Goal: Task Accomplishment & Management: Use online tool/utility

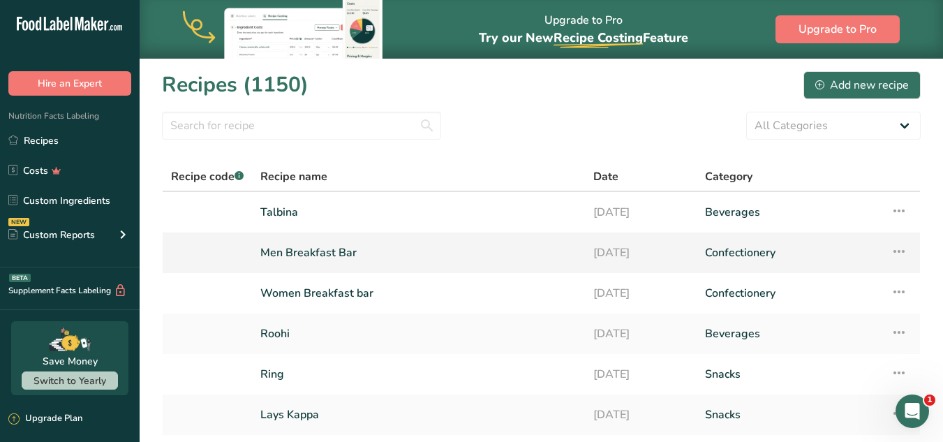
click at [324, 263] on link "Men Breakfast Bar" at bounding box center [418, 252] width 316 height 29
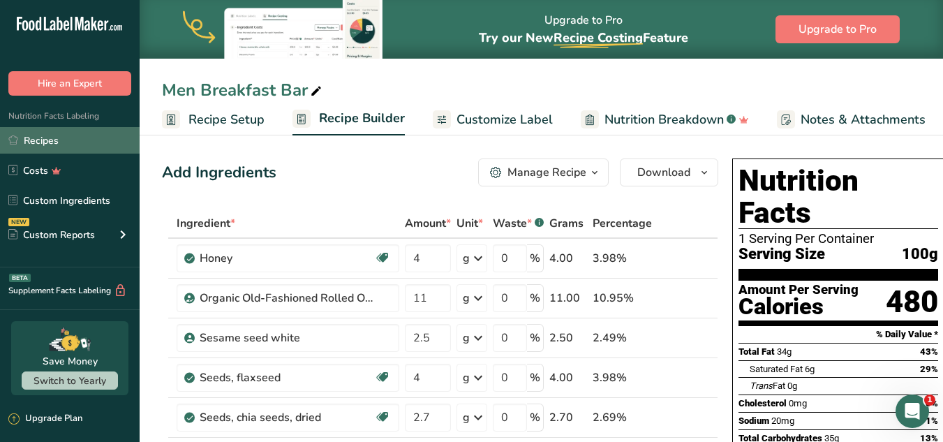
click at [25, 133] on link "Recipes" at bounding box center [70, 140] width 140 height 27
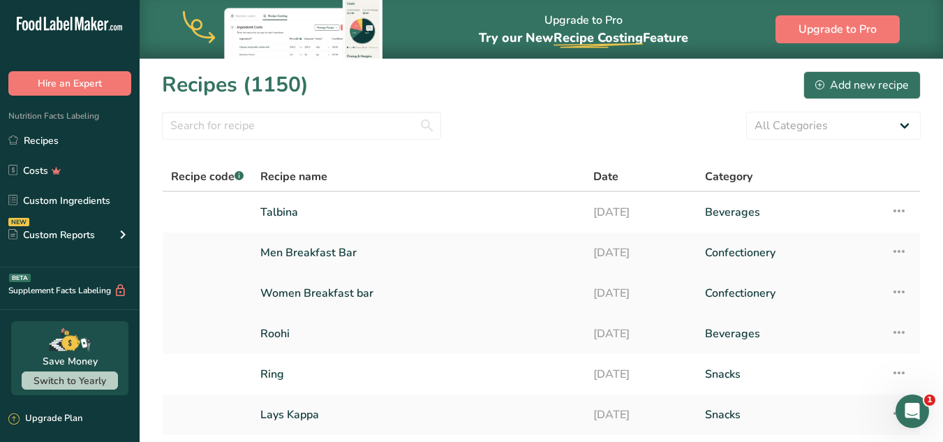
click at [376, 302] on link "Women Breakfast bar" at bounding box center [418, 293] width 316 height 29
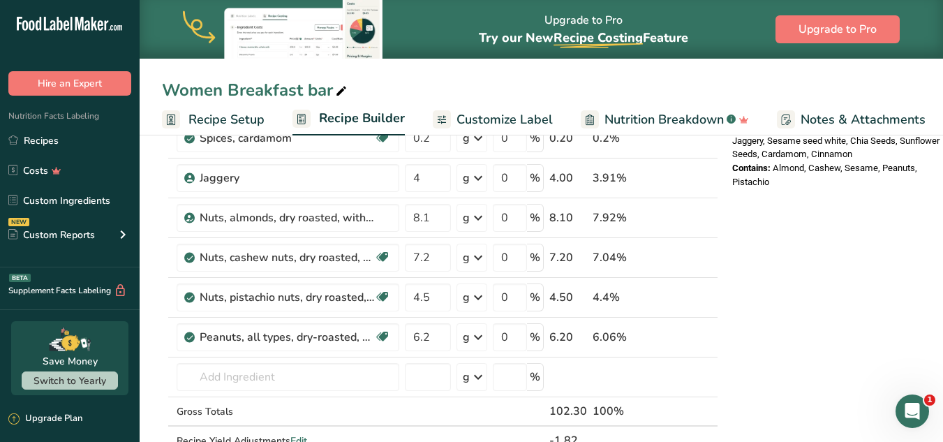
scroll to position [561, 0]
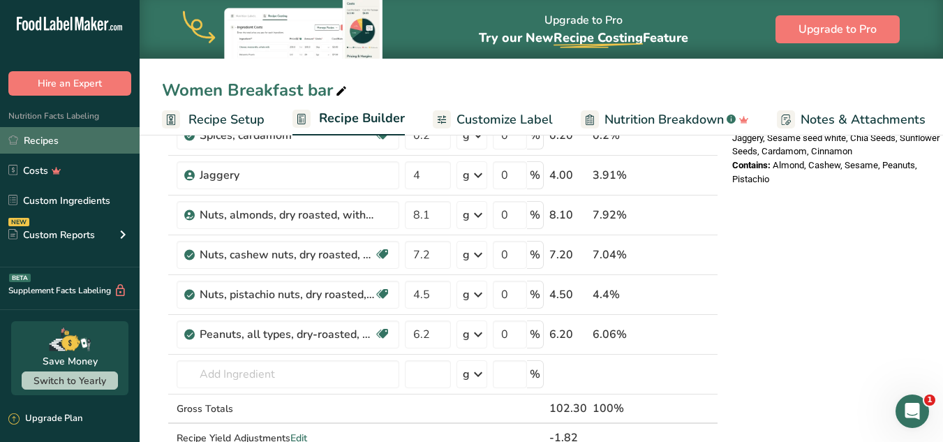
click at [42, 150] on link "Recipes" at bounding box center [70, 140] width 140 height 27
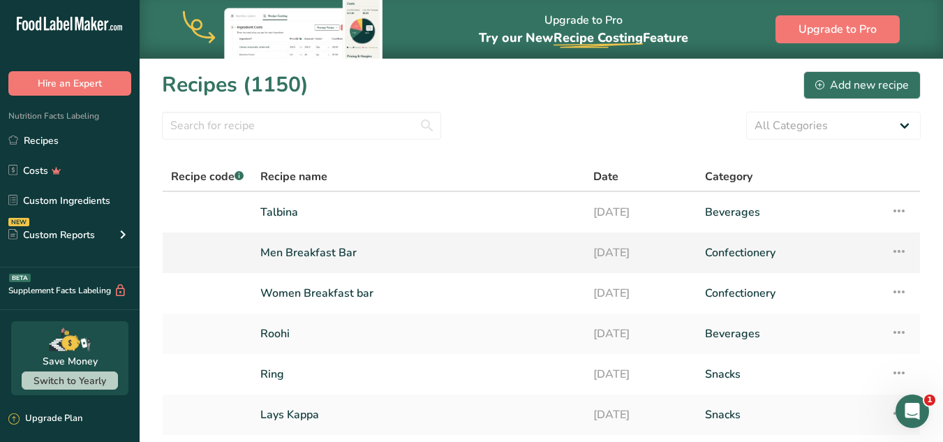
click at [476, 237] on td "Men Breakfast Bar" at bounding box center [418, 252] width 333 height 40
click at [448, 251] on link "Men Breakfast Bar" at bounding box center [418, 252] width 316 height 29
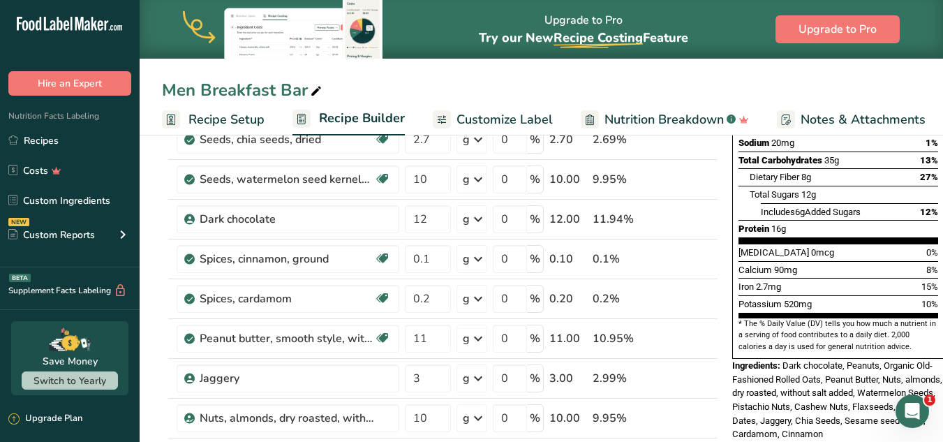
scroll to position [283, 0]
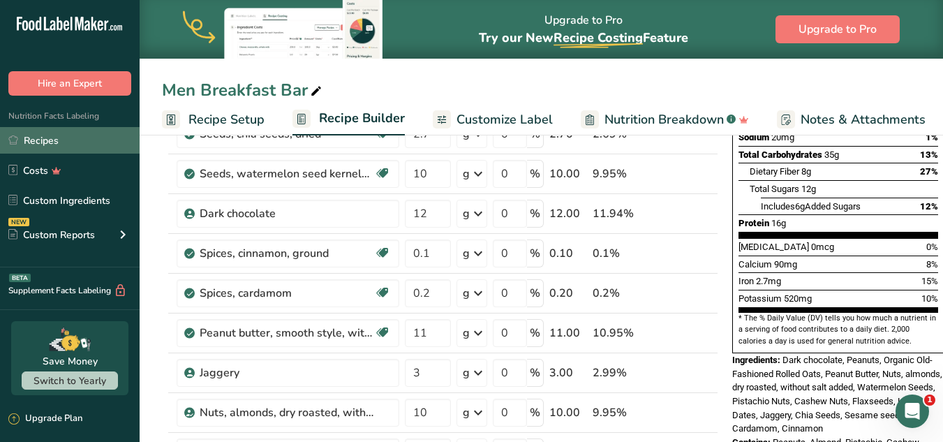
click at [39, 141] on link "Recipes" at bounding box center [70, 140] width 140 height 27
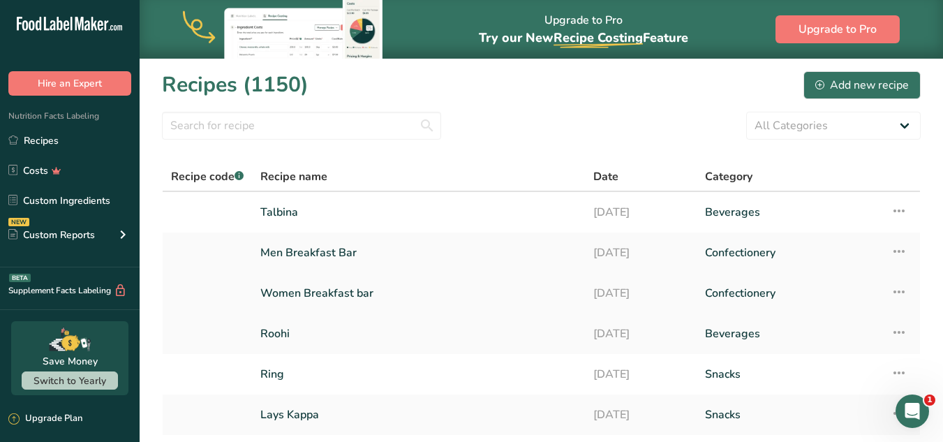
click at [394, 295] on link "Women Breakfast bar" at bounding box center [418, 293] width 316 height 29
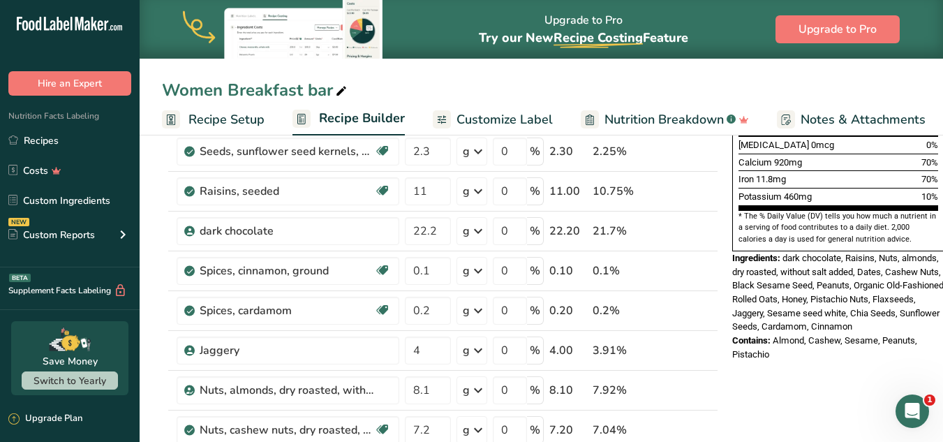
scroll to position [377, 0]
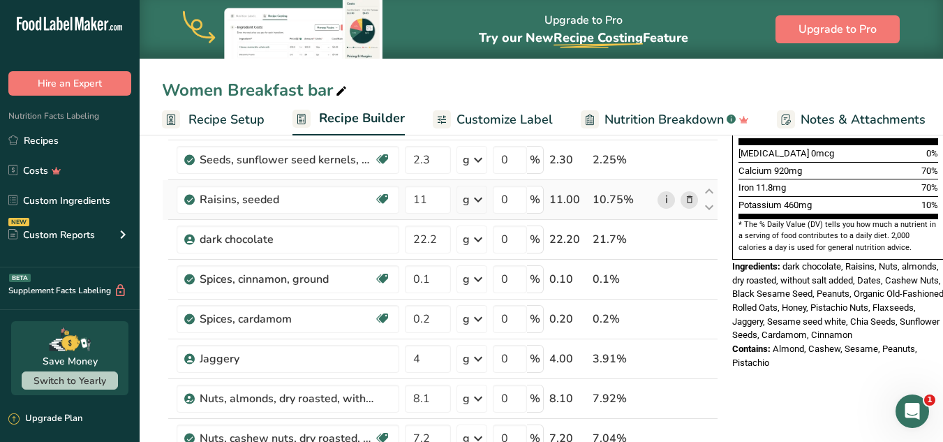
click at [671, 195] on link "i" at bounding box center [666, 199] width 17 height 17
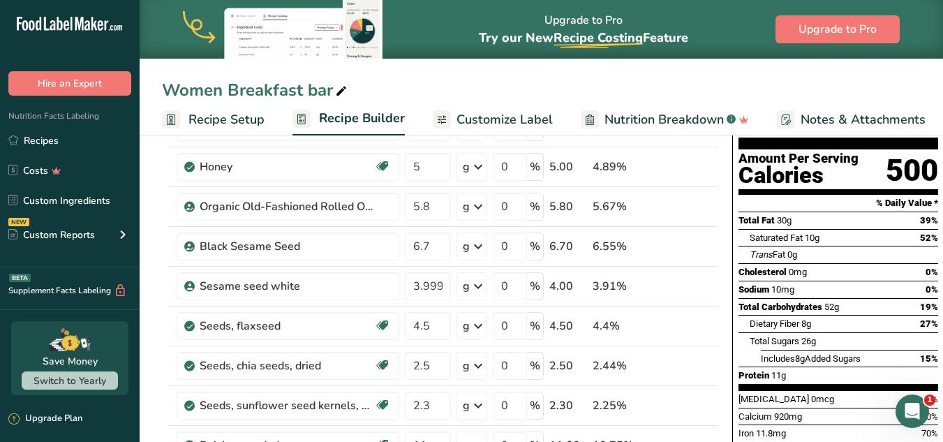
scroll to position [136, 0]
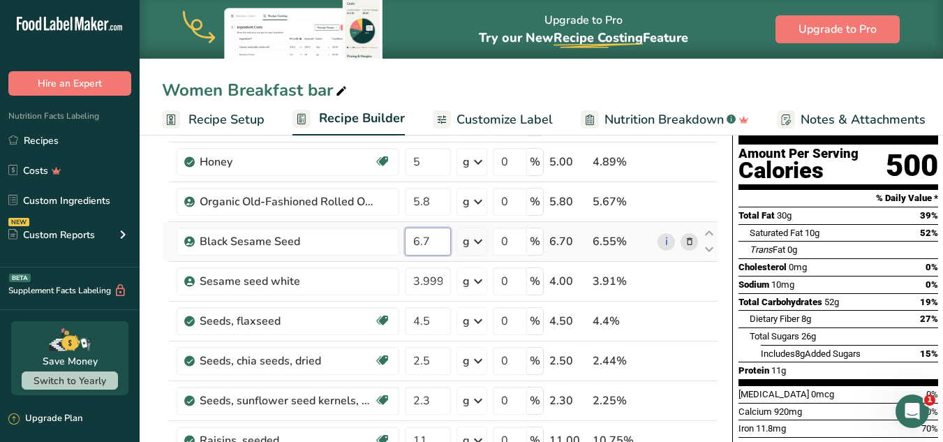
click at [427, 246] on input "6.7" at bounding box center [428, 242] width 46 height 28
type input "6.9"
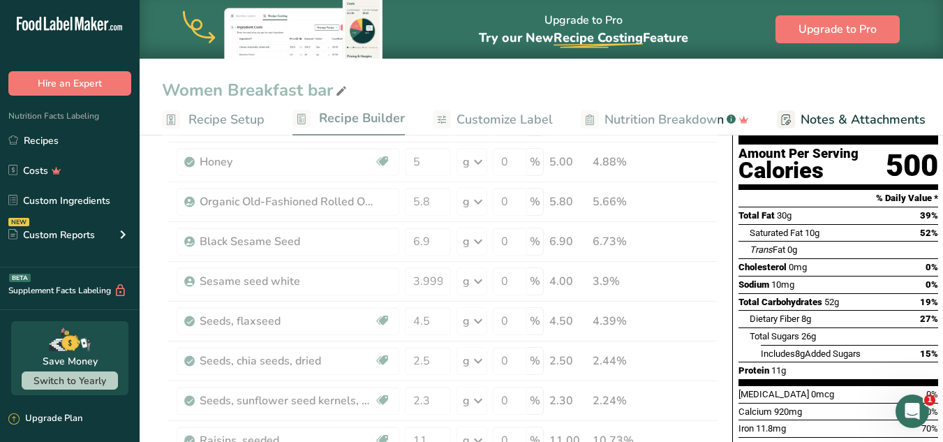
click at [900, 258] on div "Cholesterol 0mg 0%" at bounding box center [839, 266] width 200 height 17
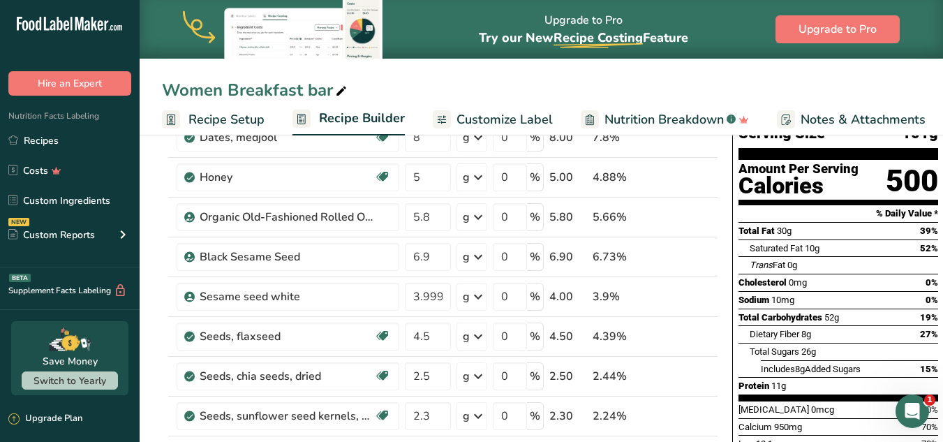
scroll to position [112, 0]
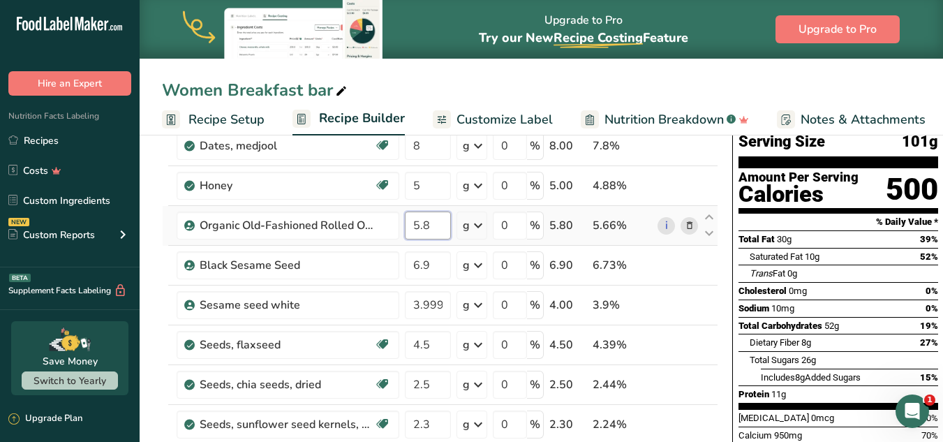
click at [434, 225] on input "5.8" at bounding box center [428, 226] width 46 height 28
type input "5.6"
click at [894, 282] on div "Cholesterol 0mg 0%" at bounding box center [839, 290] width 200 height 17
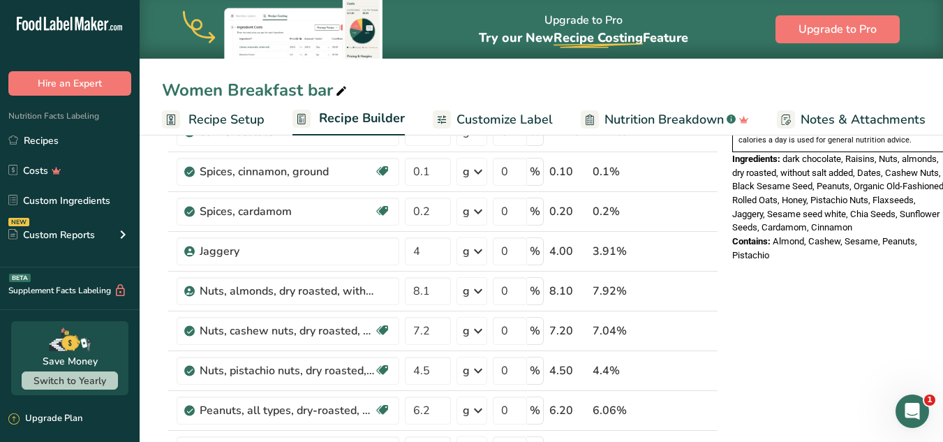
scroll to position [495, 0]
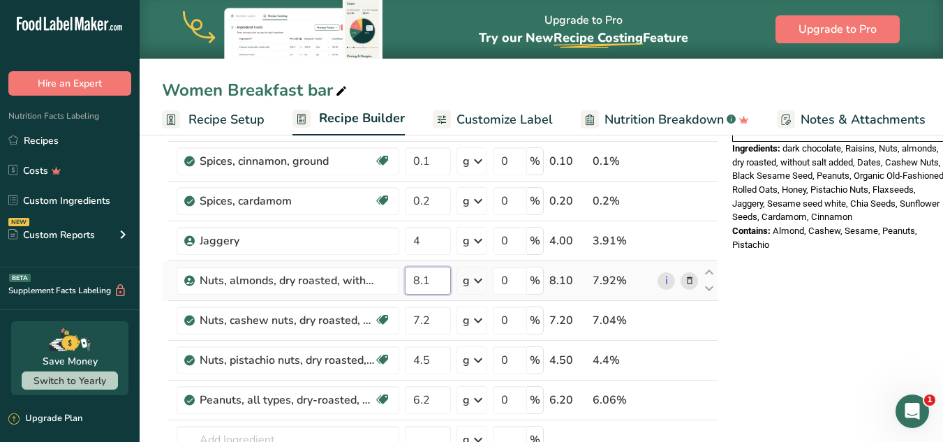
click at [420, 281] on input "8.1" at bounding box center [428, 281] width 46 height 28
click at [420, 281] on input "0.1" at bounding box center [428, 281] width 46 height 28
type input "7.1"
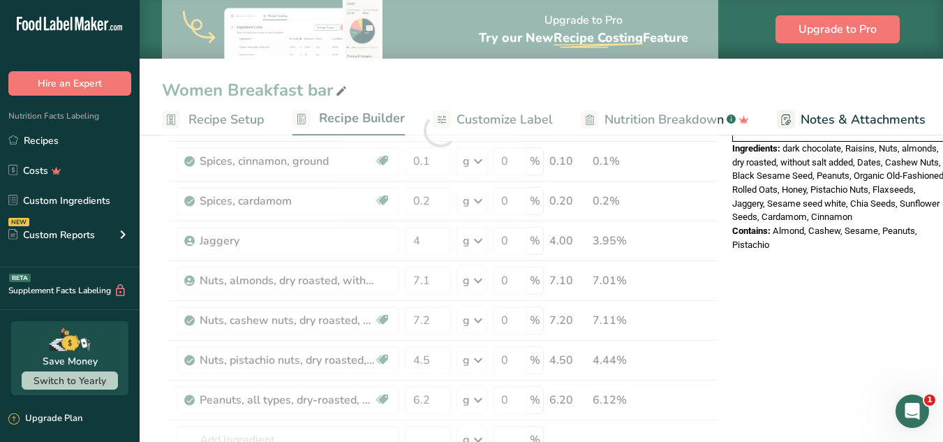
click at [875, 254] on div "Nutrition Facts 1 Serving Per Container Serving Size 100g Amount Per Serving Ca…" at bounding box center [838, 346] width 223 height 1377
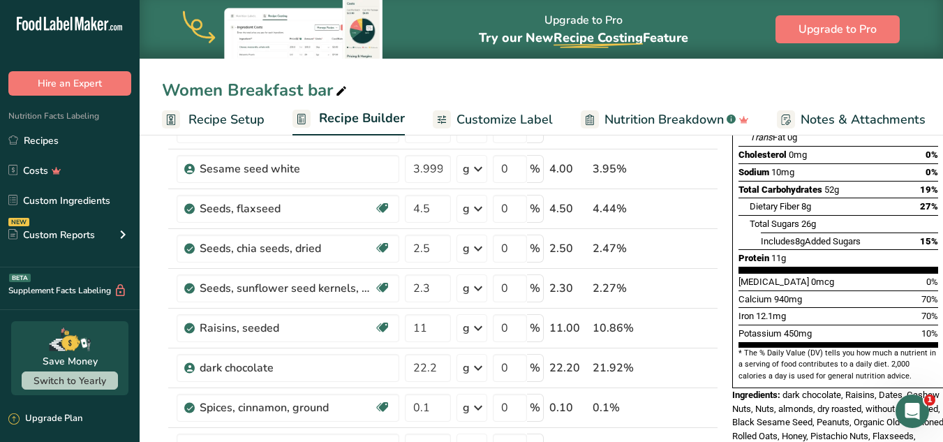
scroll to position [257, 0]
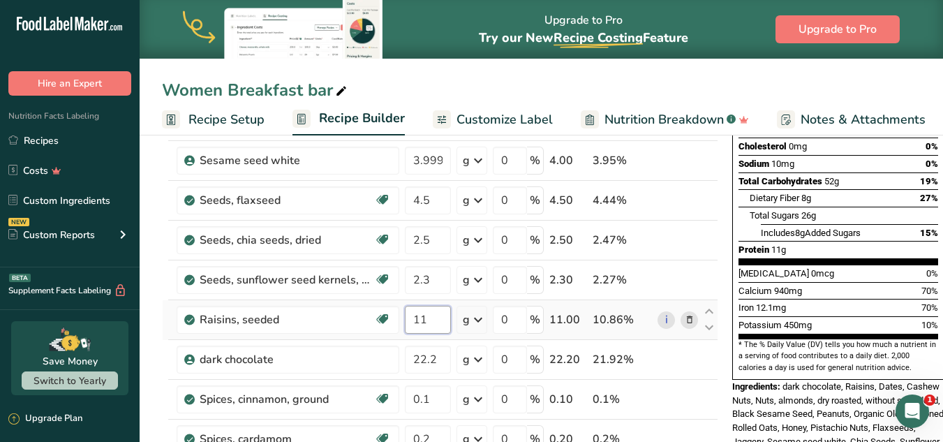
click at [434, 318] on input "11" at bounding box center [428, 320] width 46 height 28
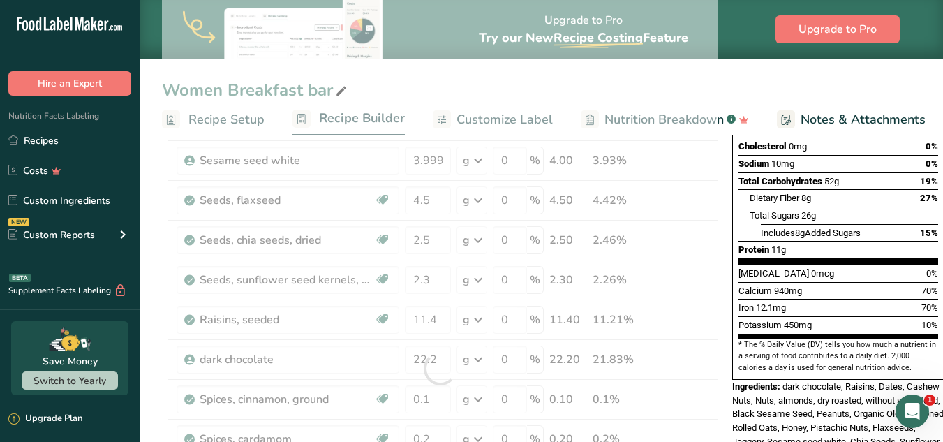
click at [838, 339] on section "* The % Daily Value (DV) tells you how much a nutrient in a serving of food con…" at bounding box center [839, 356] width 200 height 34
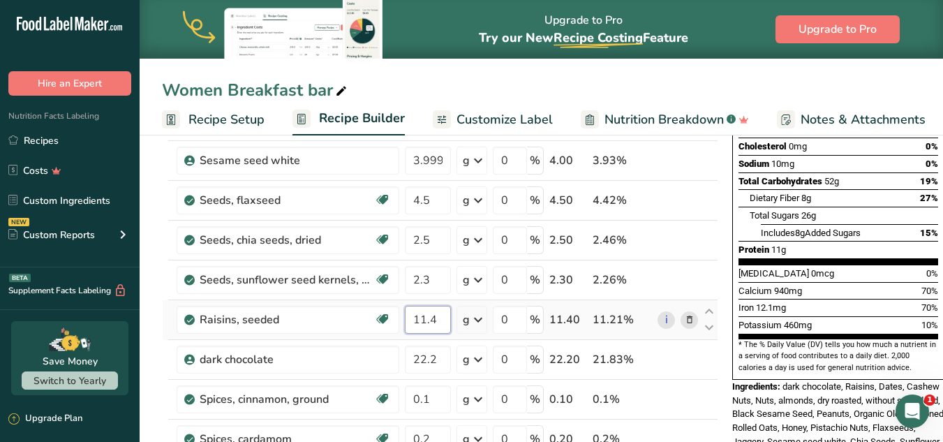
click at [438, 316] on input "11.4" at bounding box center [428, 320] width 46 height 28
type input "11.5"
click at [775, 320] on span "Potassium" at bounding box center [760, 325] width 43 height 10
click at [790, 339] on section "* The % Daily Value (DV) tells you how much a nutrient in a serving of food con…" at bounding box center [839, 356] width 200 height 34
click at [431, 283] on input "2.3" at bounding box center [428, 280] width 46 height 28
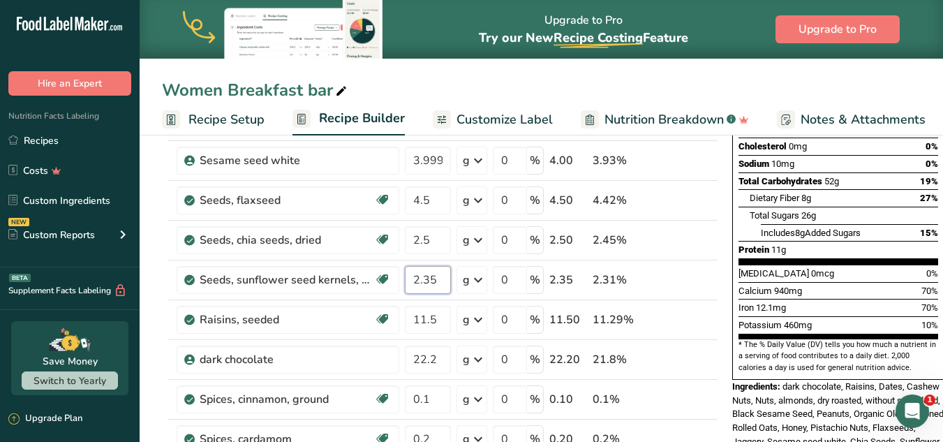
type input "2.35"
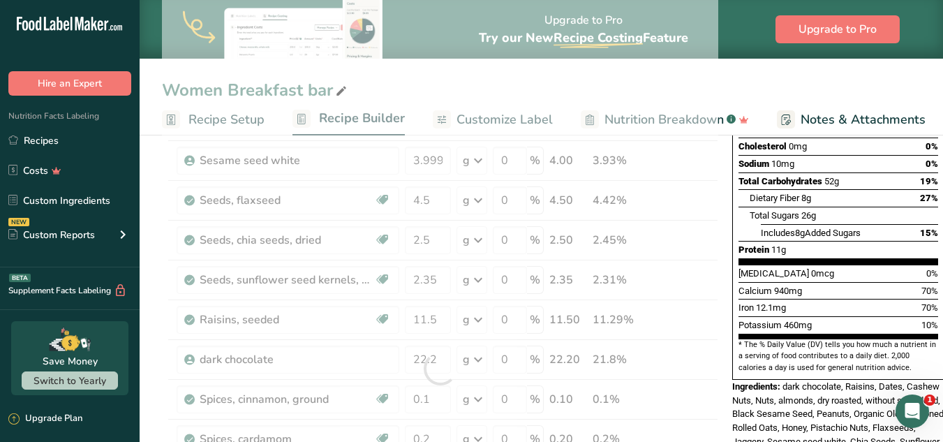
click at [839, 282] on div "Calcium 940mg 70%" at bounding box center [839, 290] width 200 height 17
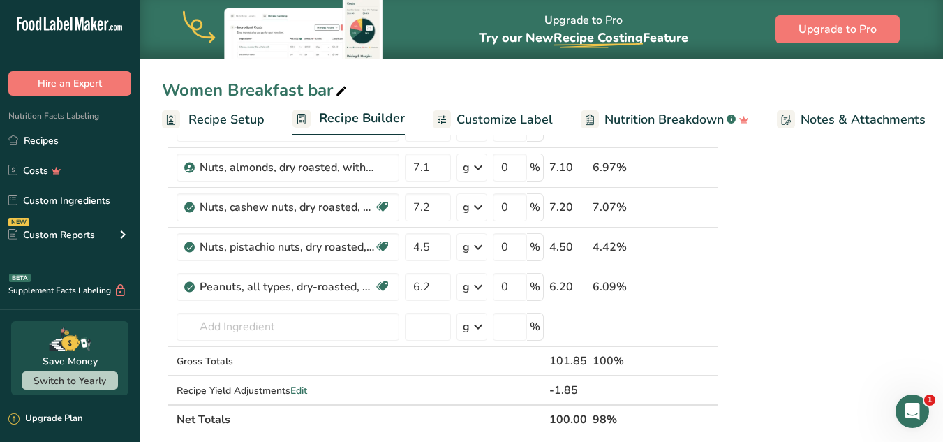
scroll to position [516, 0]
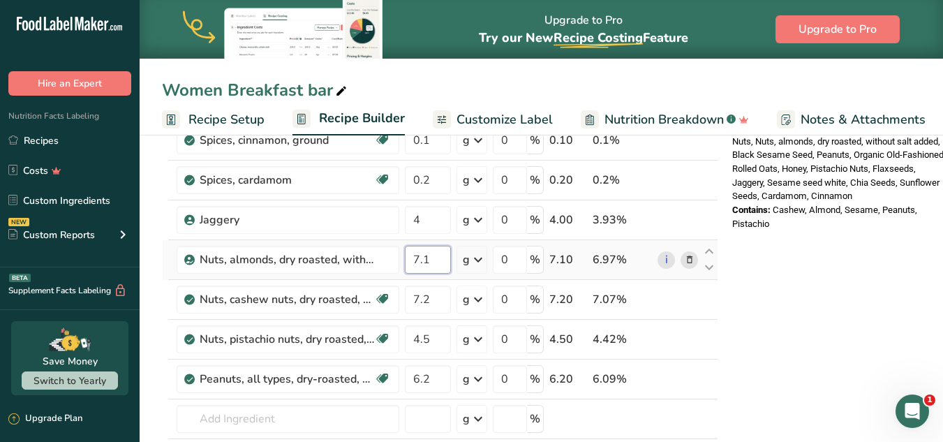
click at [421, 257] on input "7.1" at bounding box center [428, 260] width 46 height 28
click at [435, 253] on input "7.1" at bounding box center [428, 260] width 46 height 28
type input "7"
type input "6.9"
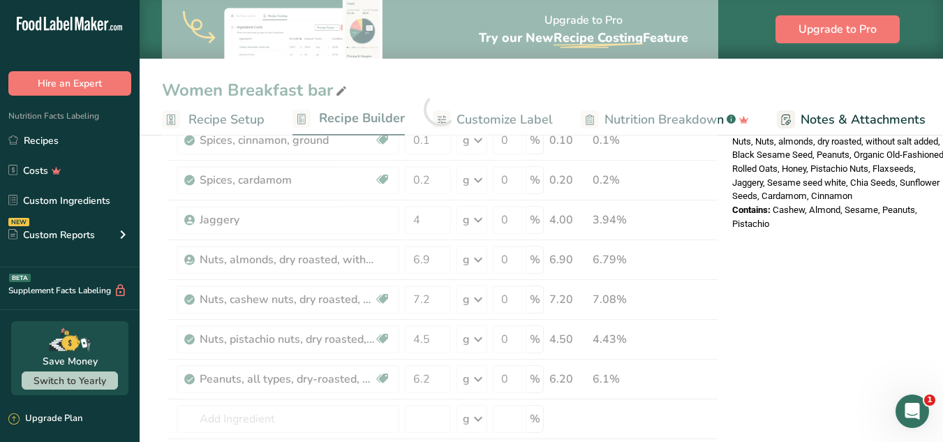
click at [842, 295] on div "Nutrition Facts 1 Serving Per Container Serving Size 100g Amount Per Serving Ca…" at bounding box center [838, 325] width 223 height 1377
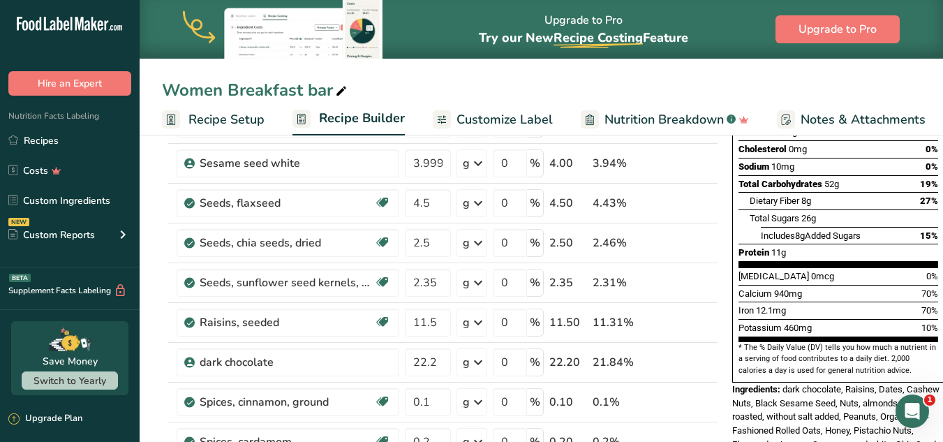
scroll to position [251, 0]
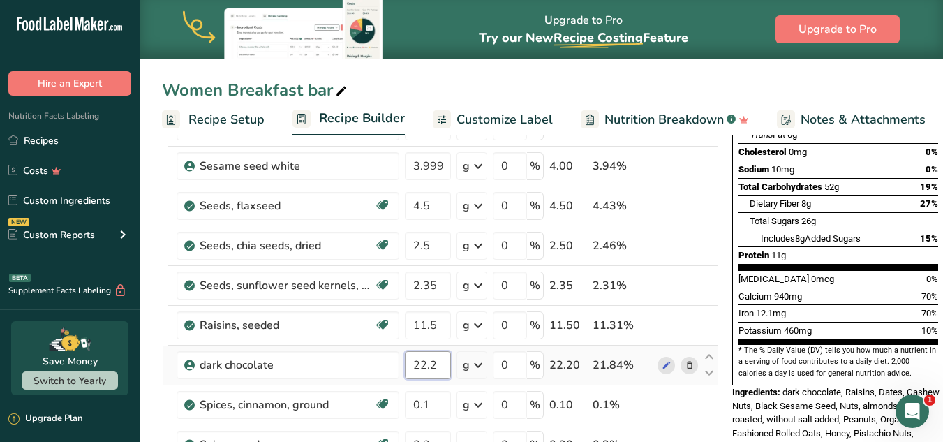
click at [438, 366] on input "22.2" at bounding box center [428, 365] width 46 height 28
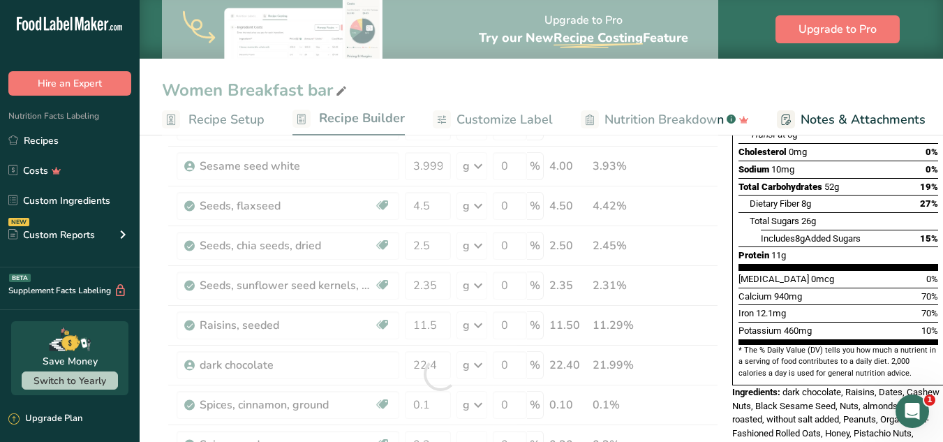
click at [834, 288] on div "Calcium 940mg 70%" at bounding box center [839, 296] width 200 height 17
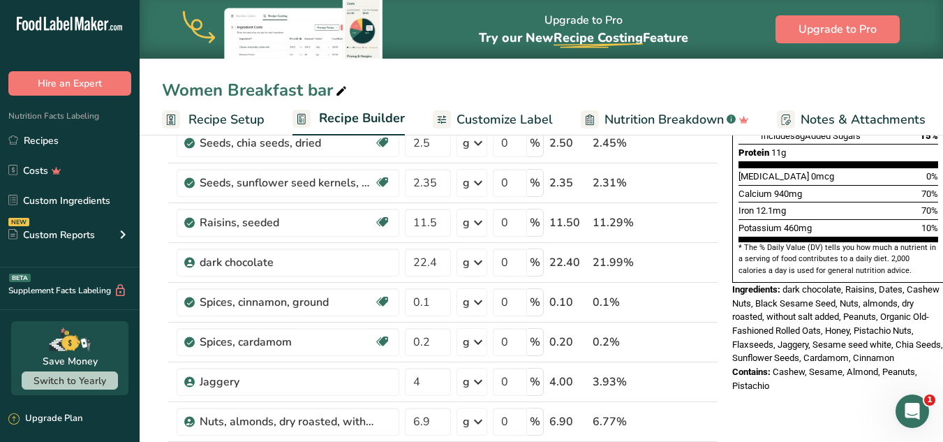
scroll to position [385, 0]
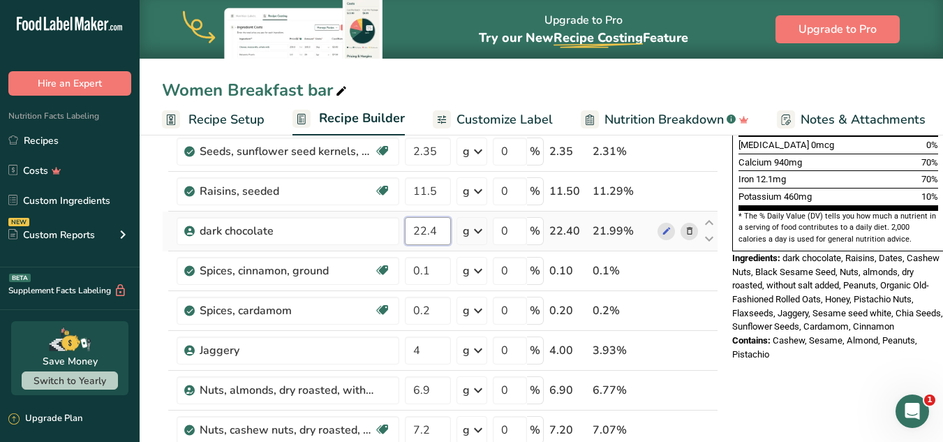
click at [442, 240] on input "22.4" at bounding box center [428, 231] width 46 height 28
type input "22.2"
click at [852, 253] on span "dark chocolate, Raisins, Dates, Cashew Nuts, Black Sesame Seed, Nuts, almonds, …" at bounding box center [837, 292] width 211 height 79
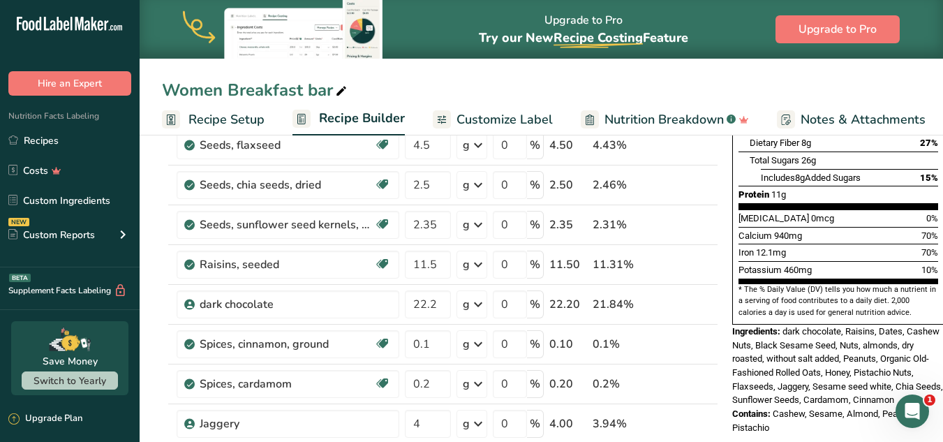
scroll to position [275, 0]
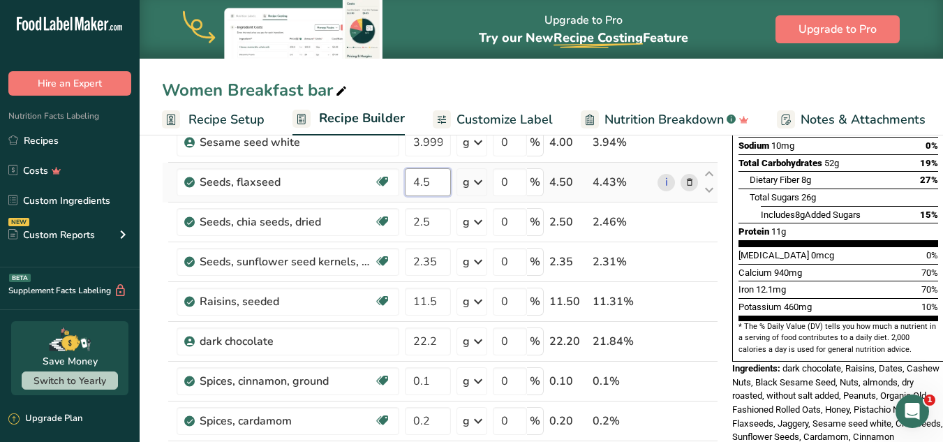
click at [432, 184] on input "4.5" at bounding box center [428, 182] width 46 height 28
type input "4.7"
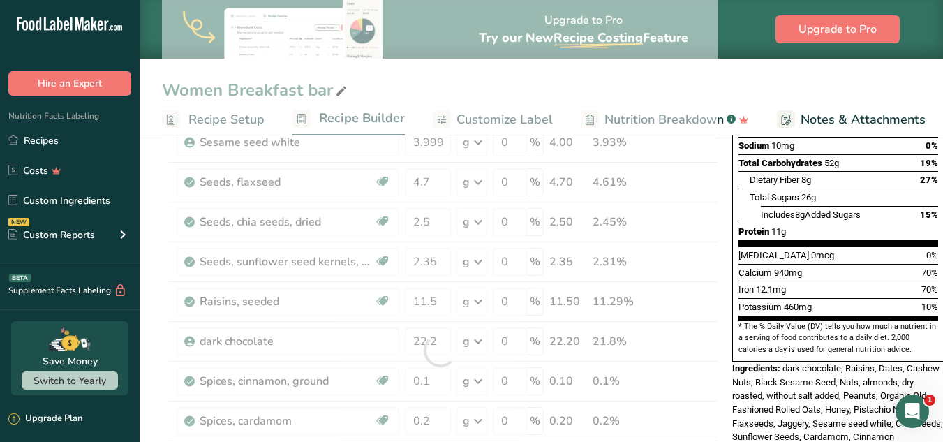
click at [771, 223] on div "Protein 11g" at bounding box center [839, 231] width 200 height 17
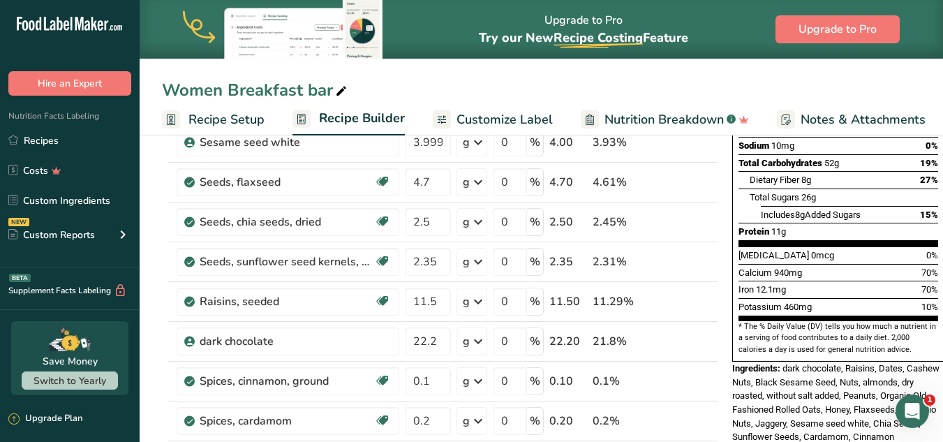
click at [862, 298] on div "Potassium 460mg 10%" at bounding box center [839, 306] width 200 height 17
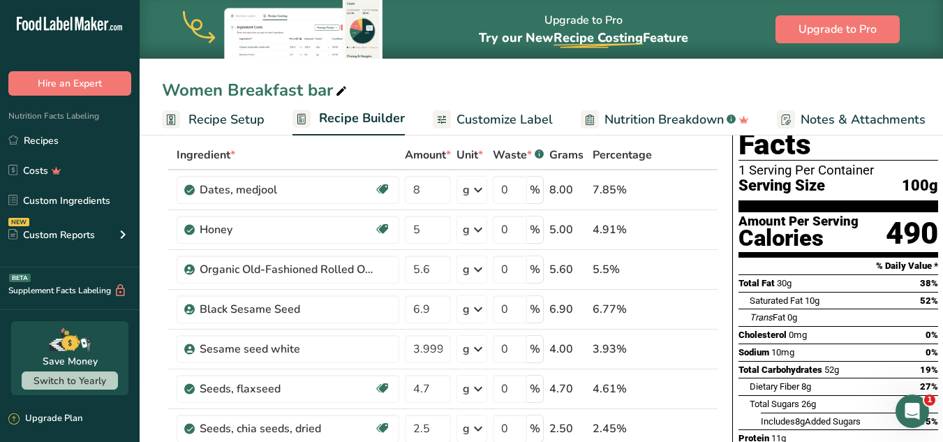
scroll to position [73, 0]
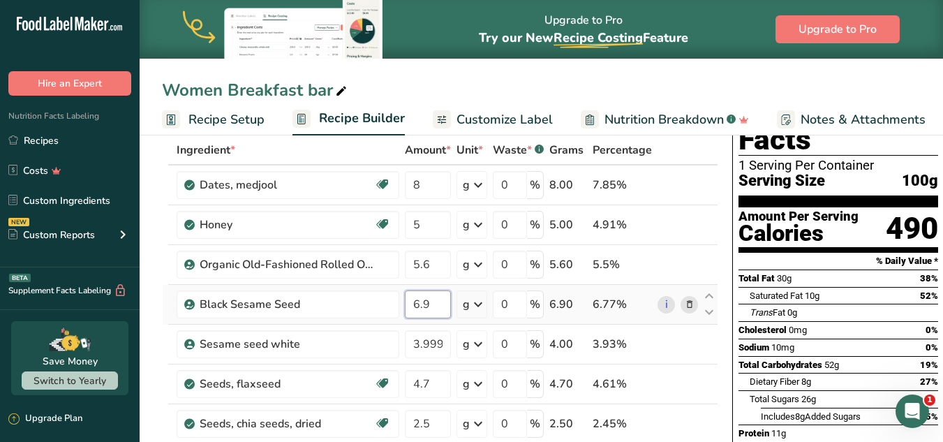
click at [436, 302] on input "6.9" at bounding box center [428, 304] width 46 height 28
type input "6"
type input "7.1"
click at [853, 287] on div "Saturated Fat 10g 52%" at bounding box center [844, 295] width 189 height 17
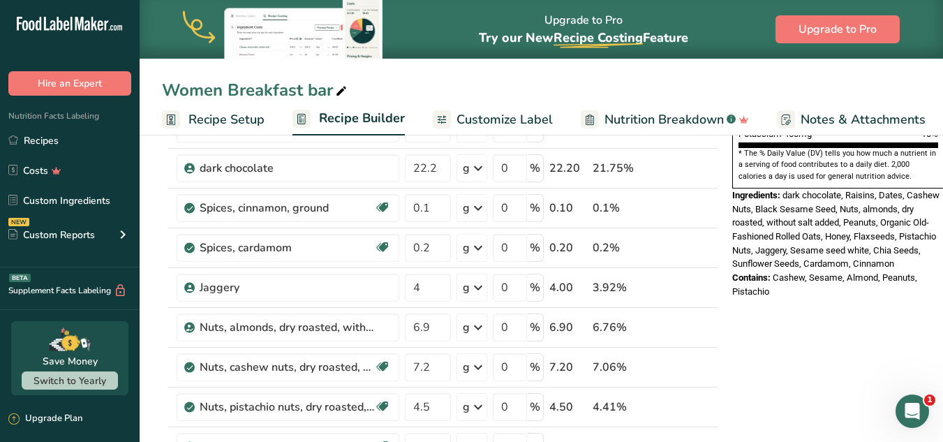
scroll to position [450, 0]
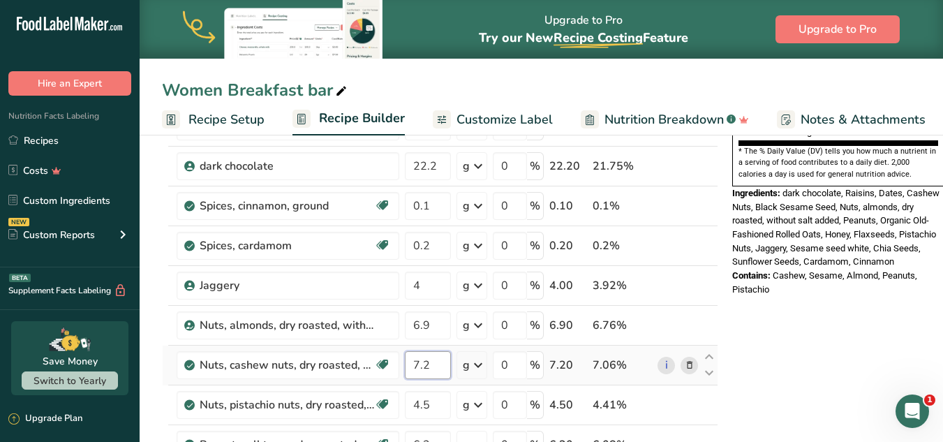
click at [417, 357] on input "7.2" at bounding box center [428, 365] width 46 height 28
type input "0"
type input "6.97"
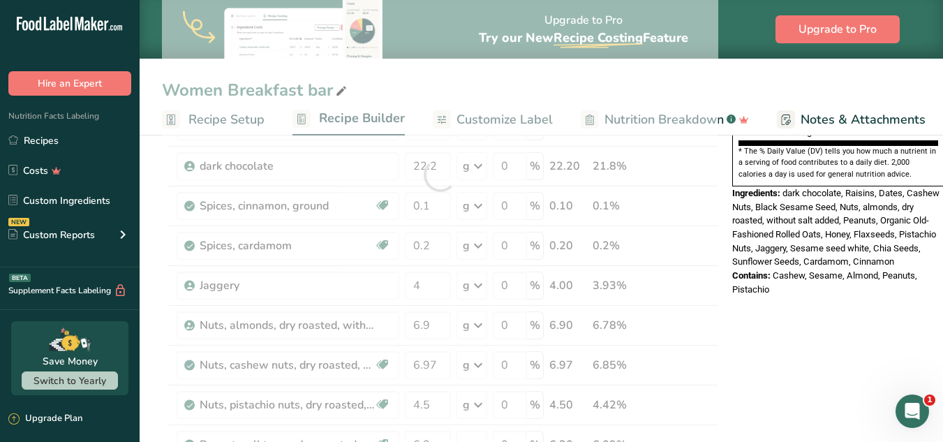
click at [883, 331] on div "Nutrition Facts 1 Serving Per Container Serving Size 100g Amount Per Serving Ca…" at bounding box center [838, 391] width 223 height 1377
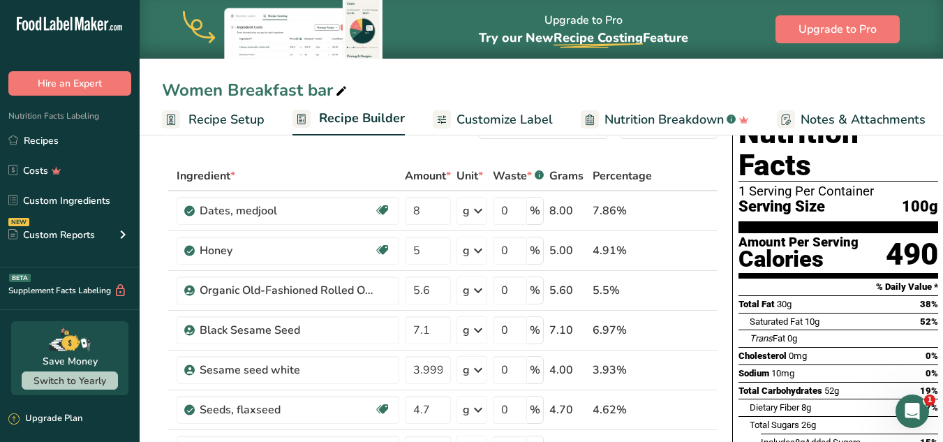
scroll to position [34, 0]
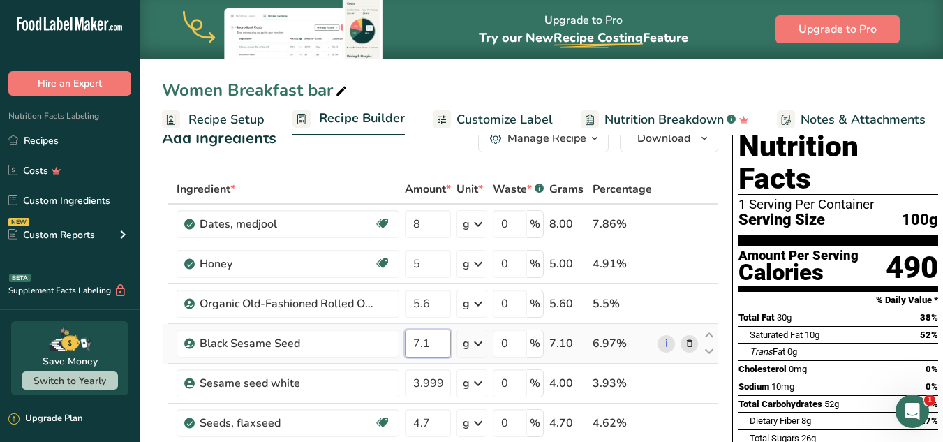
click at [432, 342] on input "7.1" at bounding box center [428, 344] width 46 height 28
type input "7.167"
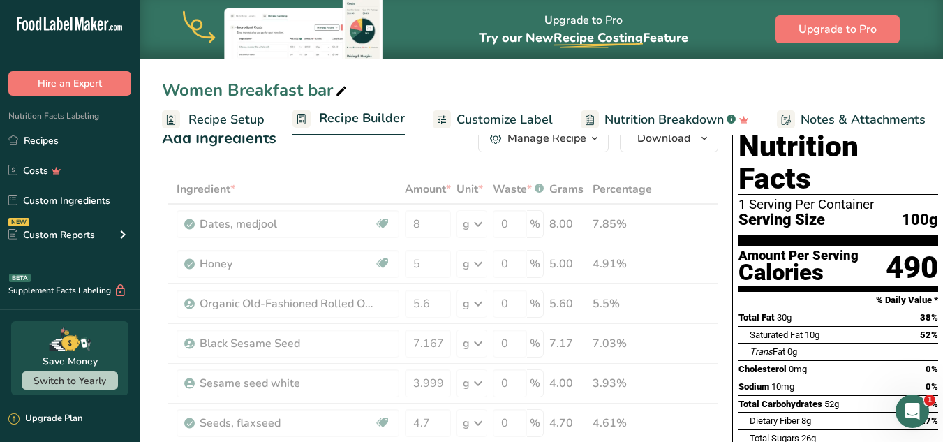
click at [871, 326] on div "Saturated Fat 10g 52%" at bounding box center [844, 334] width 189 height 17
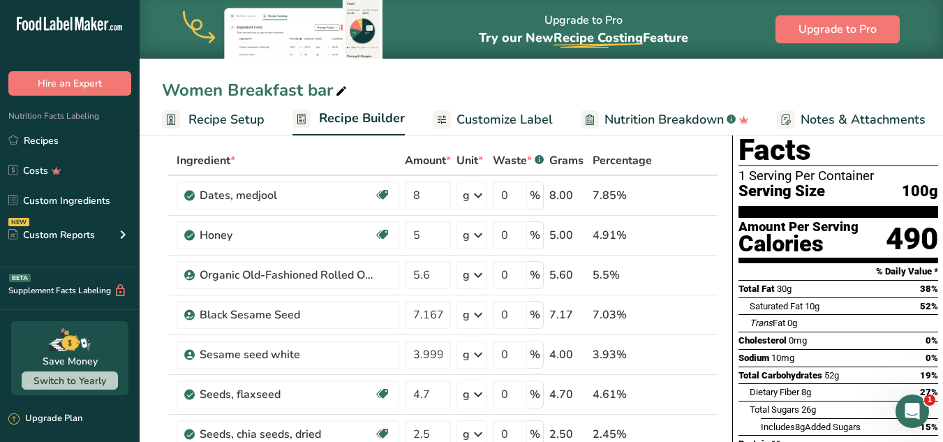
scroll to position [58, 0]
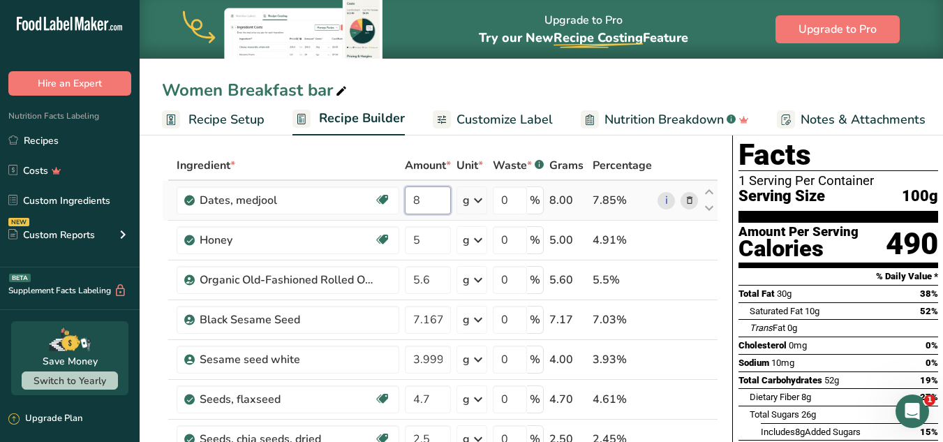
click at [421, 201] on input "8" at bounding box center [428, 200] width 46 height 28
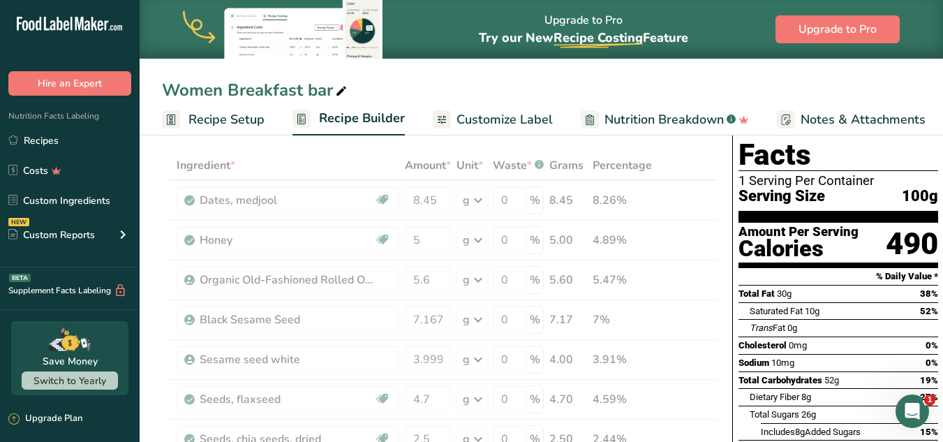
click at [895, 302] on div "Saturated Fat 10g 52%" at bounding box center [844, 310] width 189 height 17
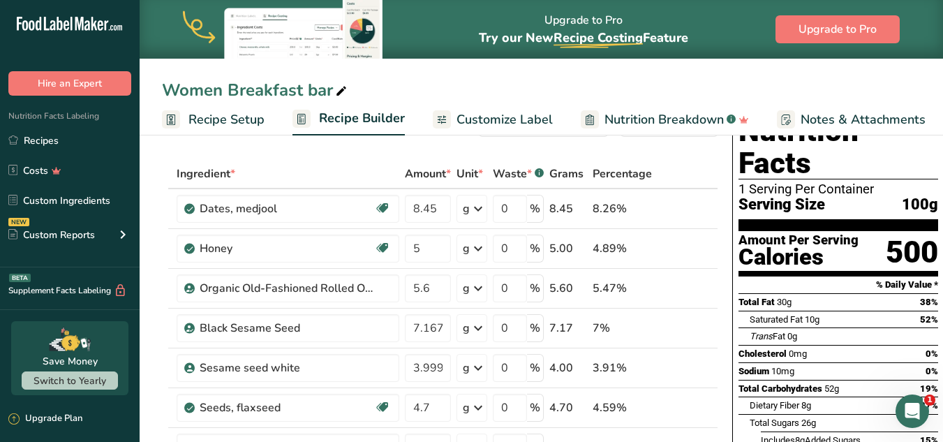
scroll to position [55, 0]
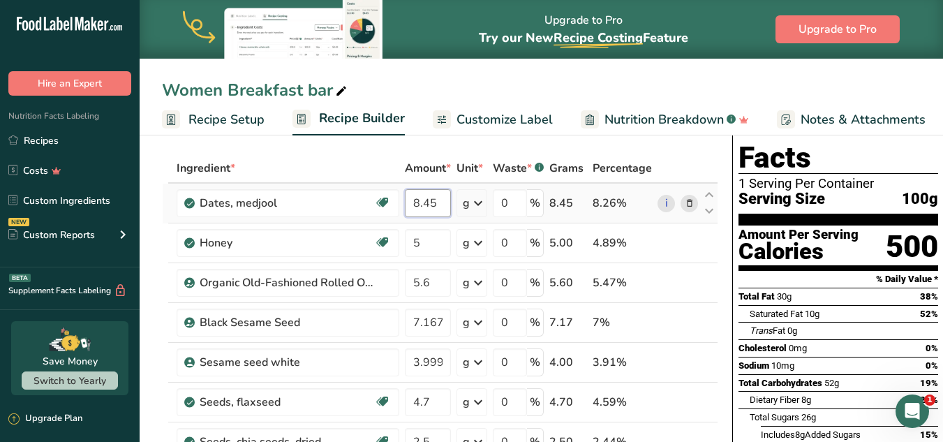
click at [440, 203] on input "8.45" at bounding box center [428, 203] width 46 height 28
type input "8.4"
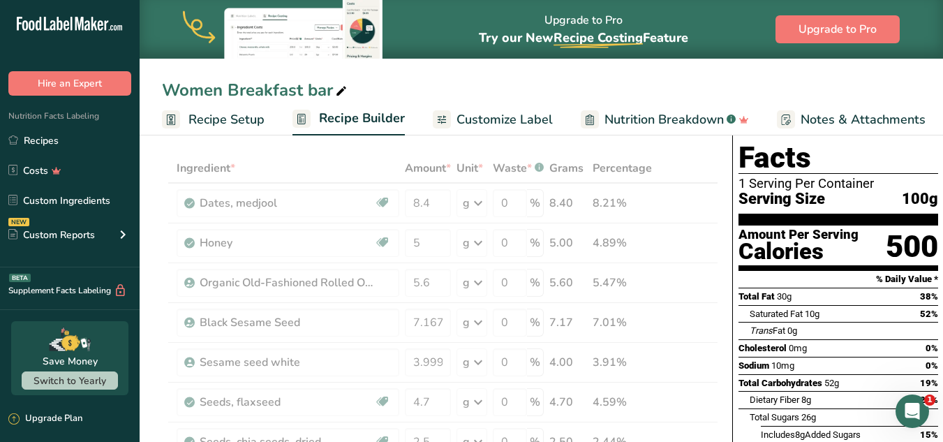
click at [844, 237] on section "Amount Per Serving Calories 500" at bounding box center [839, 248] width 200 height 45
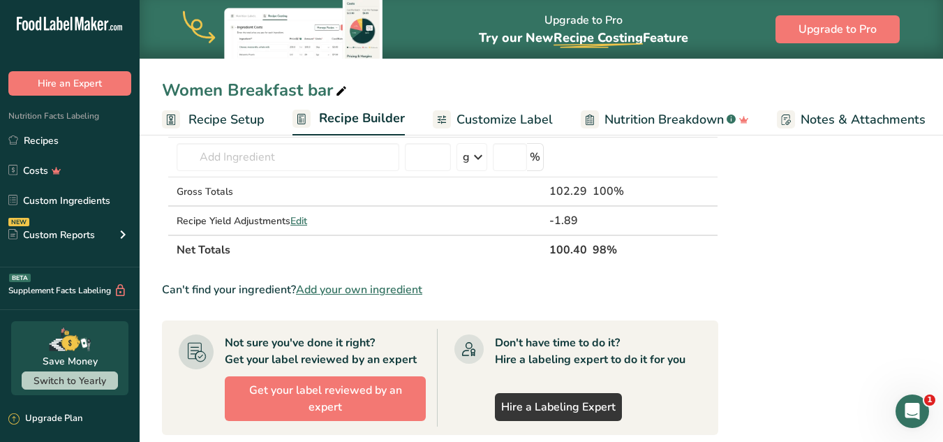
scroll to position [767, 0]
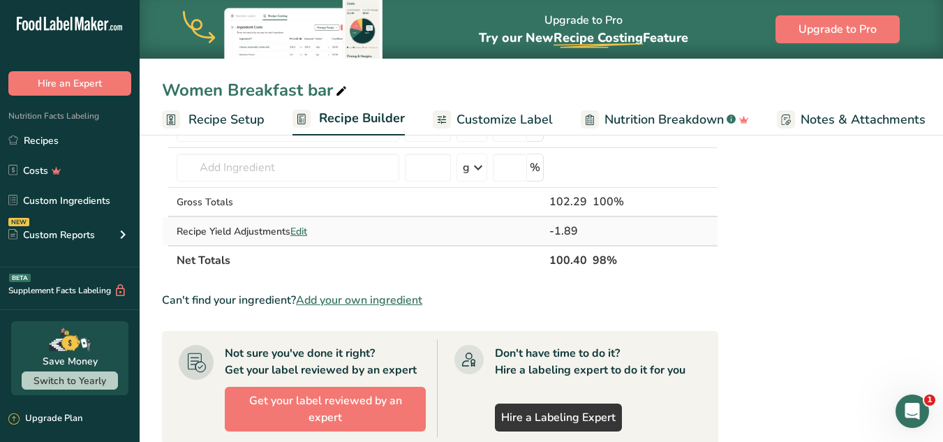
click at [300, 238] on div "Recipe Yield Adjustments Edit" at bounding box center [288, 231] width 223 height 15
click at [300, 226] on span "Edit" at bounding box center [298, 231] width 17 height 13
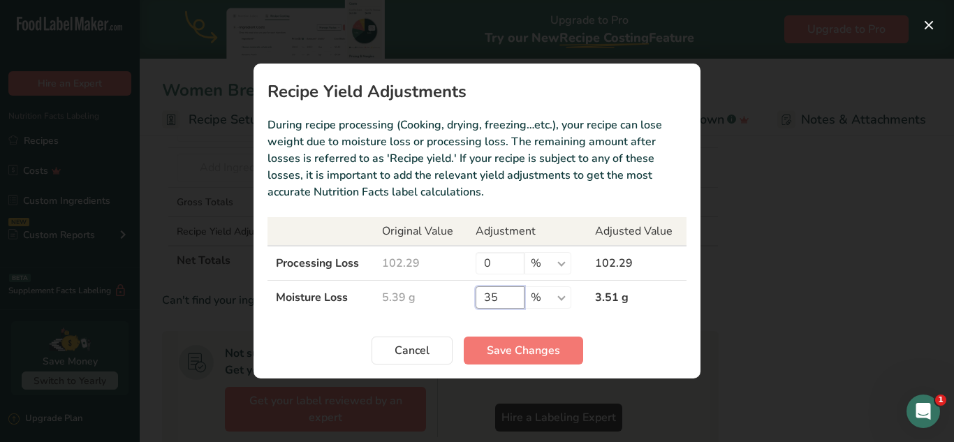
click at [501, 301] on input "35" at bounding box center [499, 297] width 49 height 22
type input "3"
type input "6.15"
click at [523, 354] on span "Save Changes" at bounding box center [523, 350] width 73 height 17
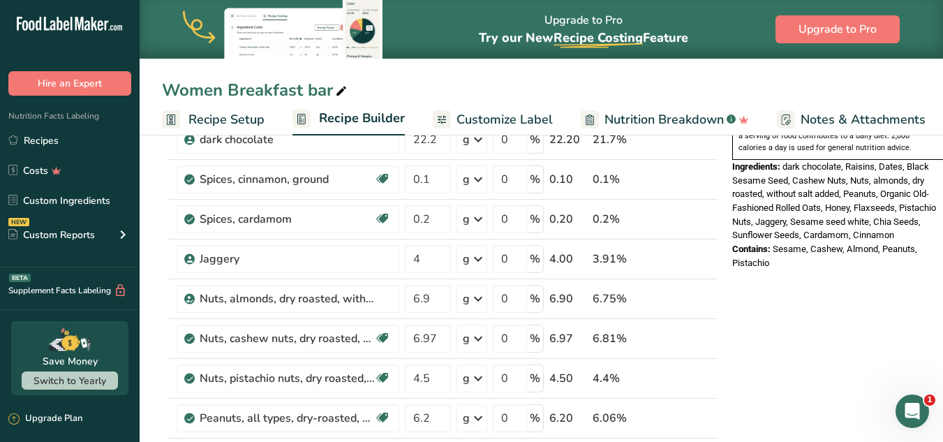
scroll to position [480, 0]
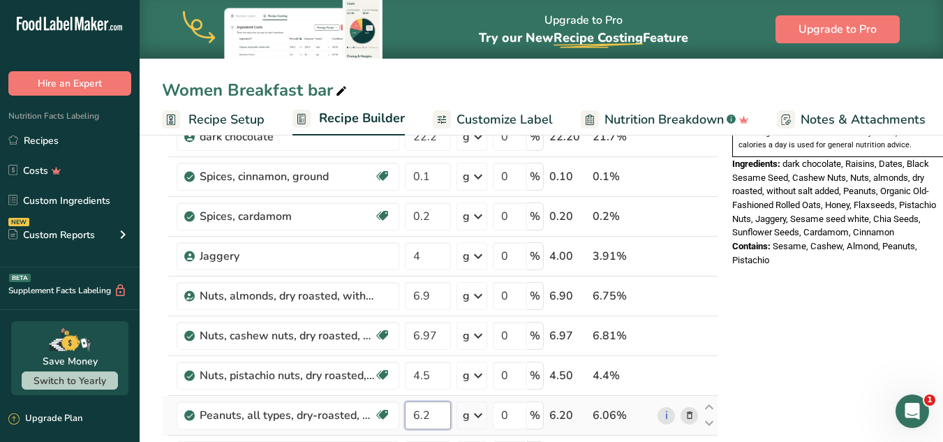
click at [417, 414] on input "6.2" at bounding box center [428, 415] width 46 height 28
click at [433, 414] on input "6.2" at bounding box center [428, 415] width 46 height 28
type input "6"
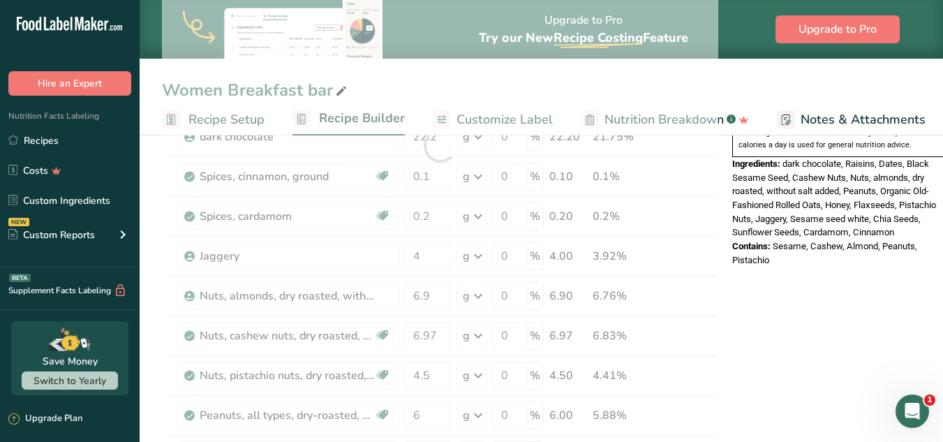
click at [833, 318] on div "Nutrition Facts 1 Serving Per Container Serving Size 102g Amount Per Serving Ca…" at bounding box center [838, 361] width 223 height 1377
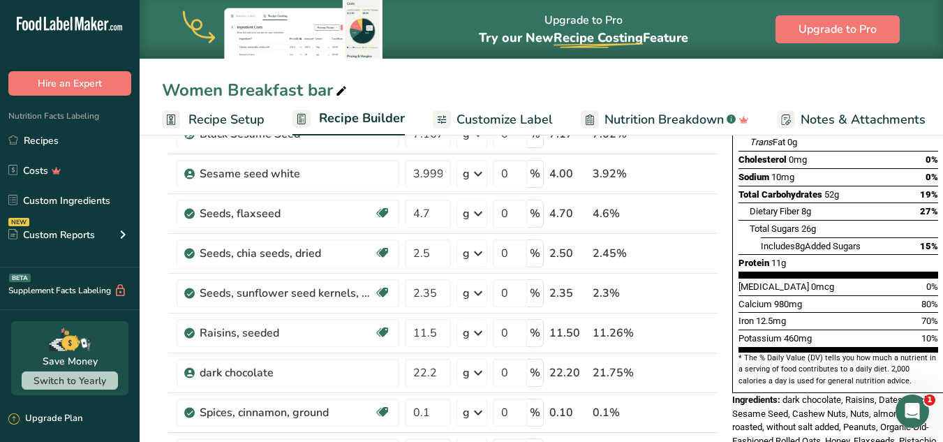
scroll to position [0, 0]
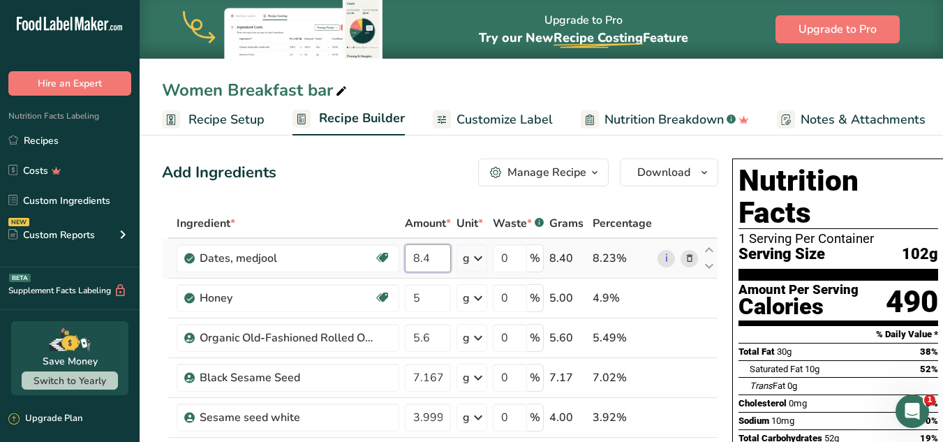
click at [438, 265] on input "8.4" at bounding box center [428, 258] width 46 height 28
type input "8"
click at [873, 246] on div "Serving Size 102g" at bounding box center [839, 254] width 200 height 17
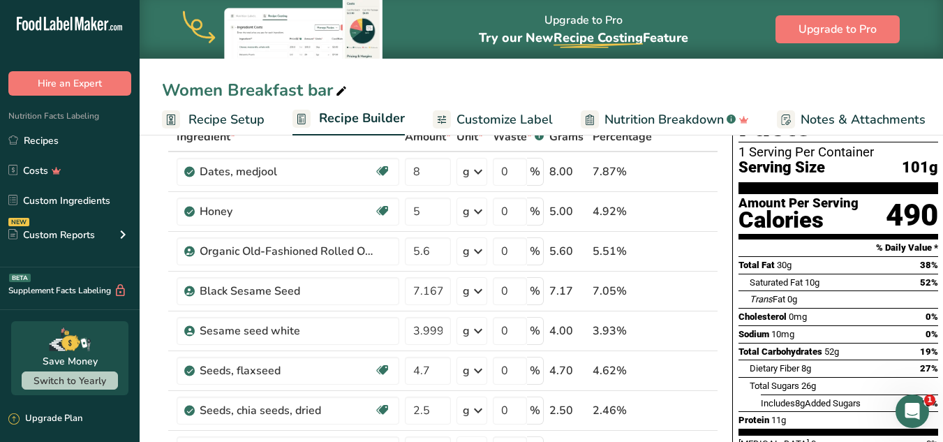
scroll to position [81, 0]
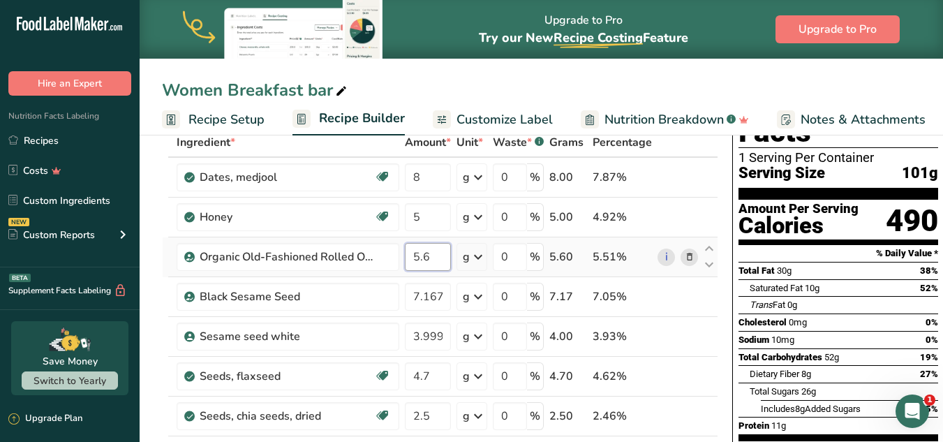
click at [437, 263] on input "5.6" at bounding box center [428, 257] width 46 height 28
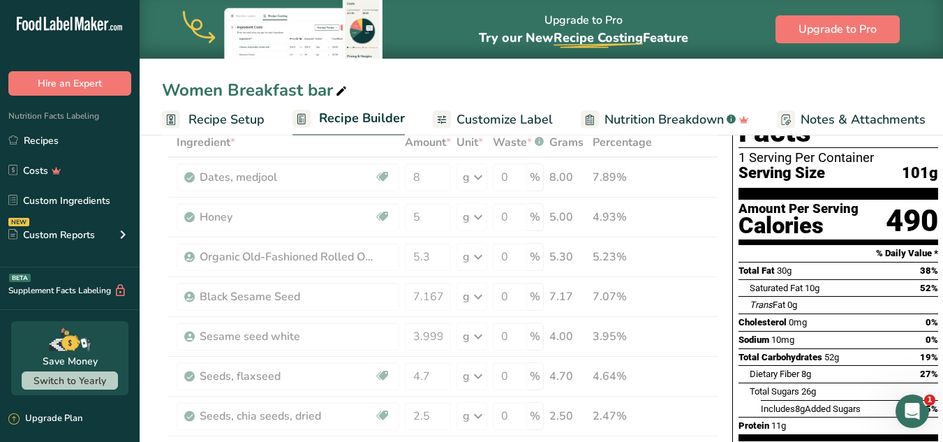
click at [801, 296] on div "Trans Fat 0g" at bounding box center [844, 304] width 189 height 17
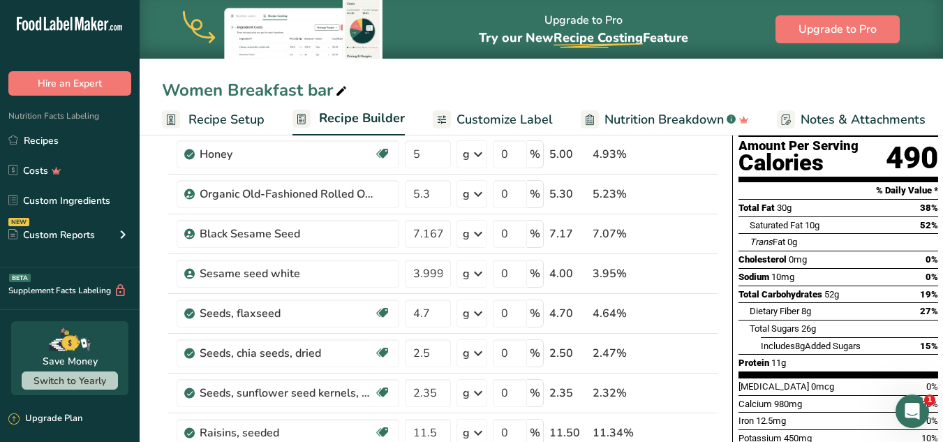
scroll to position [157, 0]
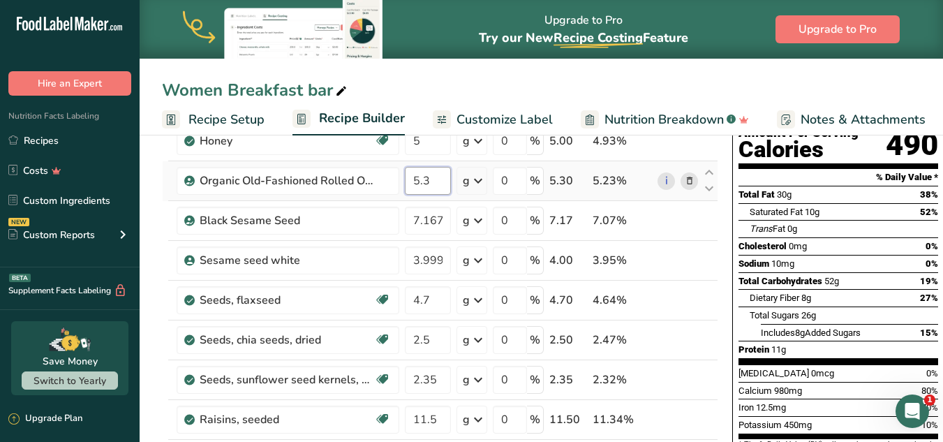
click at [429, 180] on input "5.3" at bounding box center [428, 181] width 46 height 28
type input "5.1"
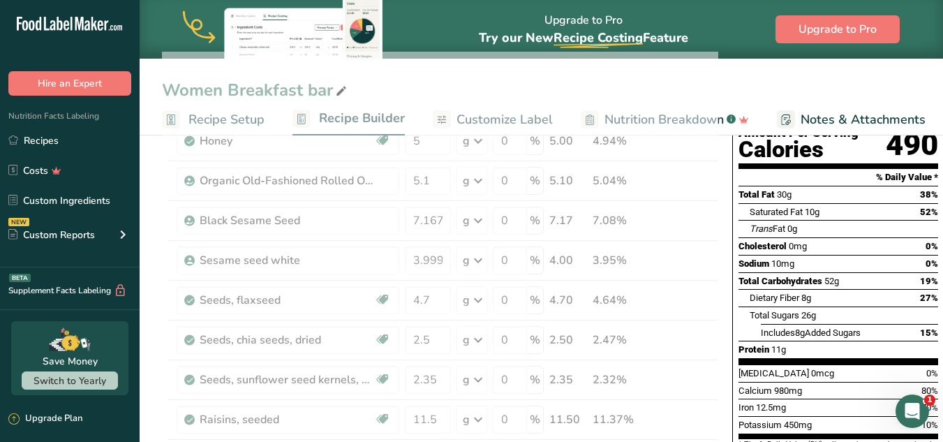
click at [903, 255] on div "Sodium 10mg 0%" at bounding box center [839, 263] width 200 height 17
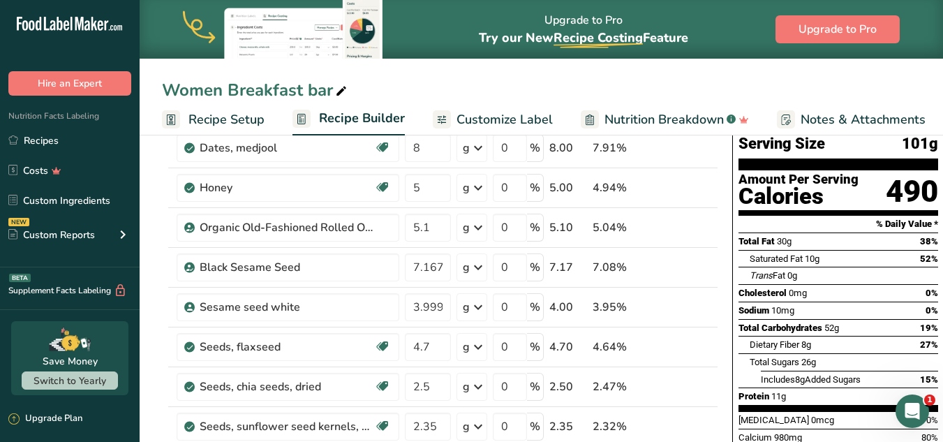
scroll to position [186, 0]
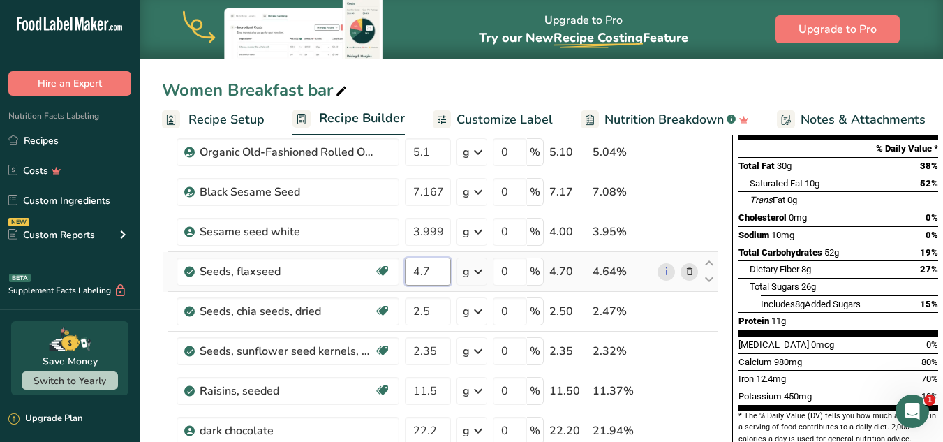
click at [433, 265] on input "4.7" at bounding box center [428, 272] width 46 height 28
type input "4.72"
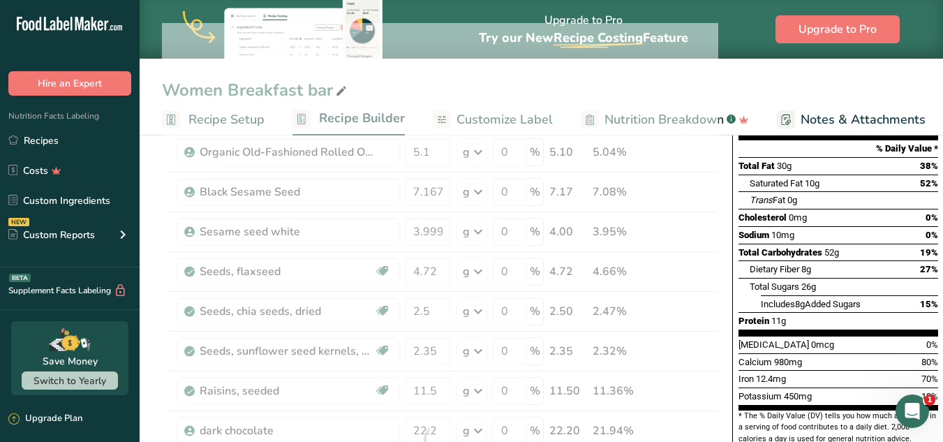
click at [860, 336] on div "Vitamin D 0mcg 0%" at bounding box center [839, 344] width 200 height 17
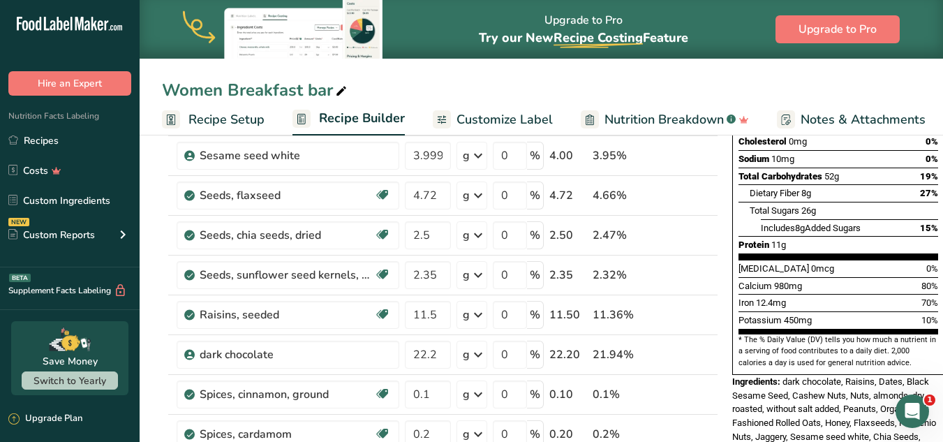
scroll to position [272, 0]
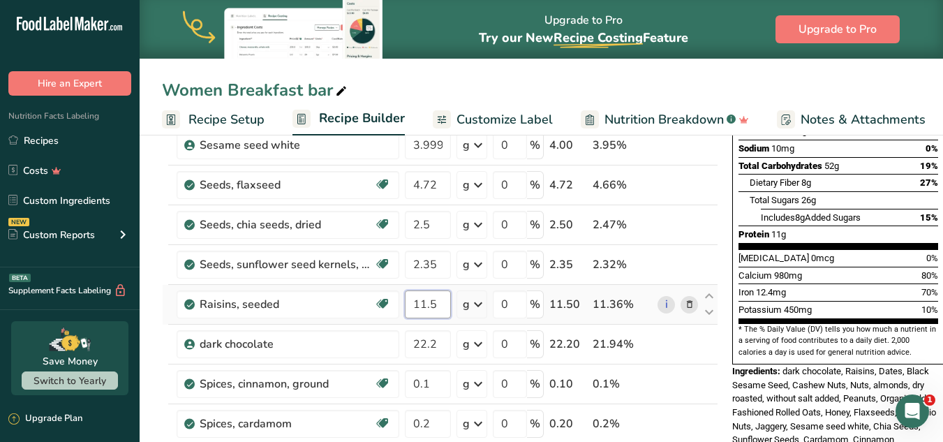
click at [439, 304] on input "11.5" at bounding box center [428, 304] width 46 height 28
type input "11.56"
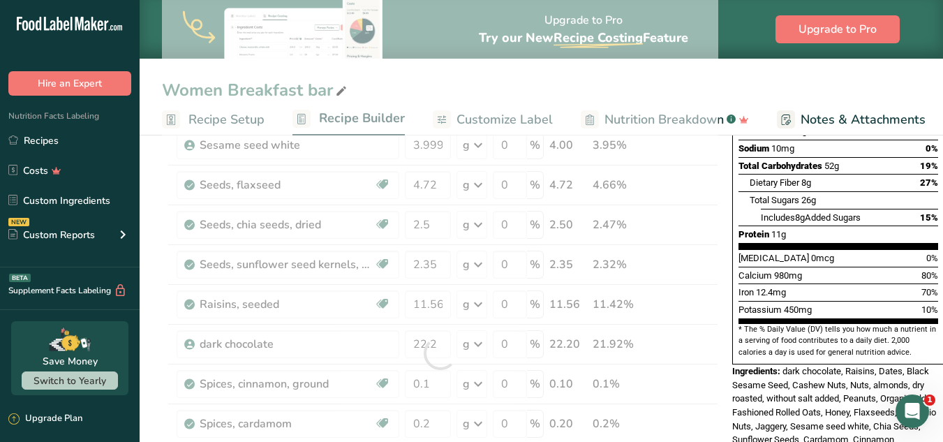
click at [886, 324] on section "* The % Daily Value (DV) tells you how much a nutrient in a serving of food con…" at bounding box center [839, 341] width 200 height 34
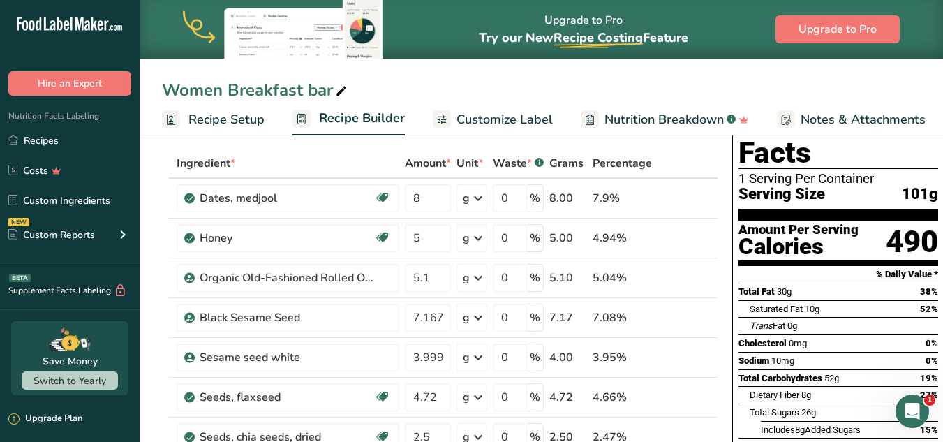
scroll to position [63, 0]
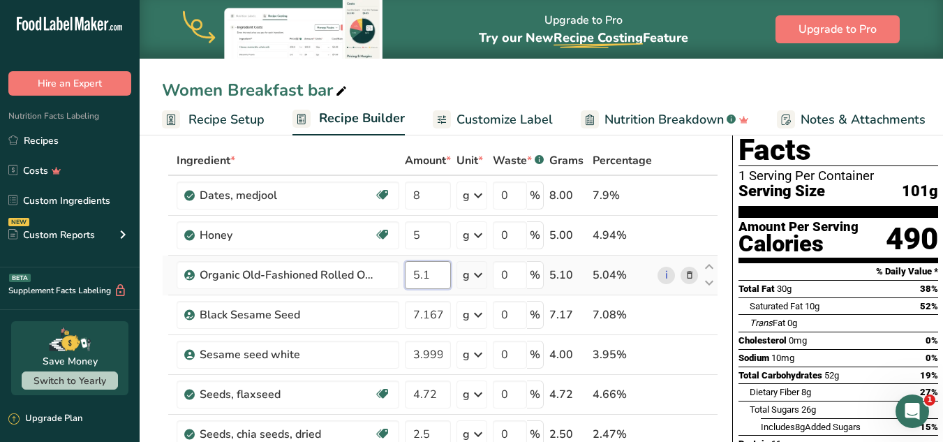
click at [429, 272] on input "5.1" at bounding box center [428, 275] width 46 height 28
type input "5"
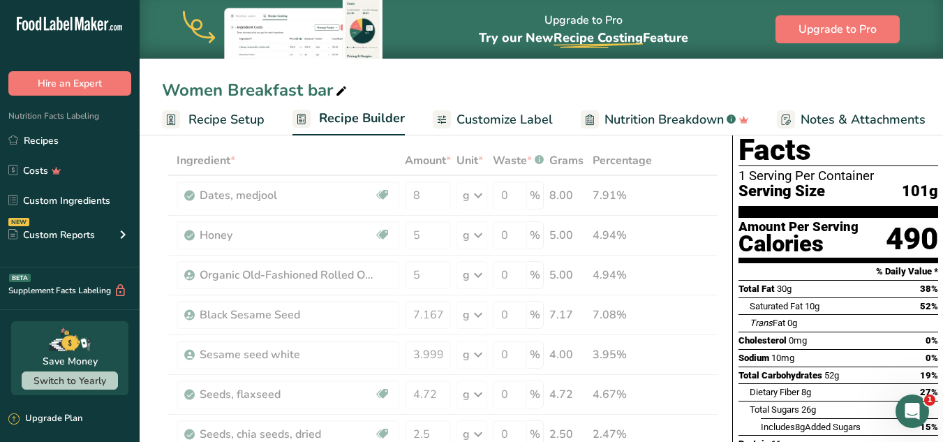
click at [894, 297] on div "Saturated Fat 10g 52%" at bounding box center [844, 305] width 189 height 17
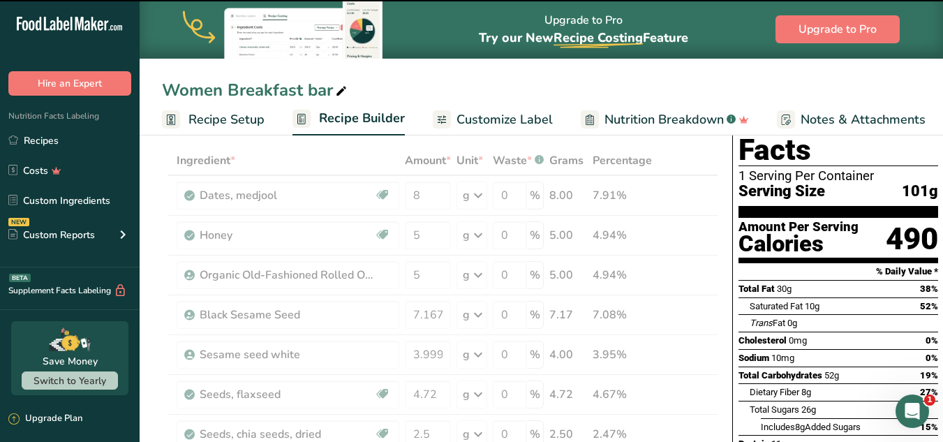
click at [829, 263] on section "% Daily Value *" at bounding box center [839, 271] width 200 height 17
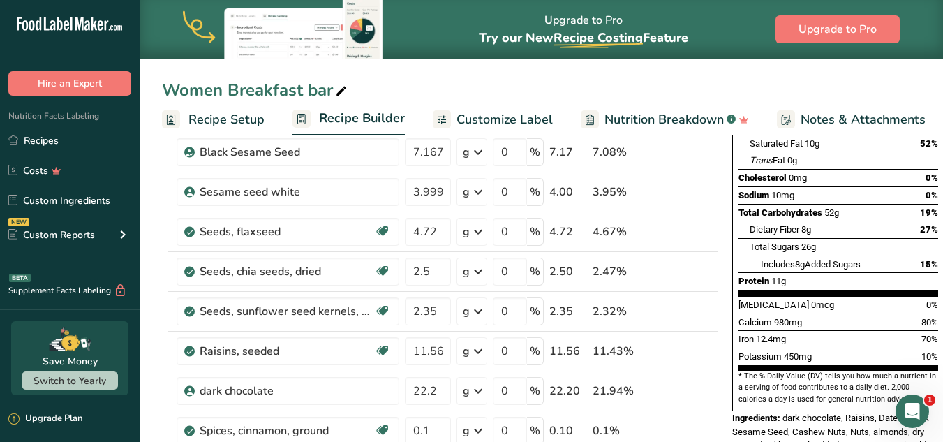
scroll to position [0, 0]
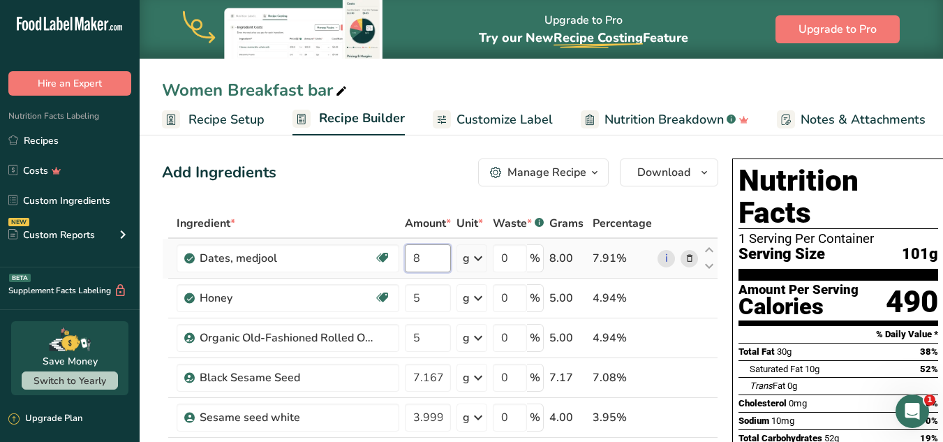
click at [426, 257] on input "8" at bounding box center [428, 258] width 46 height 28
type input "7"
click at [771, 237] on section "Nutrition Facts 1 Serving Per Container Serving Size 101g" at bounding box center [839, 223] width 200 height 116
click at [429, 373] on input "7.167" at bounding box center [428, 378] width 46 height 28
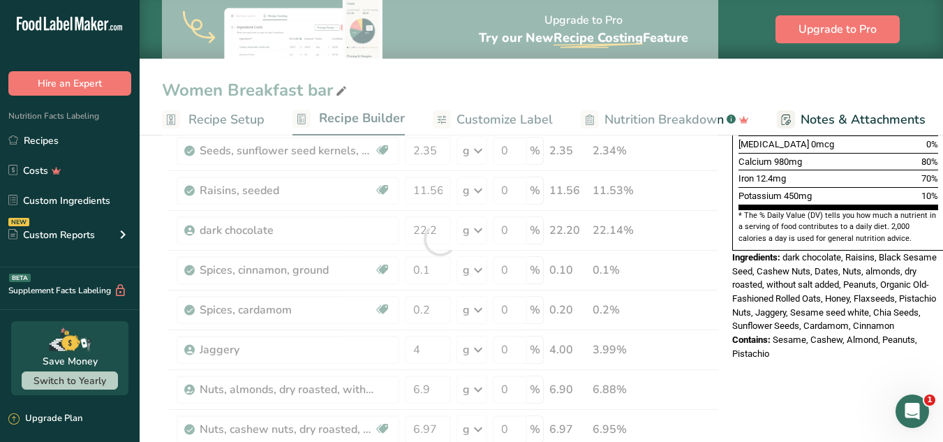
click at [842, 273] on div "Ingredients: dark chocolate, Raisins, Black Sesame Seed, Cashew Nuts, Dates, Nu…" at bounding box center [838, 292] width 212 height 82
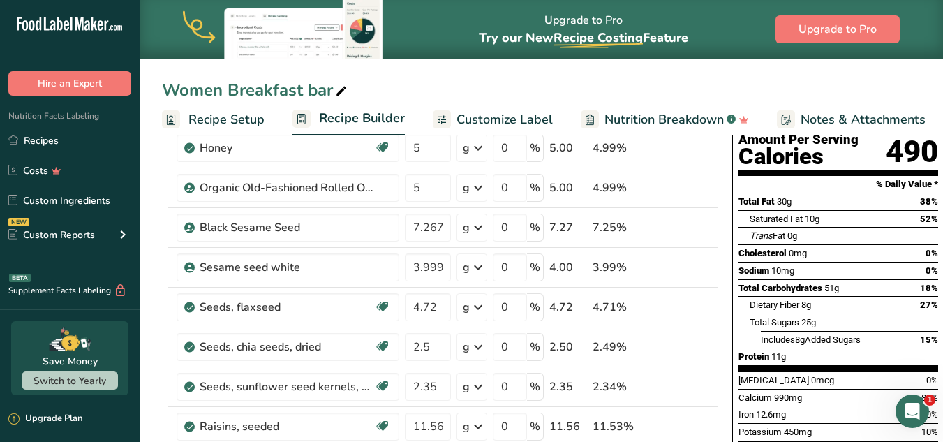
scroll to position [95, 0]
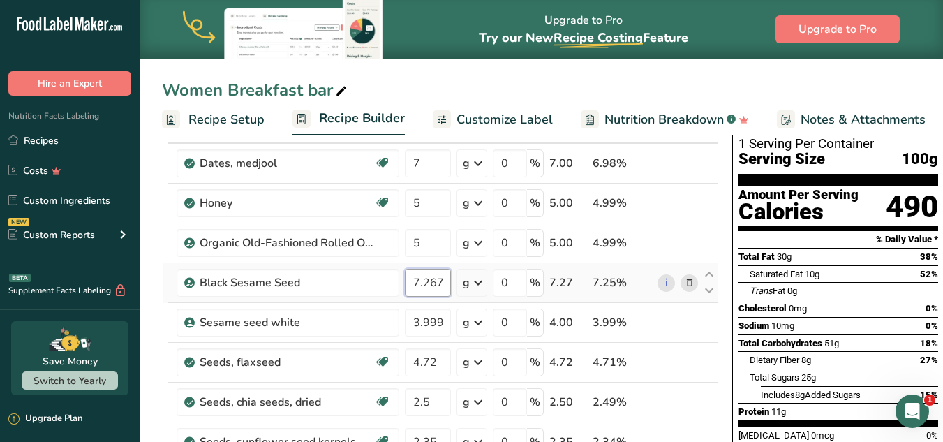
click at [426, 284] on input "7.267" at bounding box center [428, 283] width 46 height 28
click at [429, 283] on input "7.267" at bounding box center [428, 283] width 46 height 28
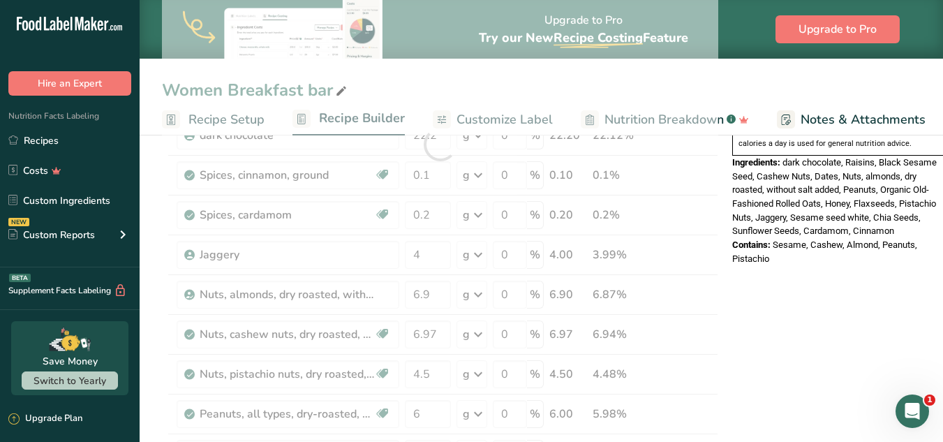
click at [840, 289] on div "Nutrition Facts 1 Serving Per Container Serving Size 100g Amount Per Serving Ca…" at bounding box center [838, 360] width 223 height 1377
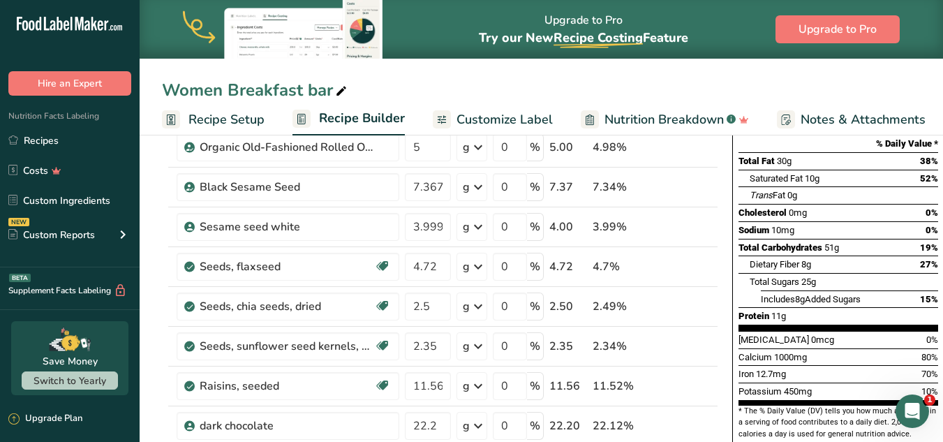
scroll to position [209, 0]
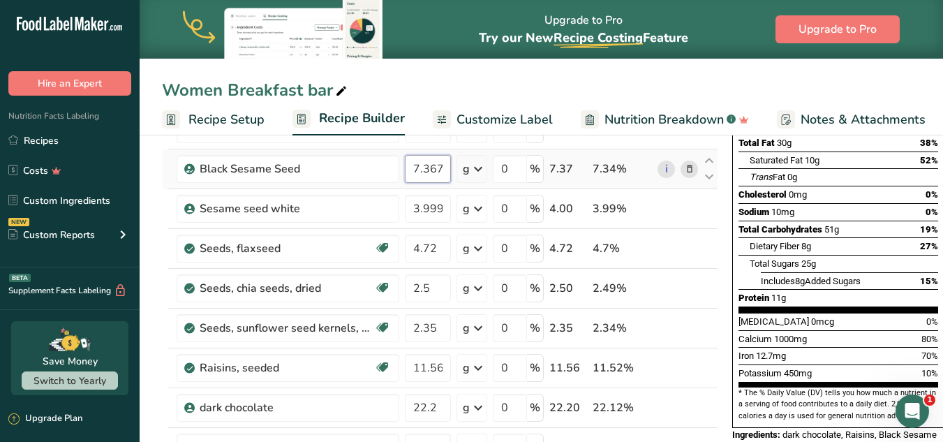
click at [429, 168] on input "7.367" at bounding box center [428, 169] width 46 height 28
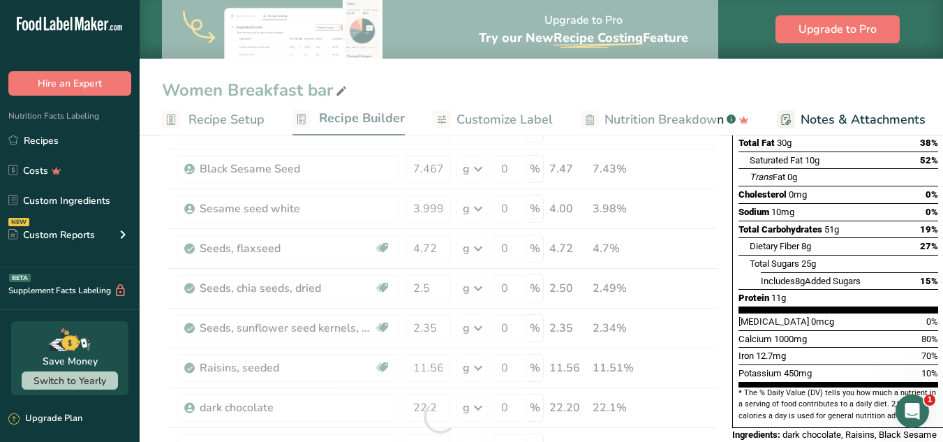
click at [880, 272] on div "Includes 8g Added Sugars 15%" at bounding box center [849, 280] width 177 height 17
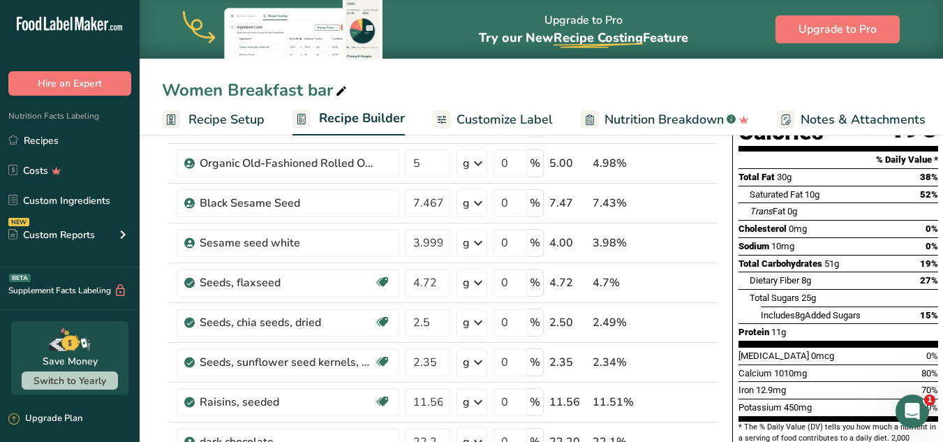
scroll to position [167, 0]
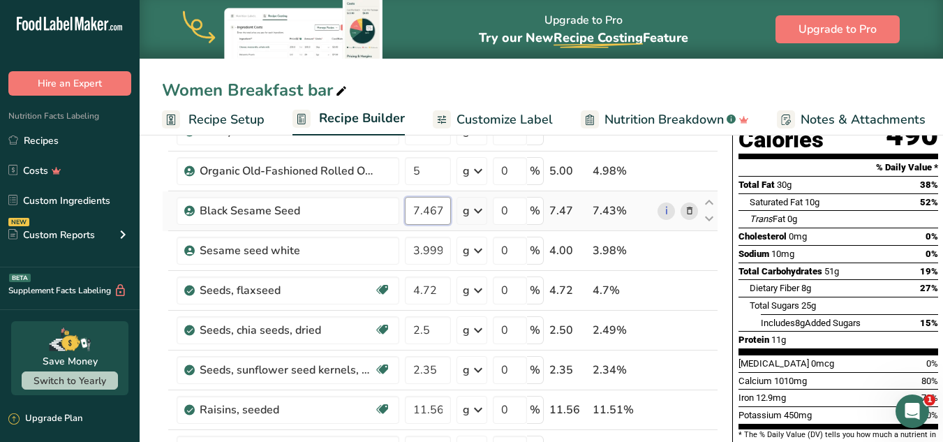
click at [430, 204] on input "7.467" at bounding box center [428, 211] width 46 height 28
type input "7.567"
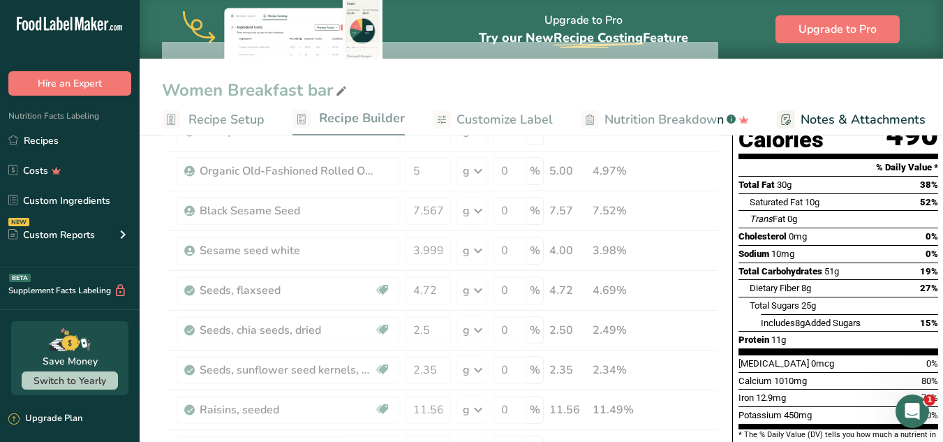
click at [901, 228] on div "Cholesterol 0mg 0%" at bounding box center [839, 236] width 200 height 17
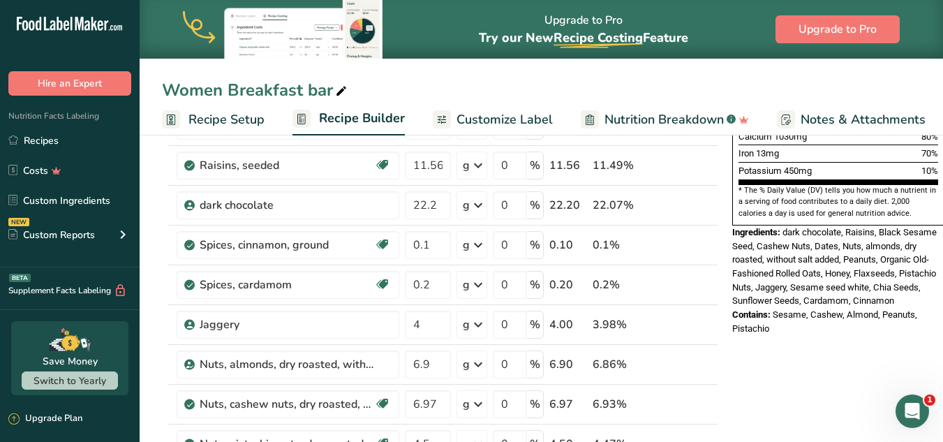
scroll to position [0, 0]
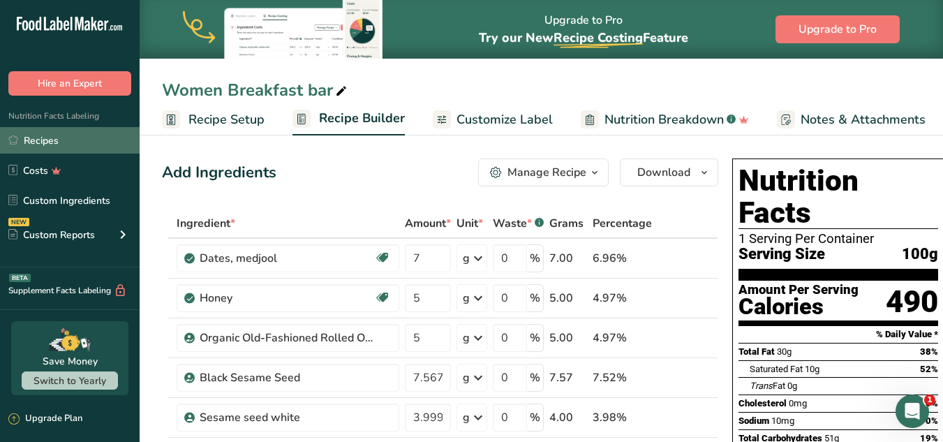
click at [43, 140] on link "Recipes" at bounding box center [70, 140] width 140 height 27
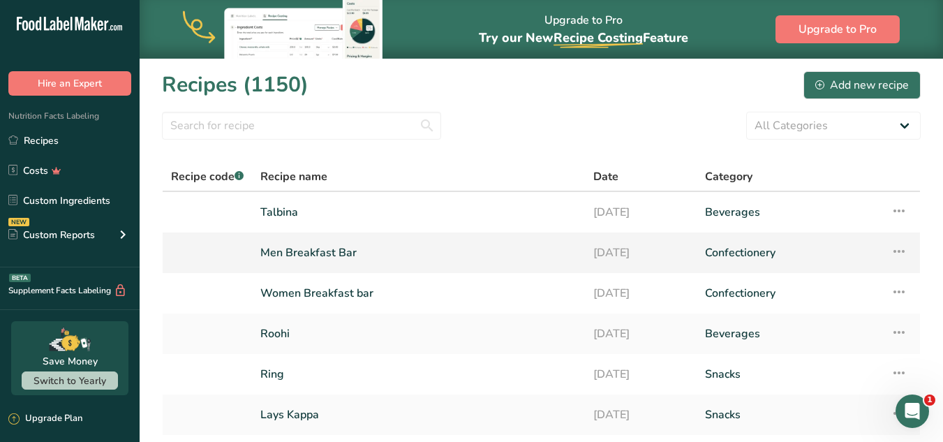
click at [331, 248] on link "Men Breakfast Bar" at bounding box center [418, 252] width 316 height 29
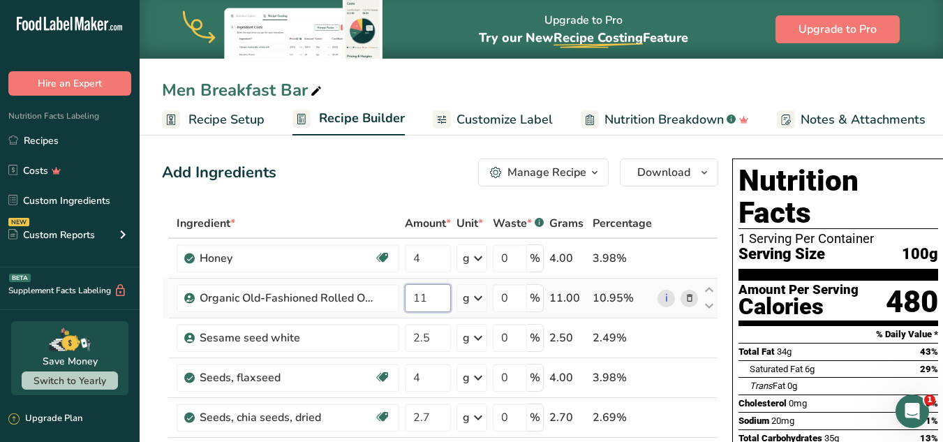
click at [422, 303] on input "11" at bounding box center [428, 298] width 46 height 28
click at [434, 293] on input "11" at bounding box center [428, 298] width 46 height 28
type input "11.56"
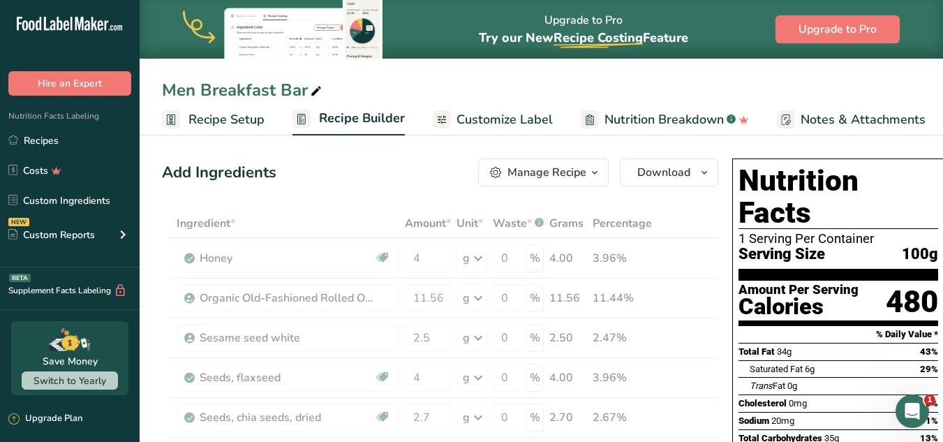
click at [762, 326] on section "% Daily Value *" at bounding box center [839, 334] width 200 height 17
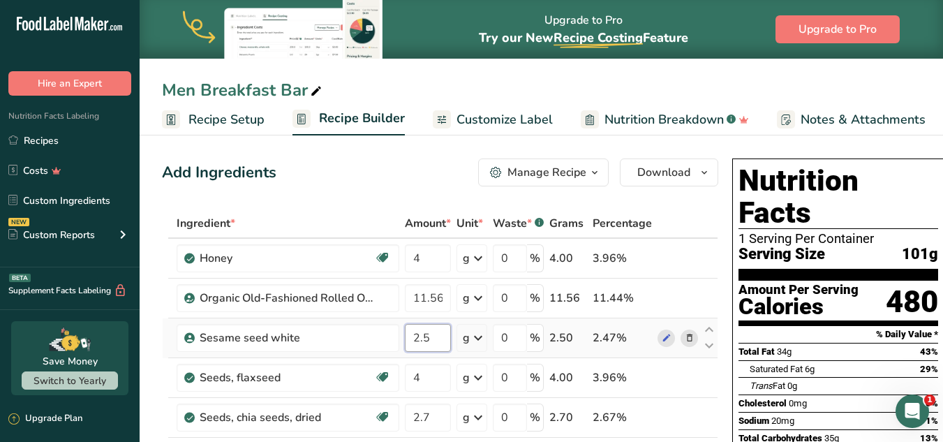
click at [438, 335] on input "2.5" at bounding box center [428, 338] width 46 height 28
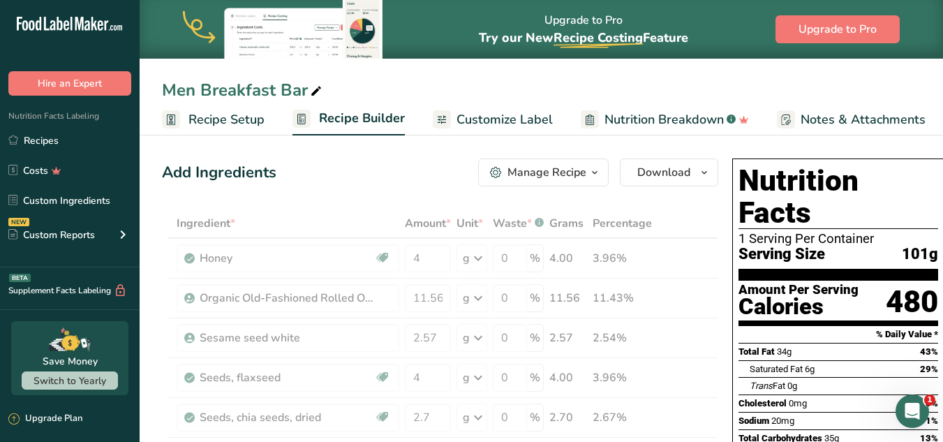
click at [783, 362] on div "Saturated Fat 6g" at bounding box center [782, 369] width 65 height 14
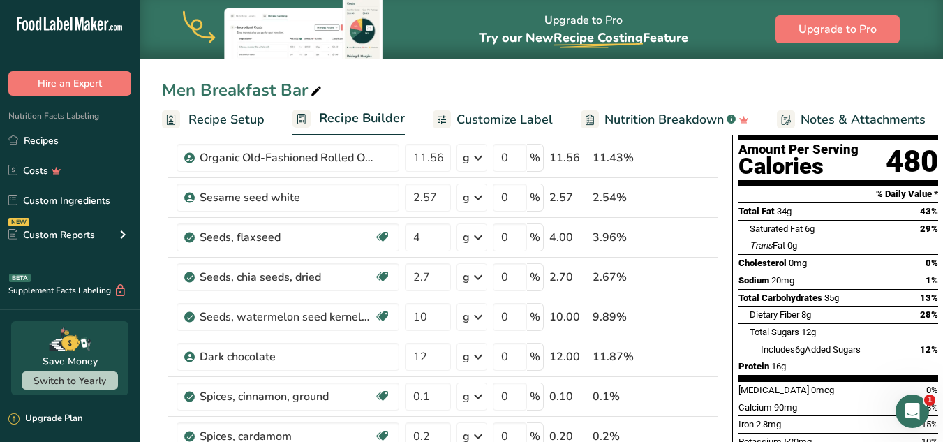
scroll to position [143, 0]
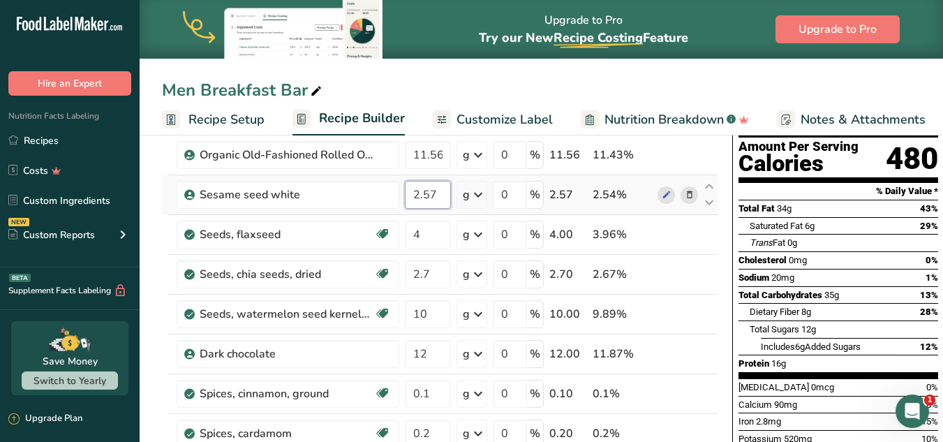
click at [444, 199] on input "2.57" at bounding box center [428, 195] width 46 height 28
click at [430, 193] on input "2.57" at bounding box center [428, 195] width 46 height 28
type input "2.67"
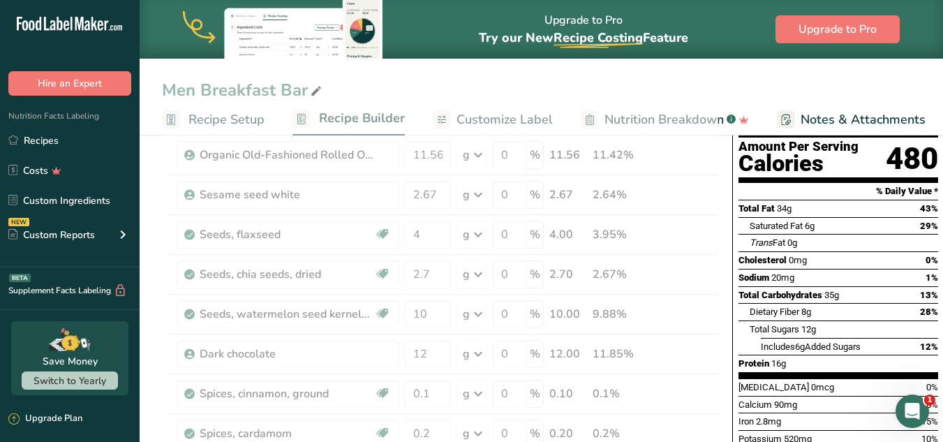
click at [785, 269] on div "Sodium 20mg 1%" at bounding box center [839, 277] width 200 height 17
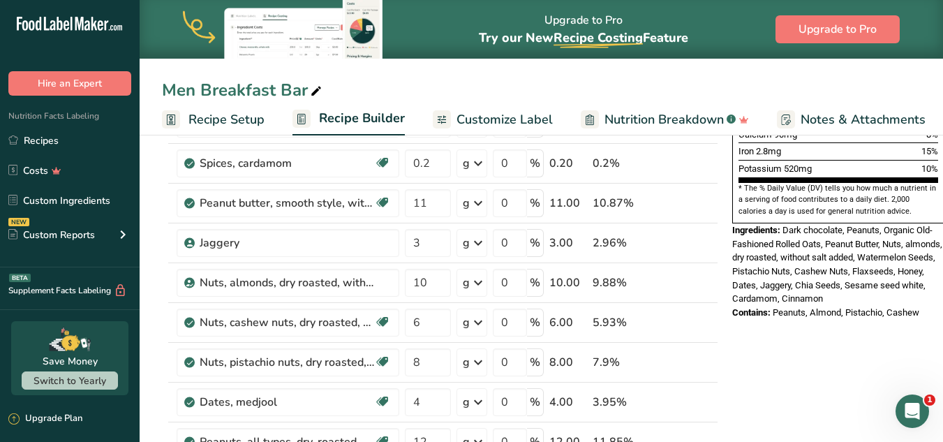
scroll to position [421, 0]
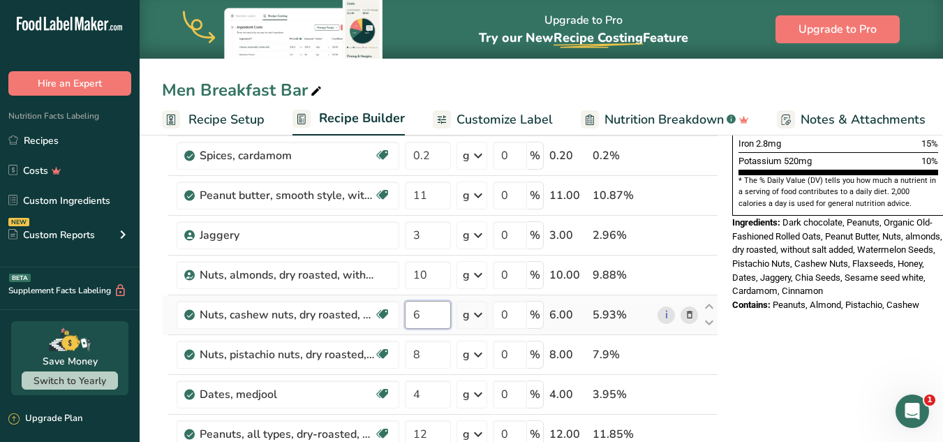
click at [433, 320] on input "6" at bounding box center [428, 315] width 46 height 28
type input "6.78"
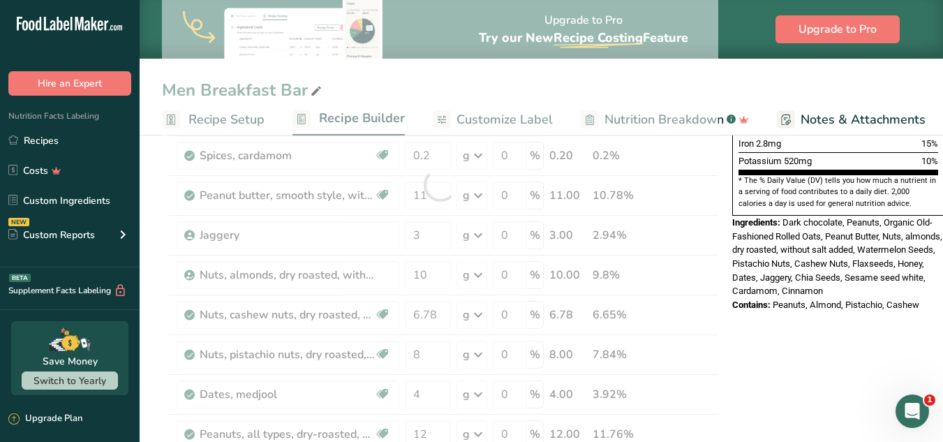
click at [897, 284] on div "Nutrition Facts 1 Serving Per Container Serving Size 101g Amount Per Serving Ca…" at bounding box center [838, 25] width 223 height 586
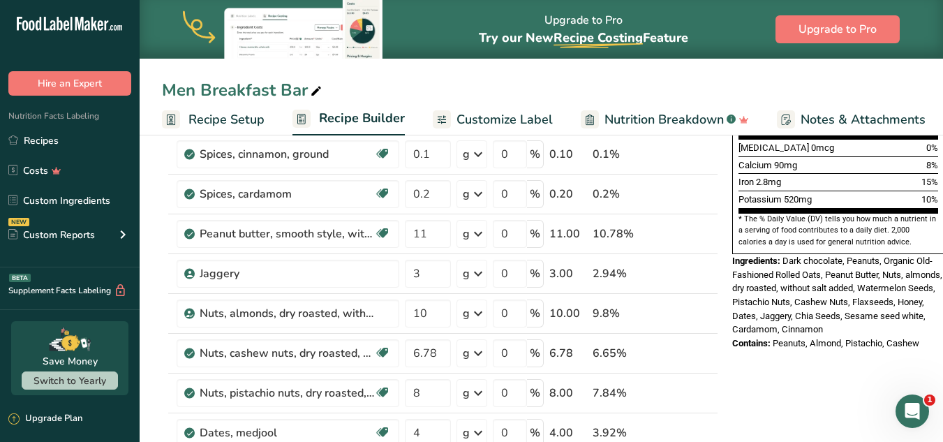
scroll to position [390, 0]
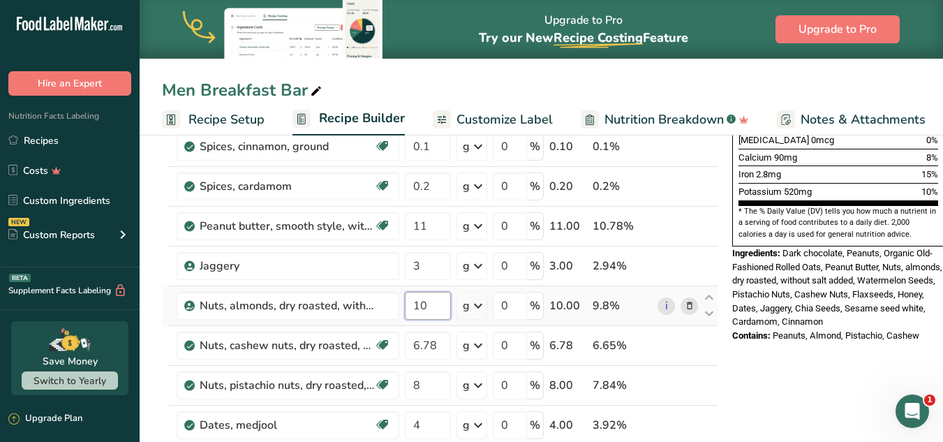
click at [439, 296] on input "10" at bounding box center [428, 306] width 46 height 28
type input "10.6"
click at [864, 329] on div "Nutrition Facts 1 Serving Per Container Serving Size 102g Amount Per Serving Ca…" at bounding box center [838, 432] width 223 height 1338
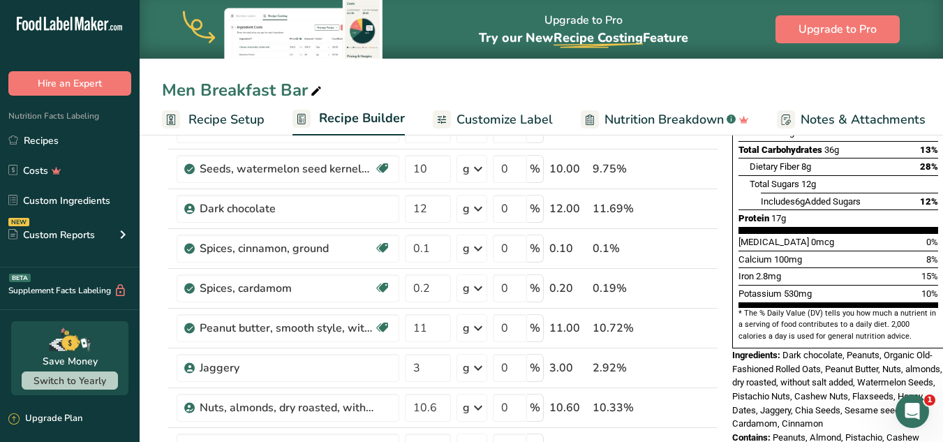
scroll to position [337, 0]
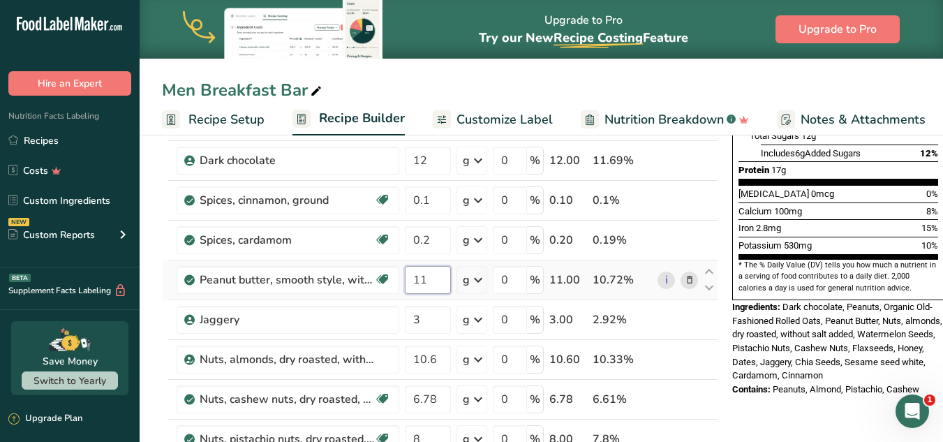
click at [441, 282] on input "11" at bounding box center [428, 280] width 46 height 28
type input "11.67"
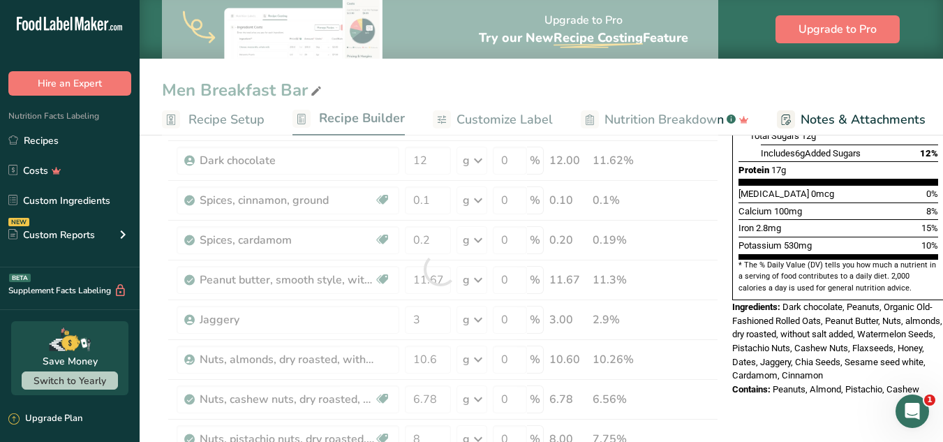
click at [924, 260] on section "* The % Daily Value (DV) tells you how much a nutrient in a serving of food con…" at bounding box center [839, 277] width 200 height 34
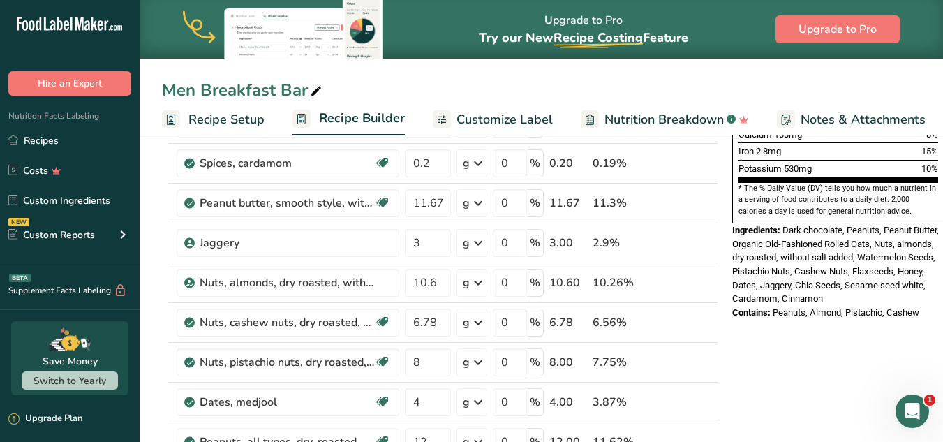
scroll to position [421, 0]
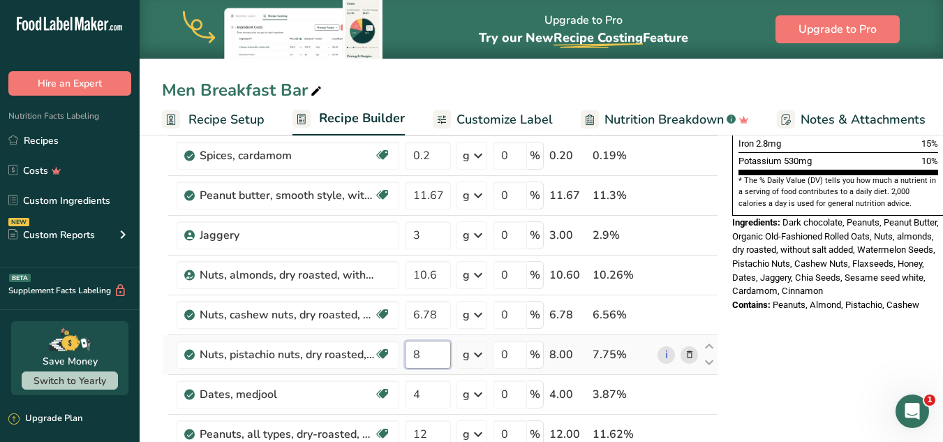
click at [437, 355] on input "8" at bounding box center [428, 355] width 46 height 28
type input "8.78"
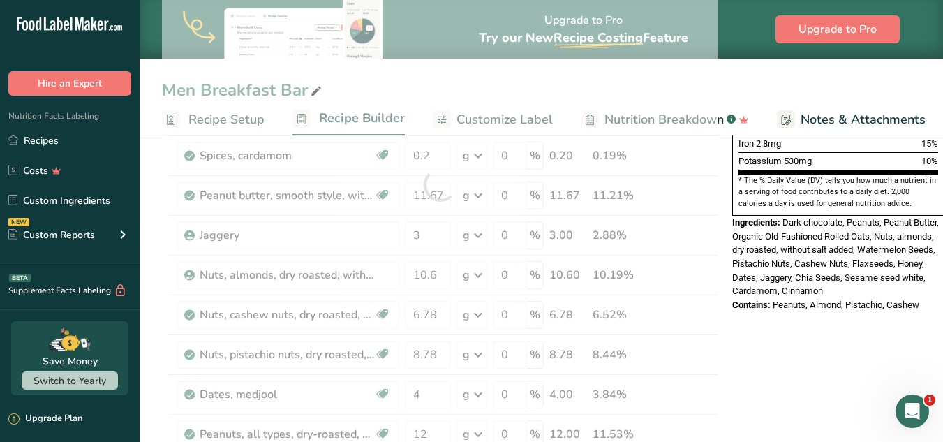
click at [912, 280] on div "Nutrition Facts 1 Serving Per Container Serving Size 103g Amount Per Serving Ca…" at bounding box center [838, 25] width 223 height 586
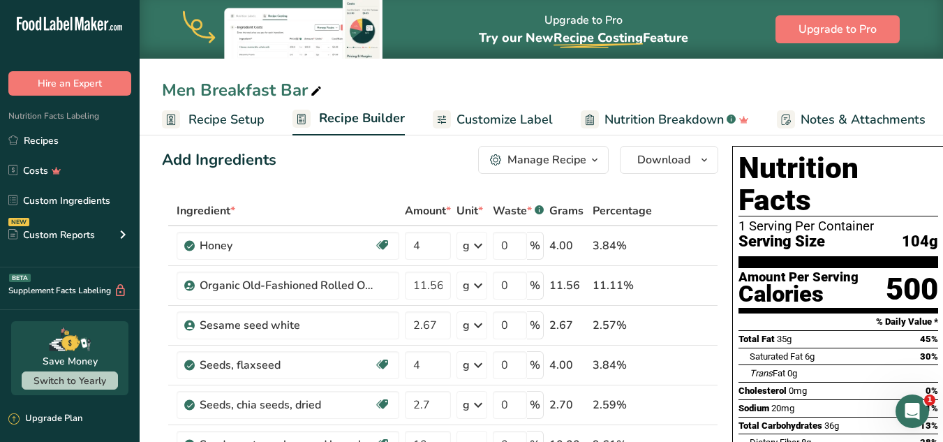
scroll to position [5, 0]
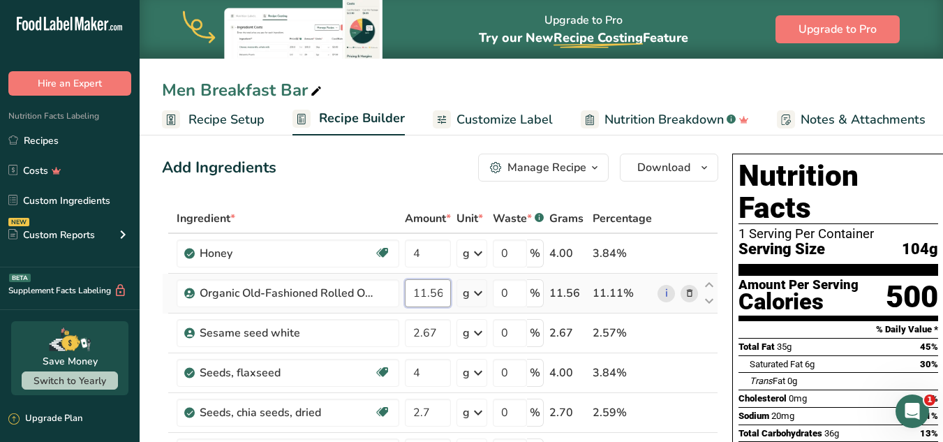
click at [443, 290] on input "11.56" at bounding box center [428, 293] width 46 height 28
click at [435, 291] on input "11.56" at bounding box center [428, 293] width 46 height 28
type input "11.36"
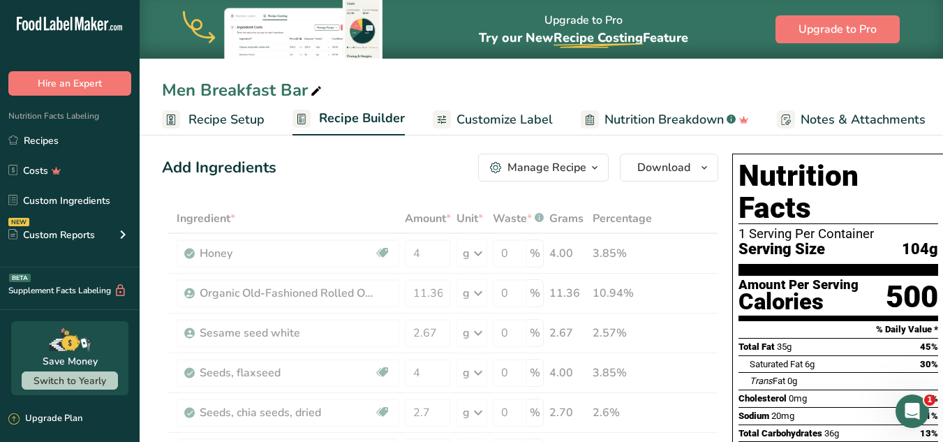
click at [789, 359] on span "Saturated Fat" at bounding box center [776, 364] width 53 height 10
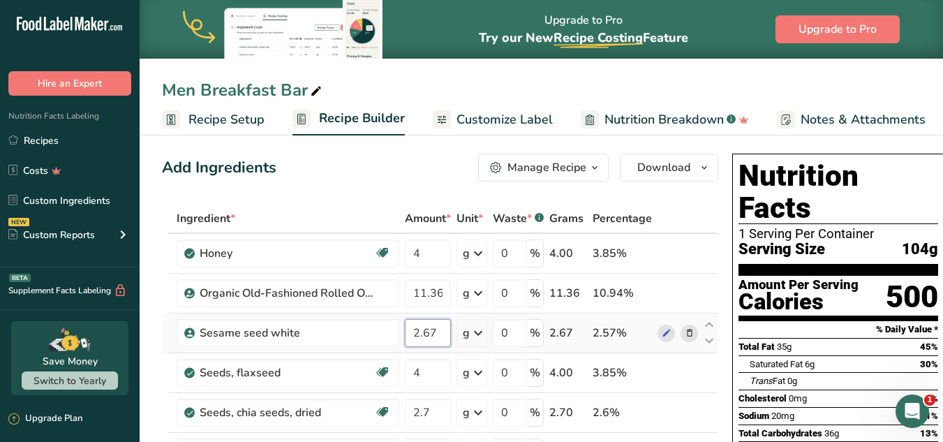
click at [429, 333] on input "2.67" at bounding box center [428, 333] width 46 height 28
type input "2.57"
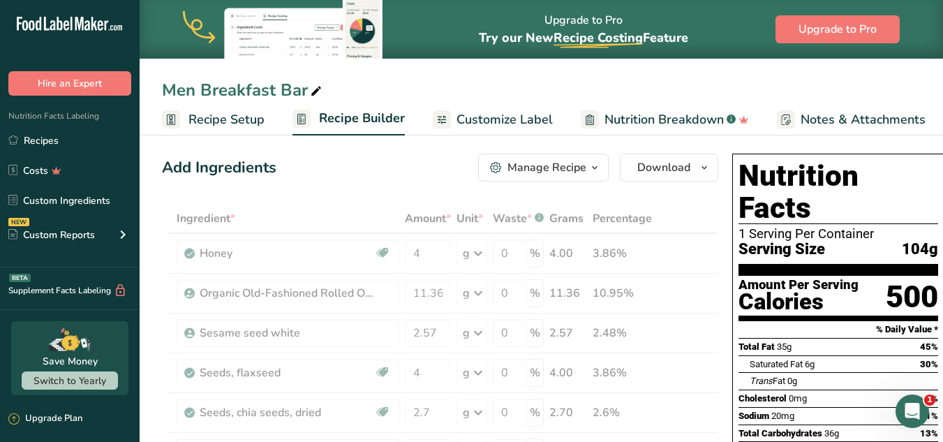
click at [868, 338] on div "Total Fat 35g 45%" at bounding box center [839, 346] width 200 height 17
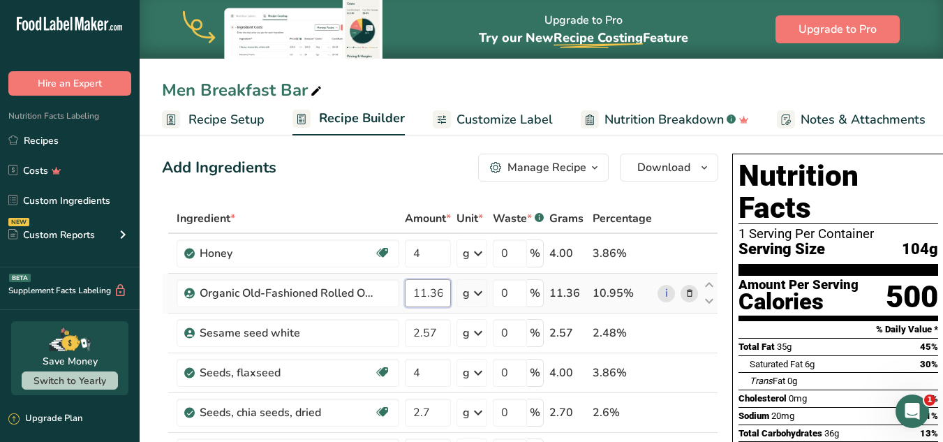
click at [435, 294] on input "11.36" at bounding box center [428, 293] width 46 height 28
type input "11.26"
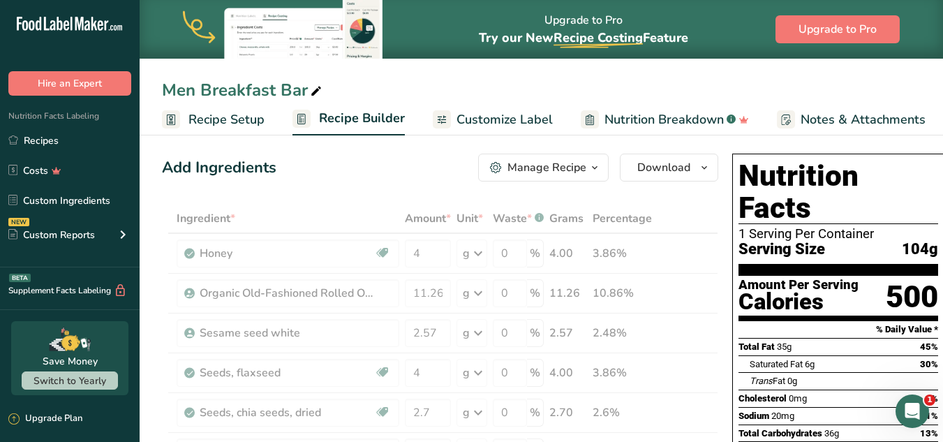
click at [778, 292] on div "Calories" at bounding box center [799, 302] width 120 height 20
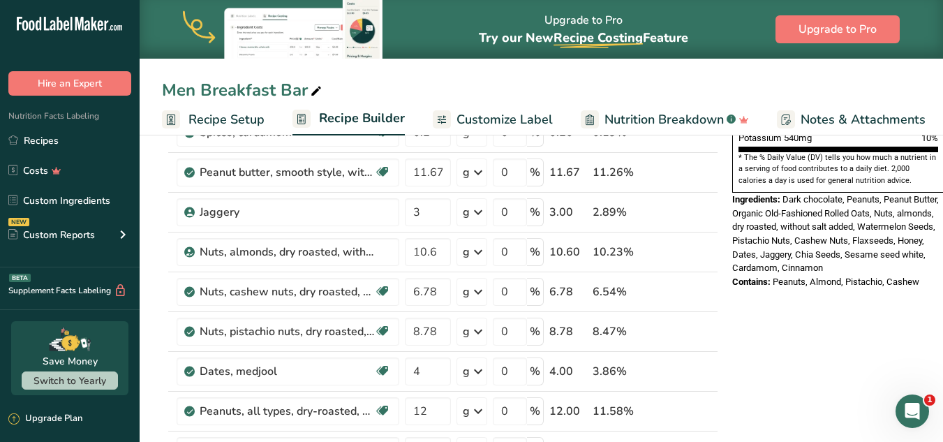
scroll to position [449, 0]
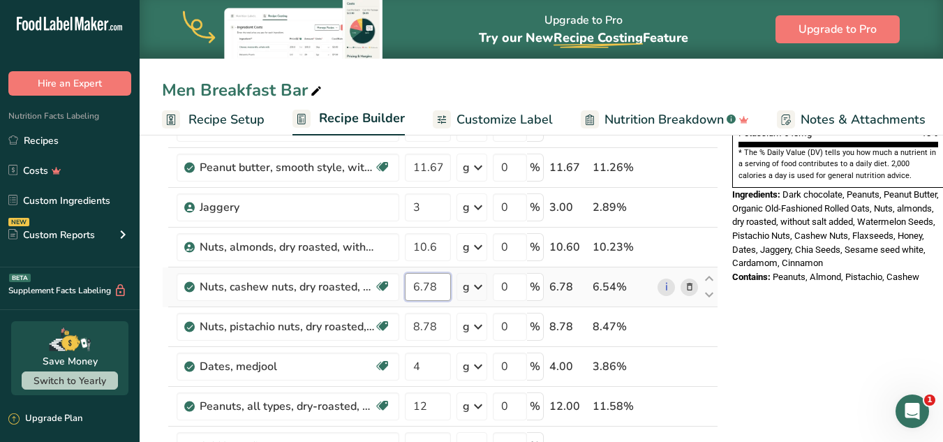
click at [437, 292] on input "6.78" at bounding box center [428, 287] width 46 height 28
type input "6.76"
click at [814, 282] on div "Nutrition Facts 1 Serving Per Container Serving Size 103g Amount Per Serving Ca…" at bounding box center [838, 373] width 223 height 1338
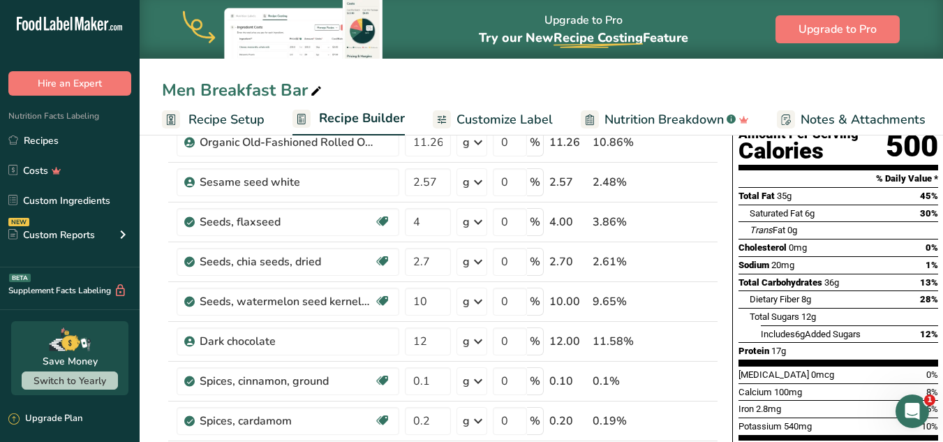
scroll to position [151, 0]
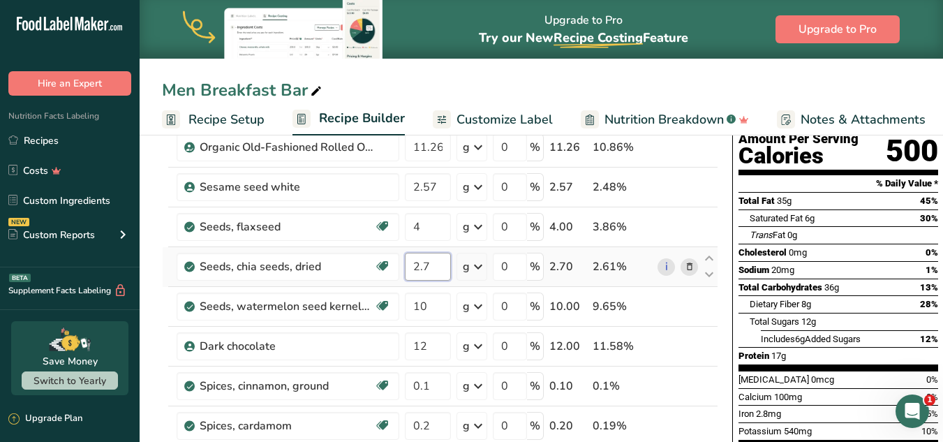
click at [446, 263] on input "2.7" at bounding box center [428, 267] width 46 height 28
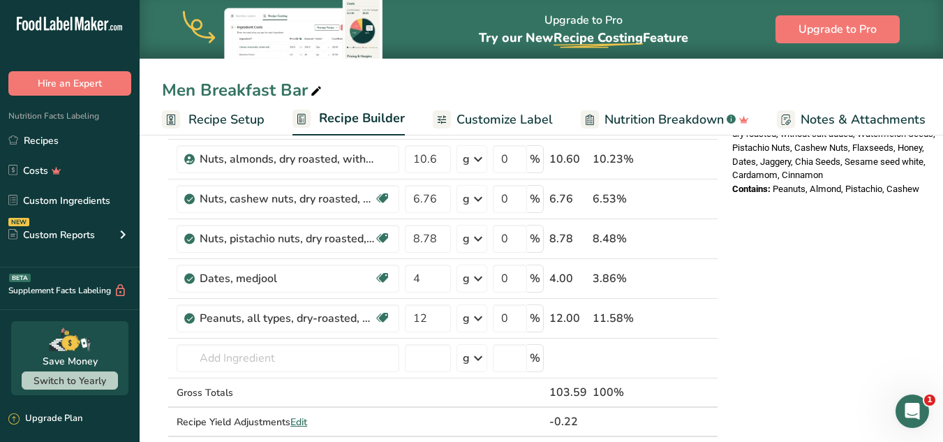
type input "2.65"
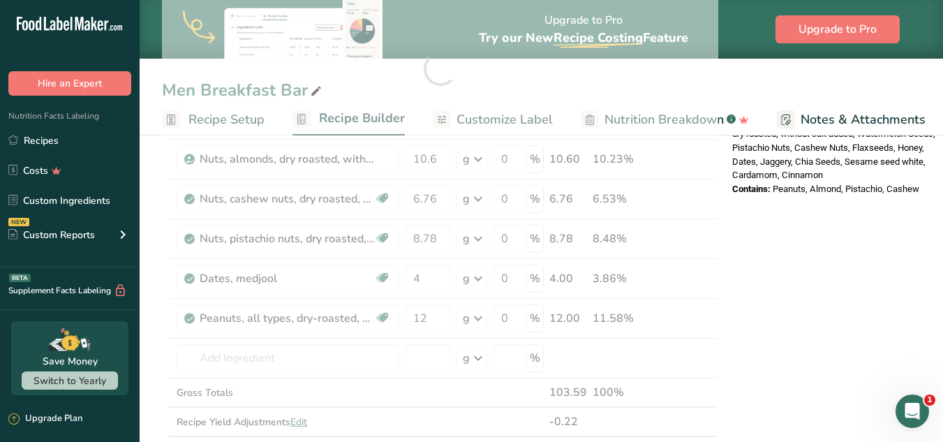
click at [845, 293] on div "Nutrition Facts 1 Serving Per Container Serving Size 103g Amount Per Serving Ca…" at bounding box center [838, 285] width 223 height 1338
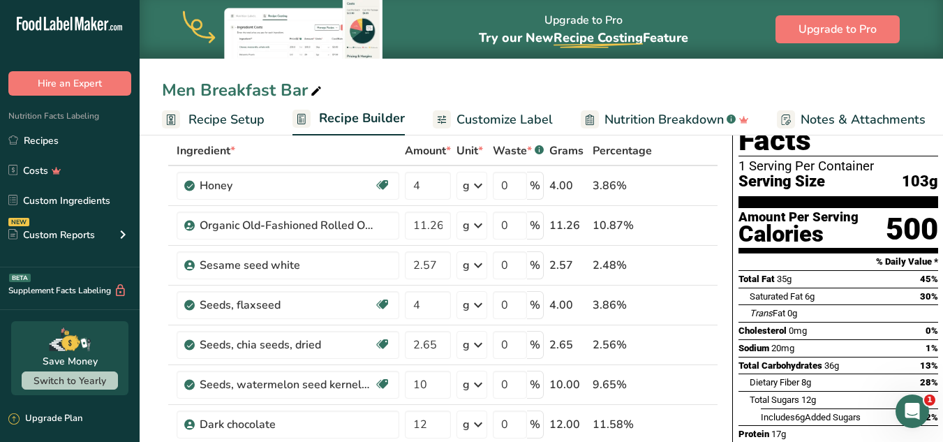
scroll to position [82, 0]
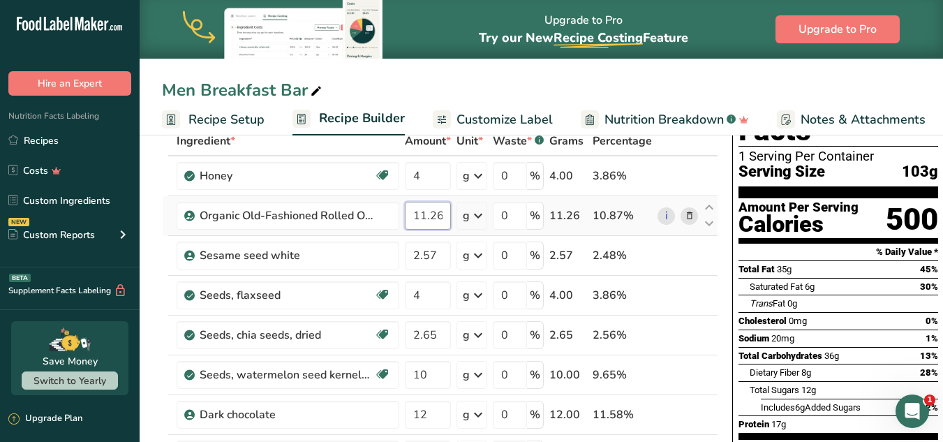
click at [425, 217] on input "11.26" at bounding box center [428, 216] width 46 height 28
type input "10.26"
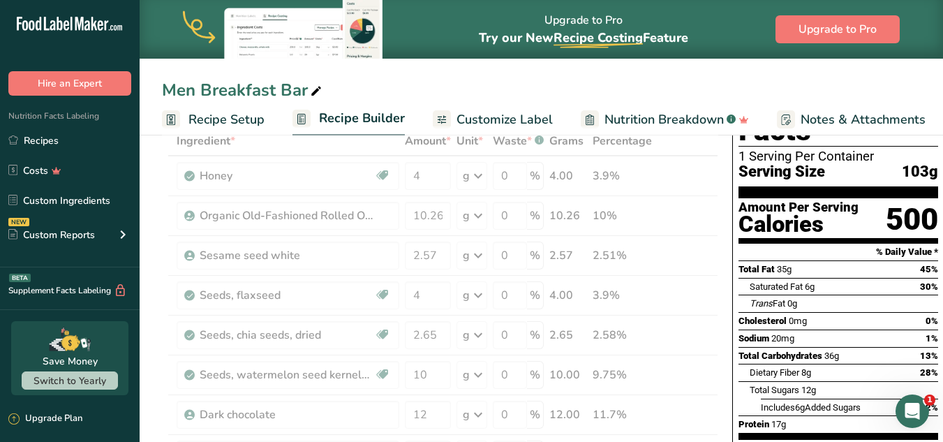
click at [909, 201] on div "500" at bounding box center [912, 219] width 52 height 37
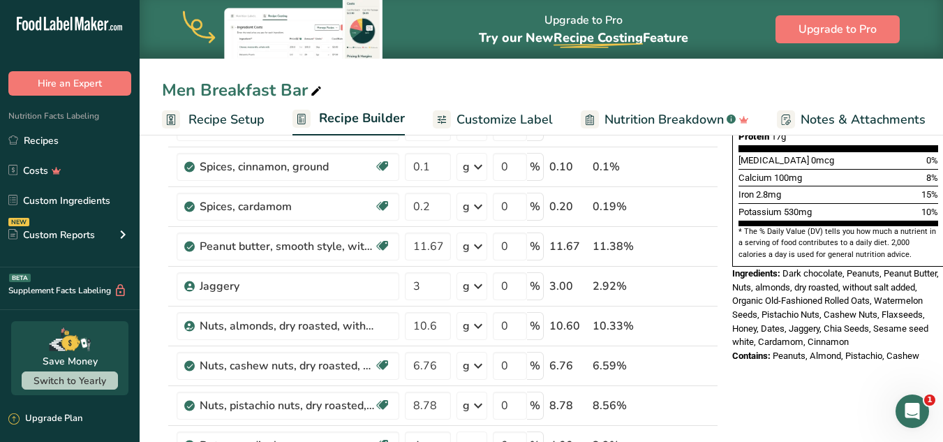
scroll to position [375, 0]
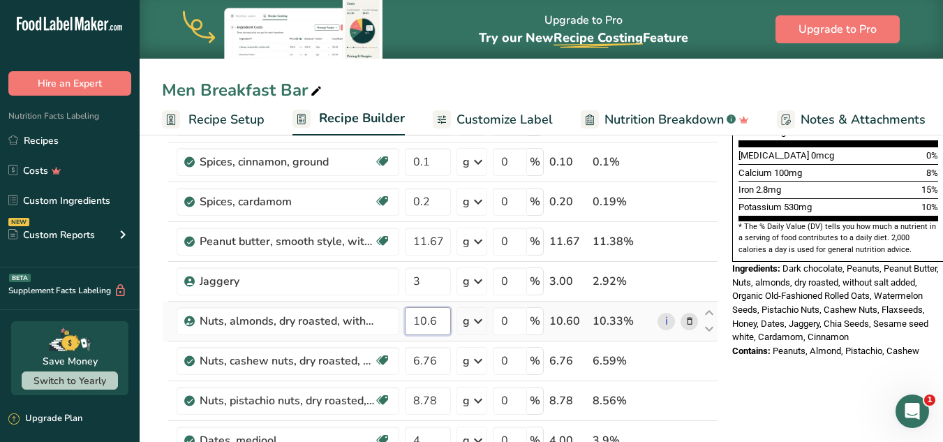
click at [441, 327] on input "10.6" at bounding box center [428, 321] width 46 height 28
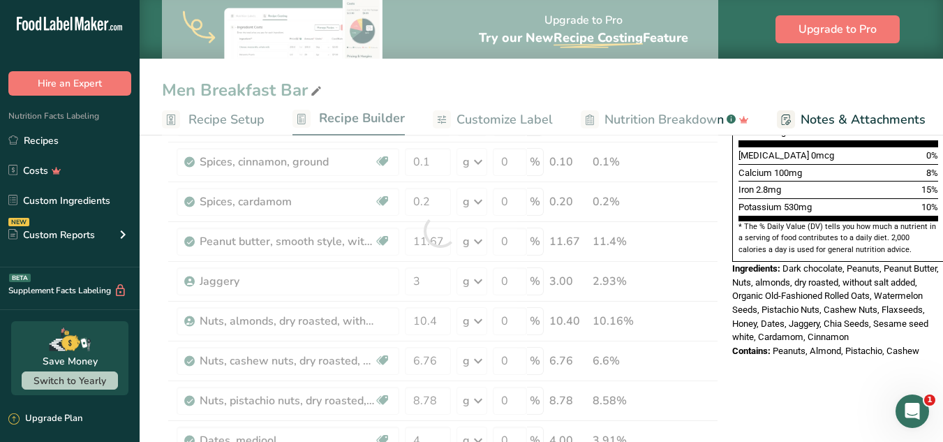
click at [810, 270] on div "Ingredients: Dark chocolate, Peanuts, Peanut Butter, Nuts, almonds, dry roasted…" at bounding box center [838, 303] width 212 height 82
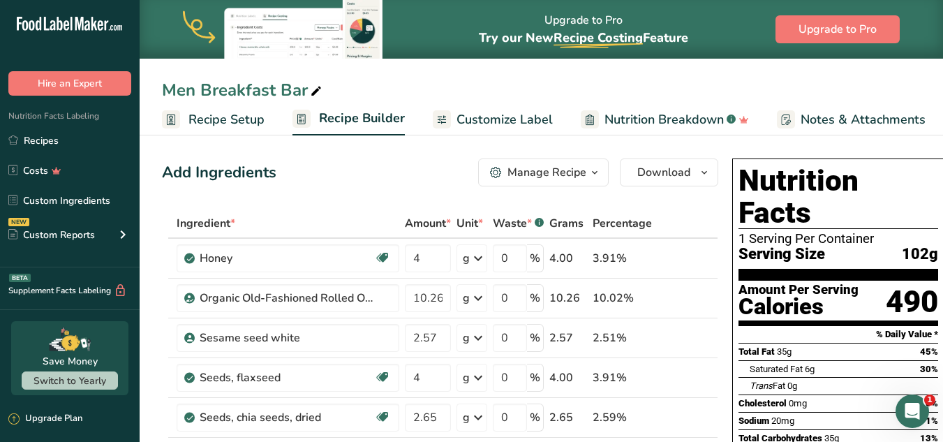
scroll to position [352, 0]
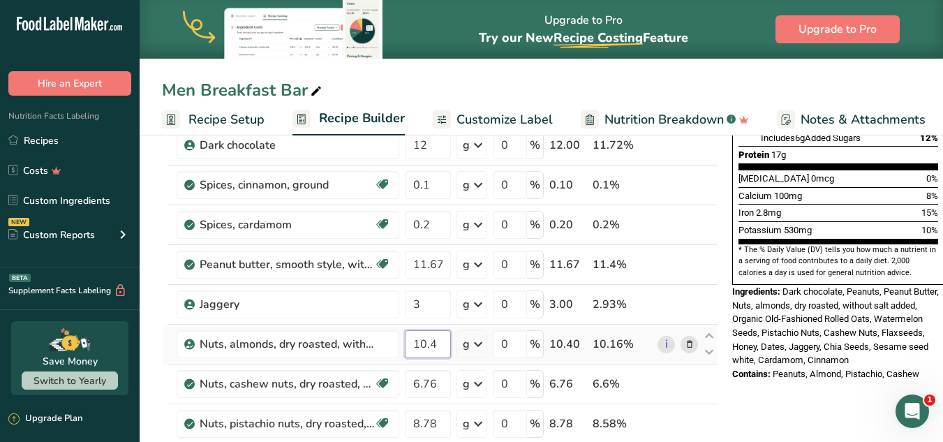
click at [437, 339] on input "10.4" at bounding box center [428, 344] width 46 height 28
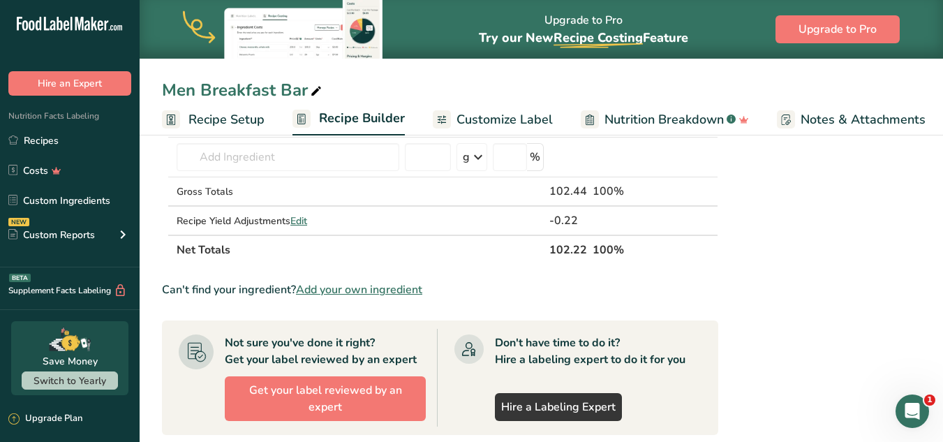
type input "10.45"
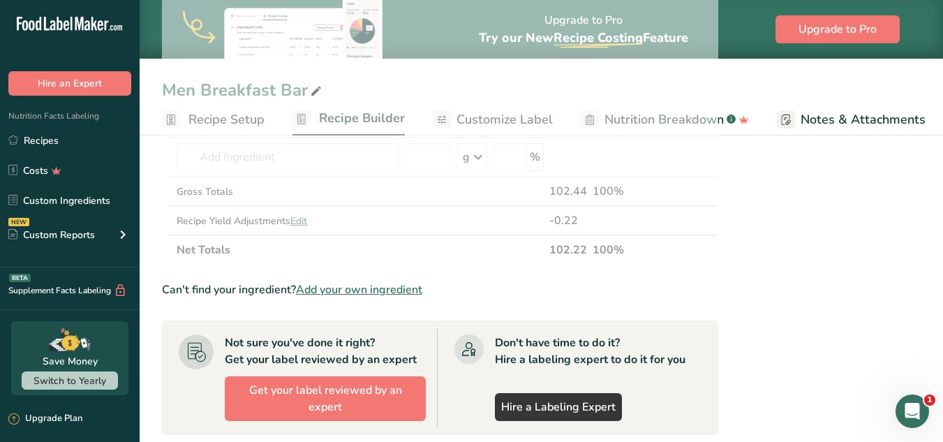
click at [901, 286] on div "Nutrition Facts 1 Serving Per Container Serving Size 102g Amount Per Serving Ca…" at bounding box center [838, 84] width 223 height 1338
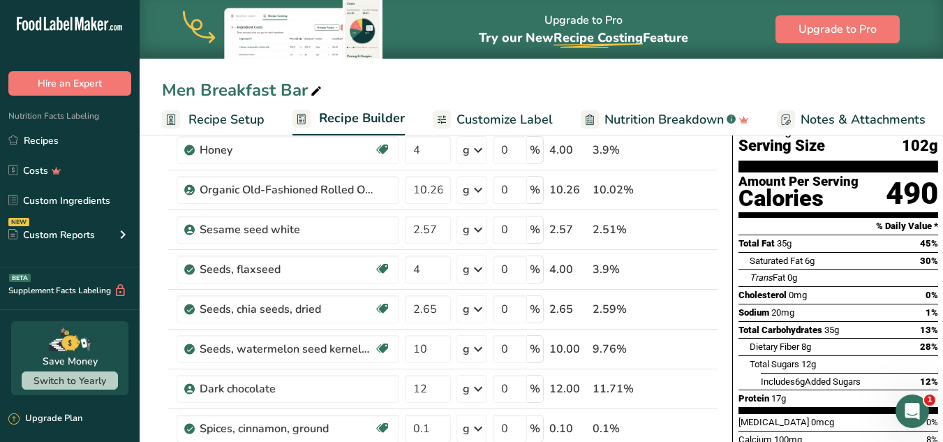
scroll to position [0, 0]
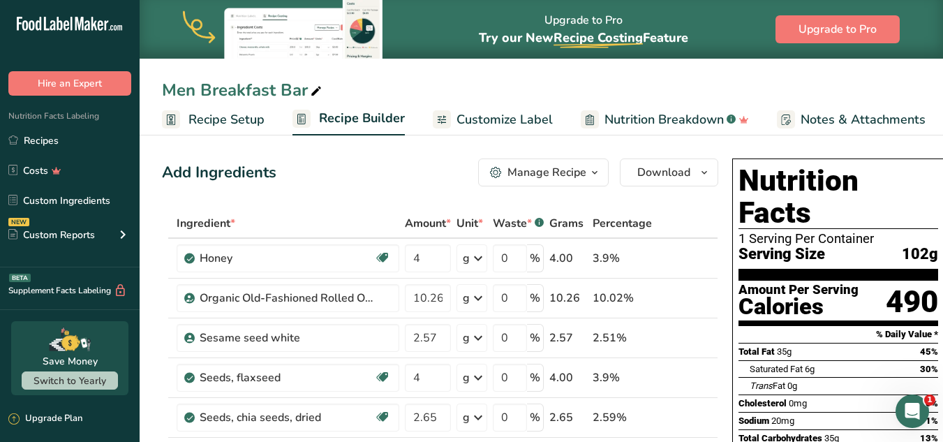
click at [821, 197] on h1 "Nutrition Facts" at bounding box center [839, 197] width 200 height 64
click at [434, 298] on input "10.26" at bounding box center [428, 298] width 46 height 28
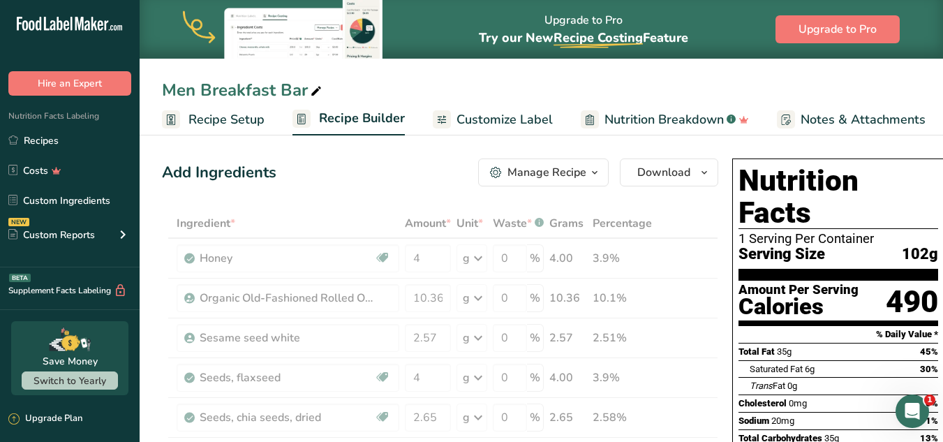
click at [905, 293] on section "Amount Per Serving Calories 490" at bounding box center [839, 303] width 200 height 45
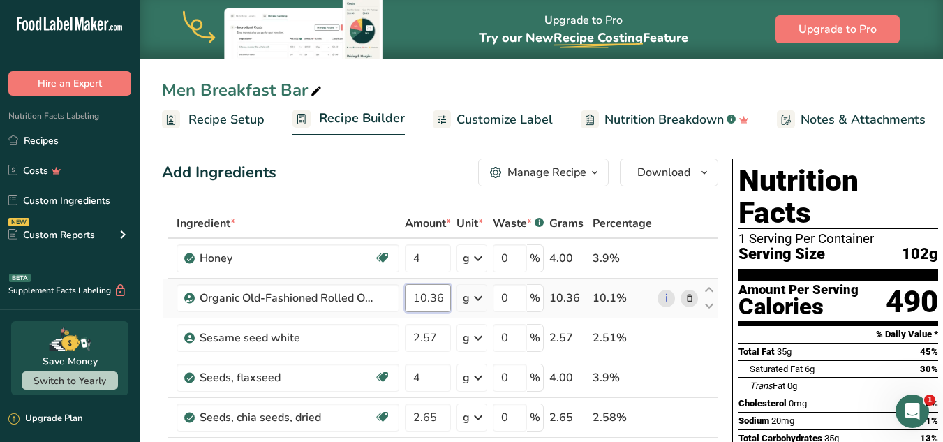
click at [423, 300] on input "10.36" at bounding box center [428, 298] width 46 height 28
click at [428, 300] on input "10.36" at bounding box center [428, 298] width 46 height 28
type input "11.36"
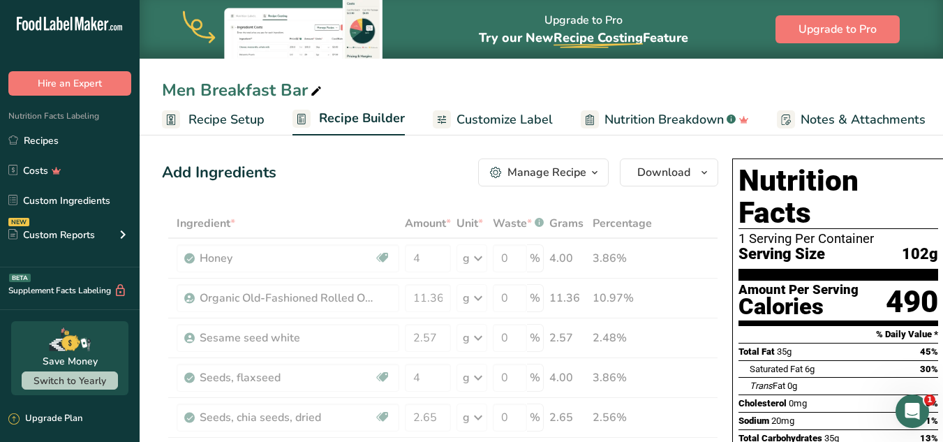
click at [919, 197] on h1 "Nutrition Facts" at bounding box center [839, 197] width 200 height 64
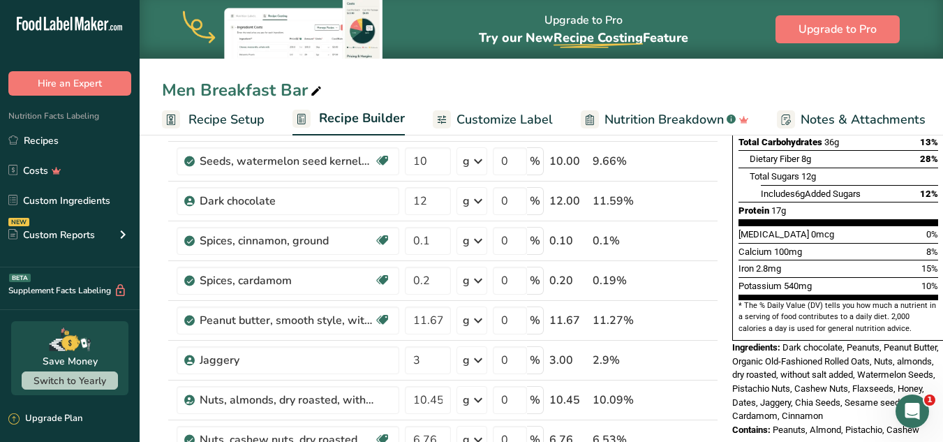
scroll to position [324, 0]
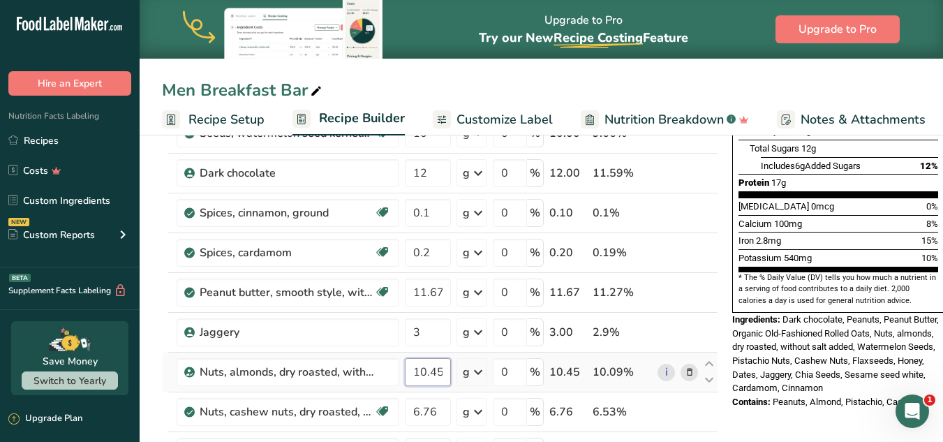
click at [438, 373] on input "10.45" at bounding box center [428, 372] width 46 height 28
type input "10.55"
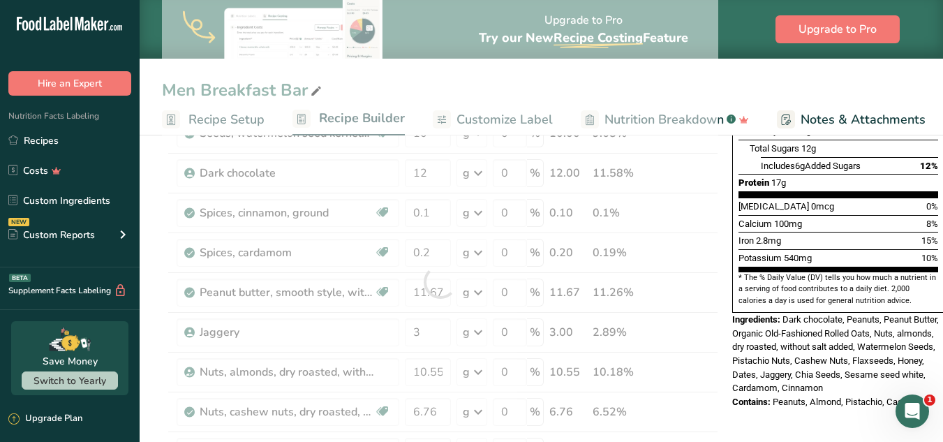
click at [873, 343] on span "Dark chocolate, Peanuts, Peanut Butter, Organic Old-Fashioned Rolled Oats, Nuts…" at bounding box center [835, 353] width 207 height 79
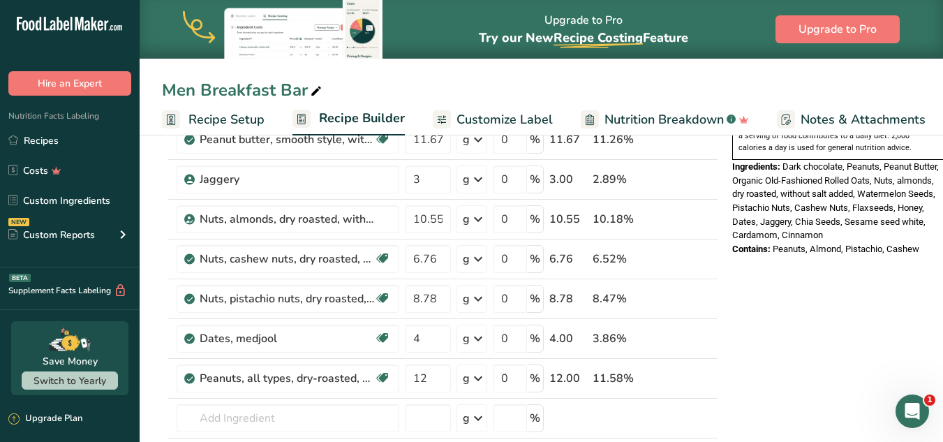
scroll to position [489, 0]
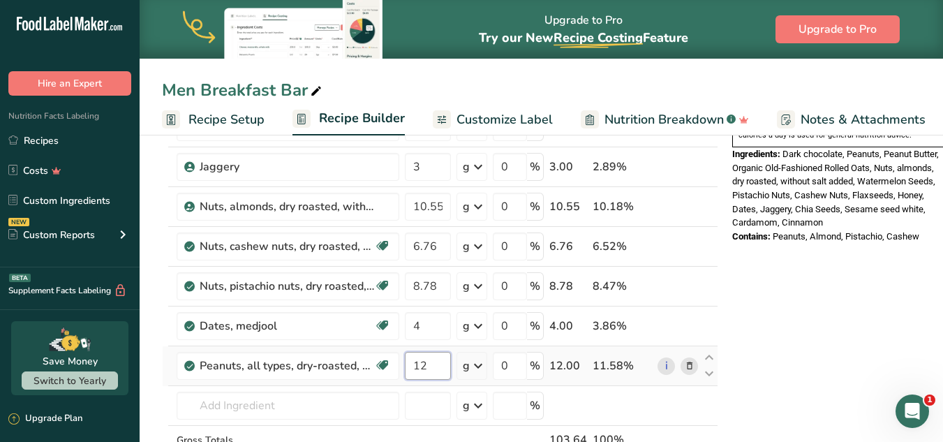
click at [443, 360] on input "12" at bounding box center [428, 366] width 46 height 28
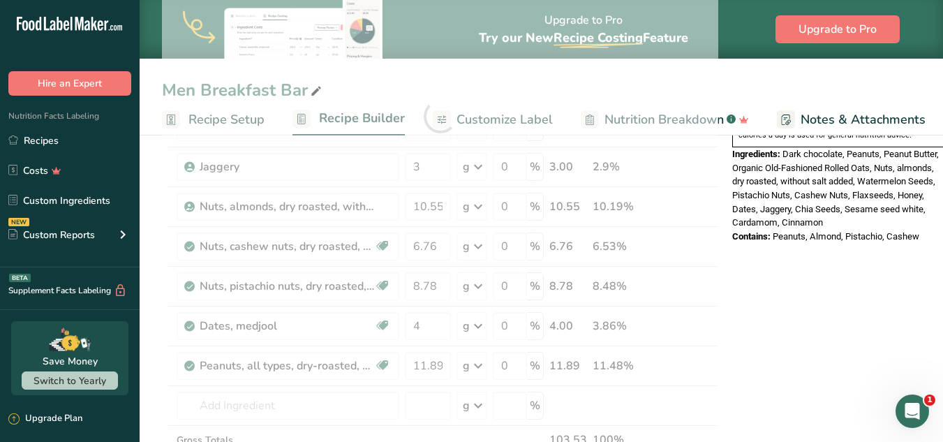
click at [814, 263] on div "Nutrition Facts 1 Serving Per Container Serving Size 103g Amount Per Serving Ca…" at bounding box center [838, 332] width 223 height 1338
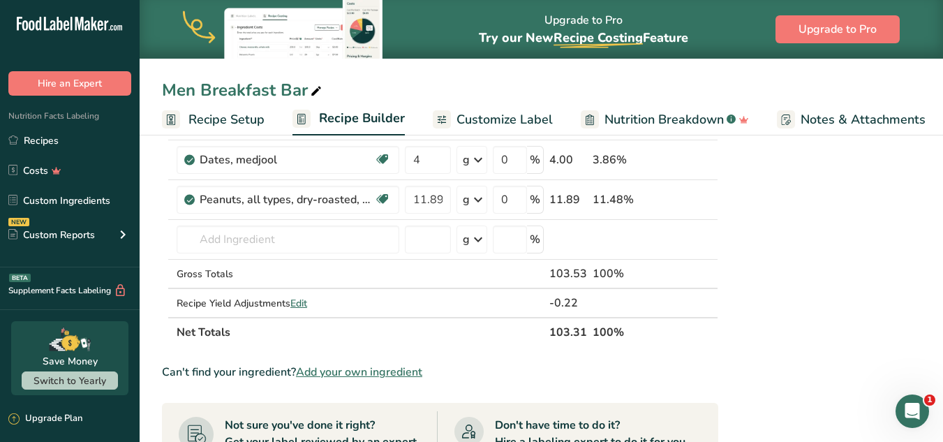
scroll to position [660, 0]
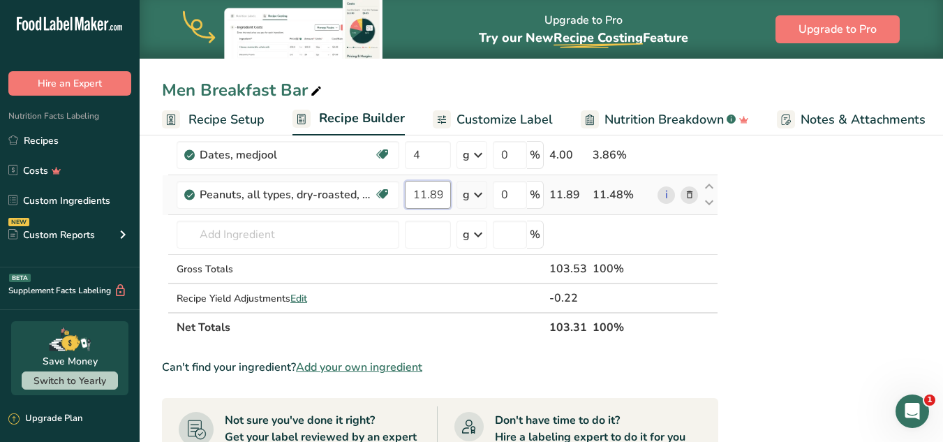
click at [442, 200] on input "11.89" at bounding box center [428, 195] width 46 height 28
type input "12"
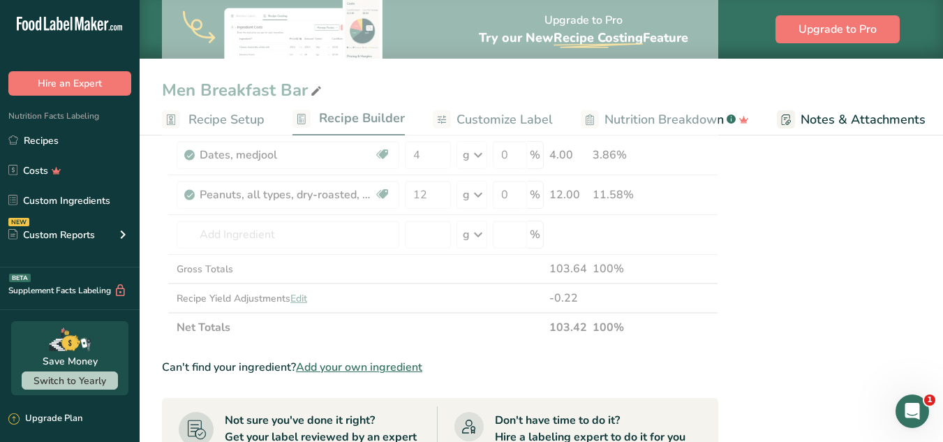
click at [899, 278] on div "Nutrition Facts 1 Serving Per Container Serving Size 103g Amount Per Serving Ca…" at bounding box center [838, 161] width 223 height 1338
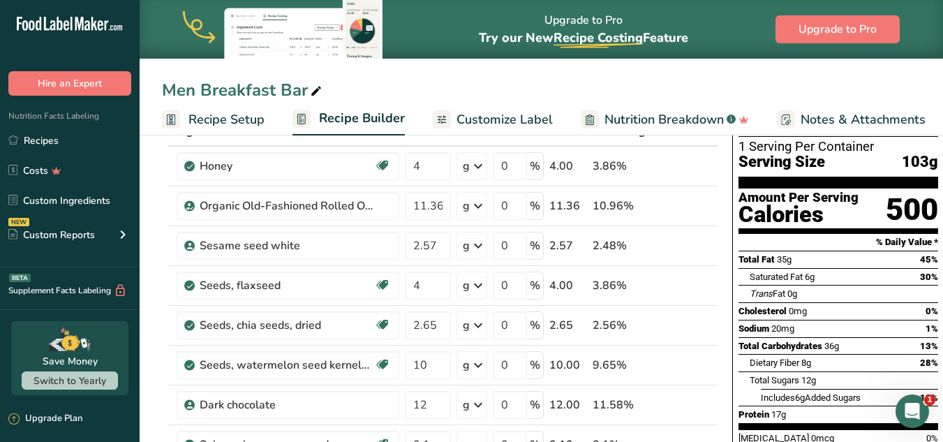
scroll to position [97, 0]
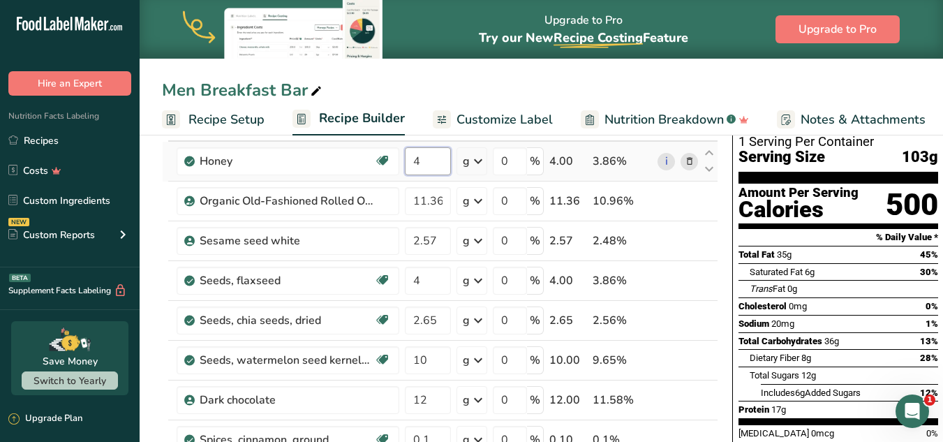
click at [424, 159] on input "4" at bounding box center [428, 161] width 46 height 28
type input "3.9"
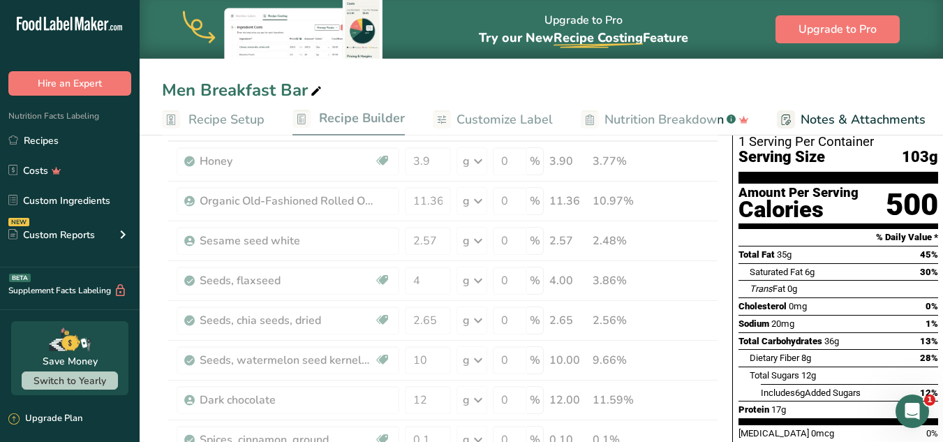
click at [778, 280] on div "Trans Fat 0g" at bounding box center [844, 288] width 189 height 17
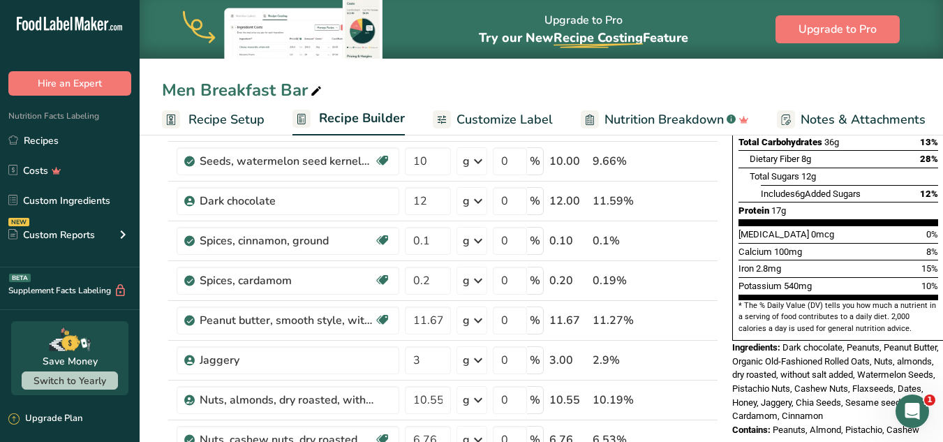
scroll to position [339, 0]
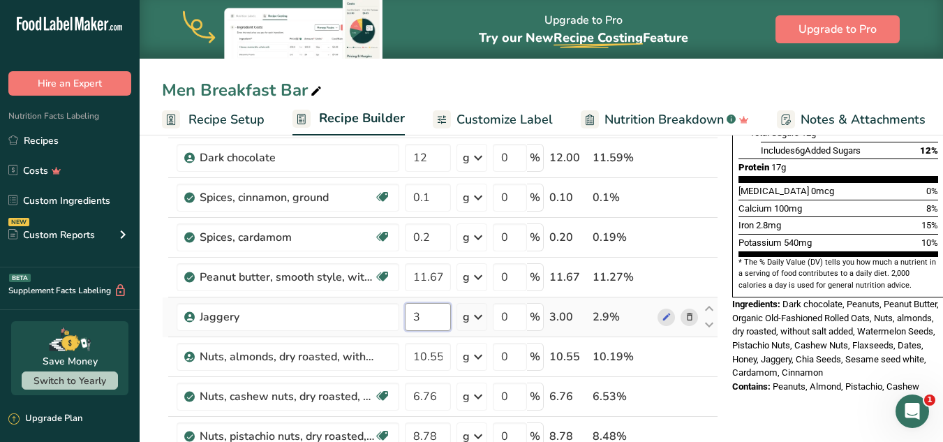
click at [428, 323] on input "3" at bounding box center [428, 317] width 46 height 28
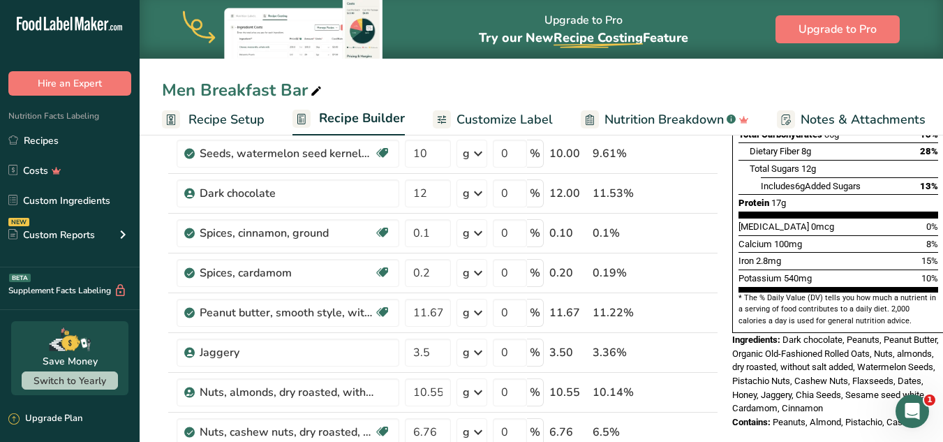
scroll to position [357, 0]
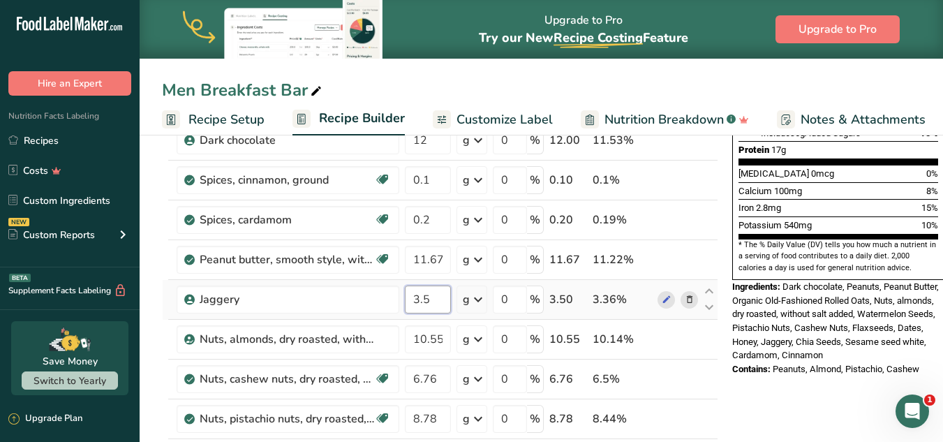
click at [449, 302] on input "3.5" at bounding box center [428, 300] width 46 height 28
type input "3"
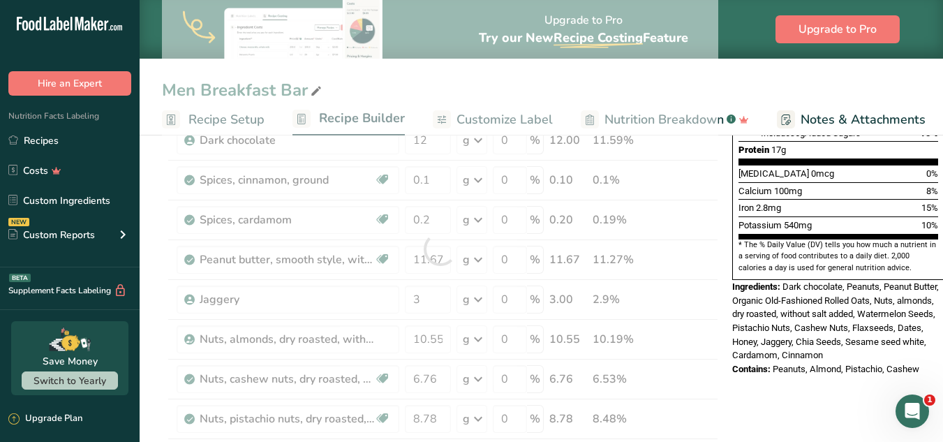
click at [929, 317] on div "Ingredients: Dark chocolate, Peanuts, Peanut Butter, Organic Old-Fashioned Roll…" at bounding box center [838, 321] width 212 height 82
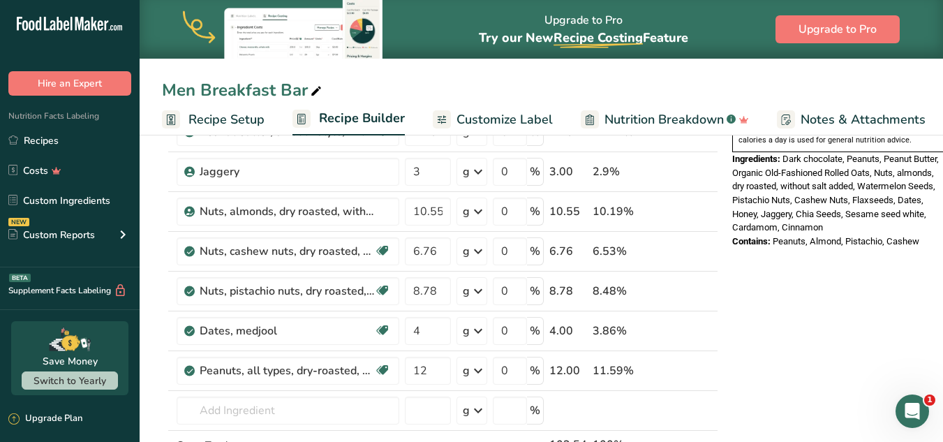
scroll to position [492, 0]
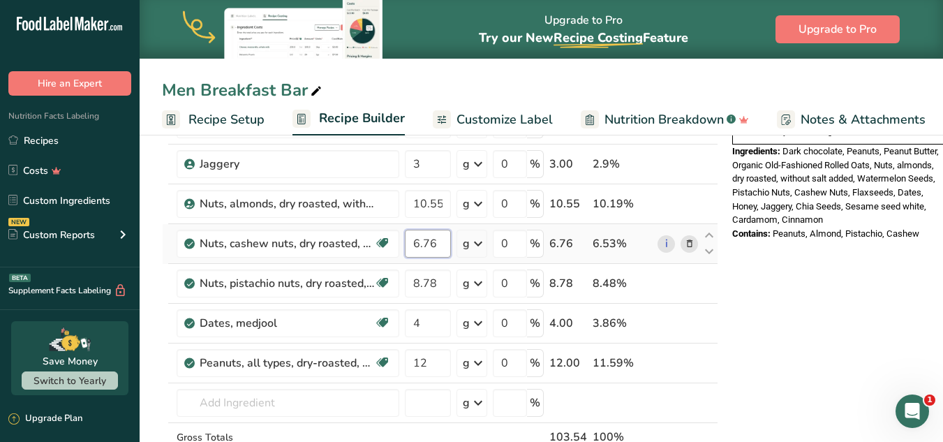
click at [429, 244] on input "6.76" at bounding box center [428, 244] width 46 height 28
type input "6.86"
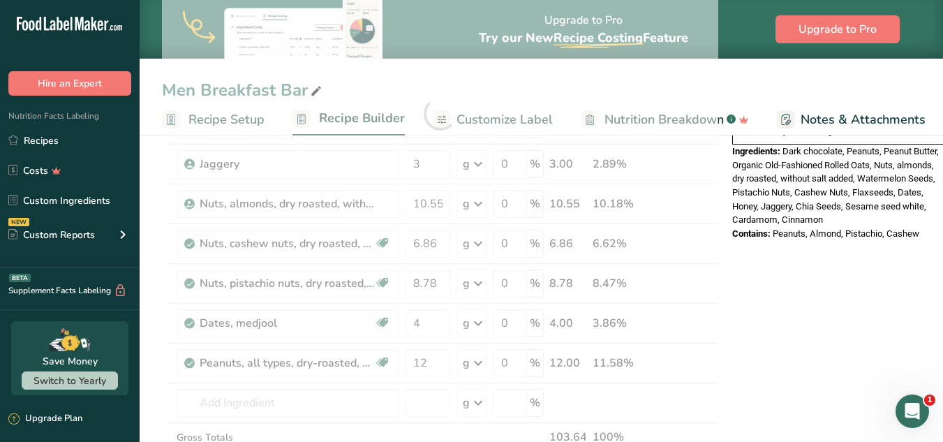
click at [837, 237] on div "Nutrition Facts 1 Serving Per Container Serving Size 103g Amount Per Serving Ca…" at bounding box center [838, 330] width 223 height 1338
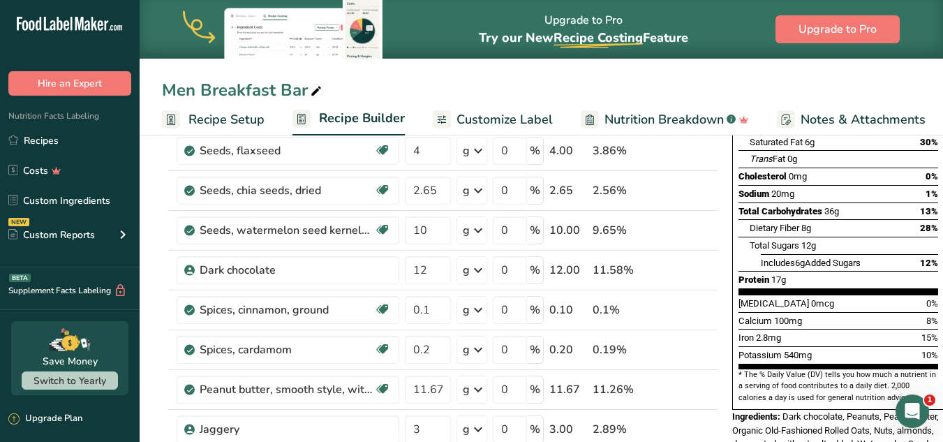
scroll to position [230, 0]
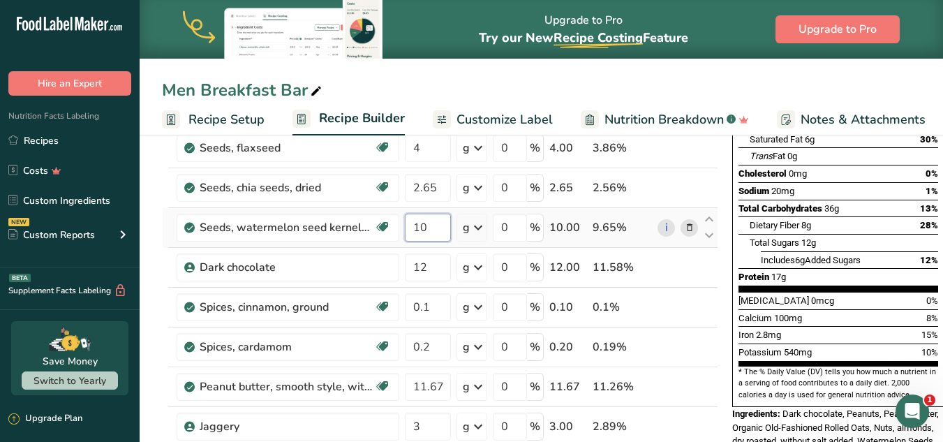
click at [432, 235] on input "10" at bounding box center [428, 228] width 46 height 28
type input "1"
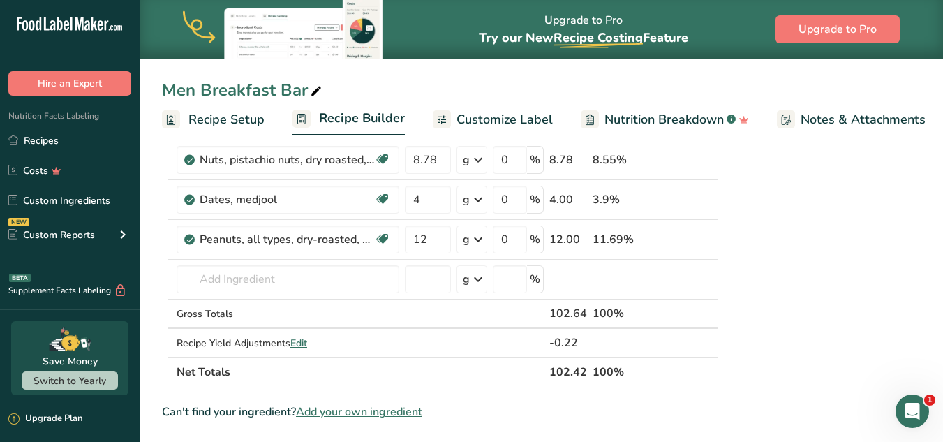
type input "9"
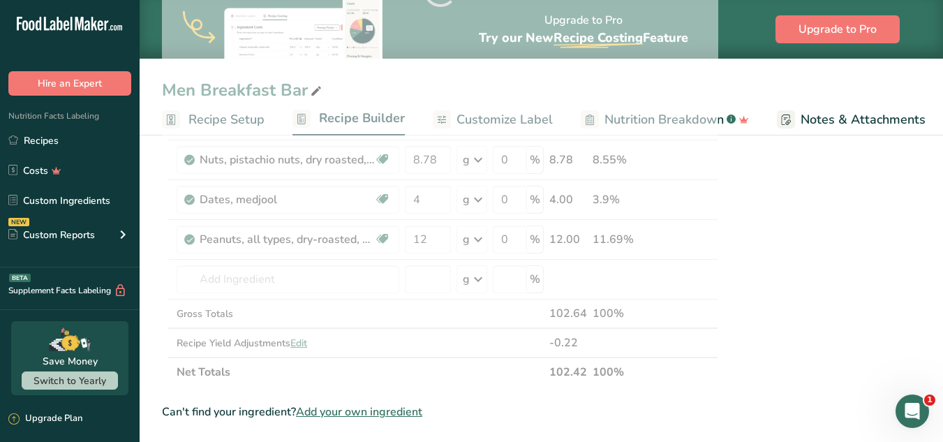
click at [889, 238] on div "Nutrition Facts 1 Serving Per Container Serving Size 103g Amount Per Serving Ca…" at bounding box center [838, 206] width 223 height 1338
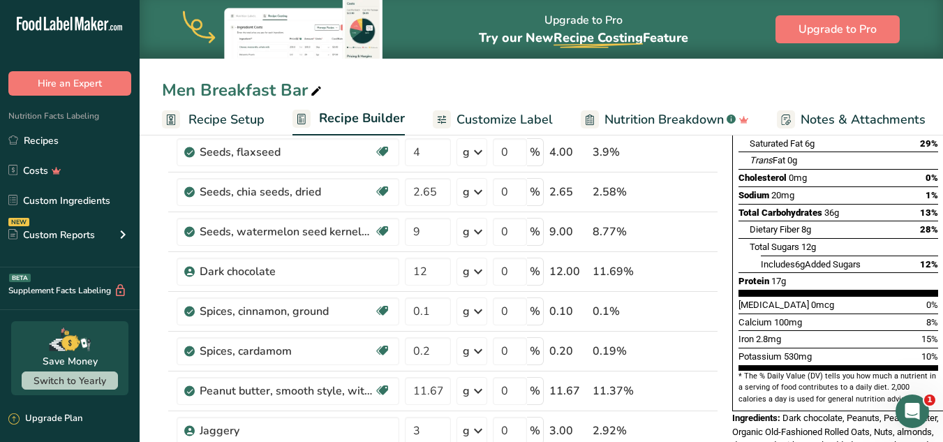
scroll to position [238, 0]
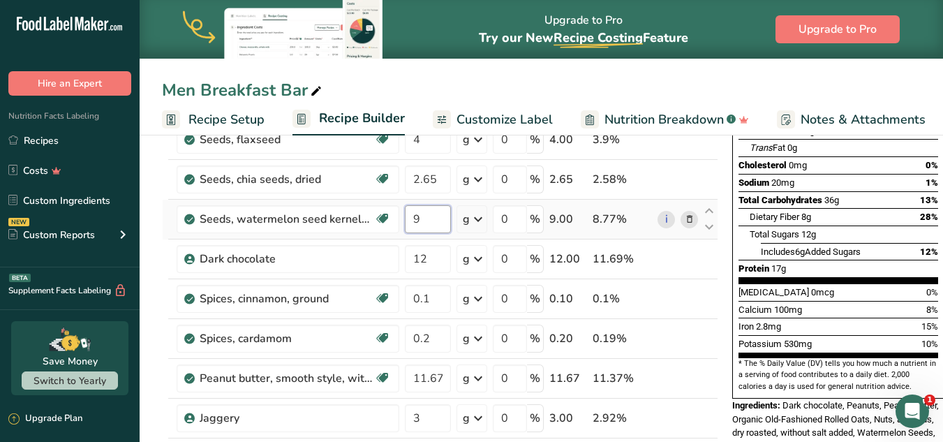
click at [429, 220] on input "9" at bounding box center [428, 219] width 46 height 28
type input "10"
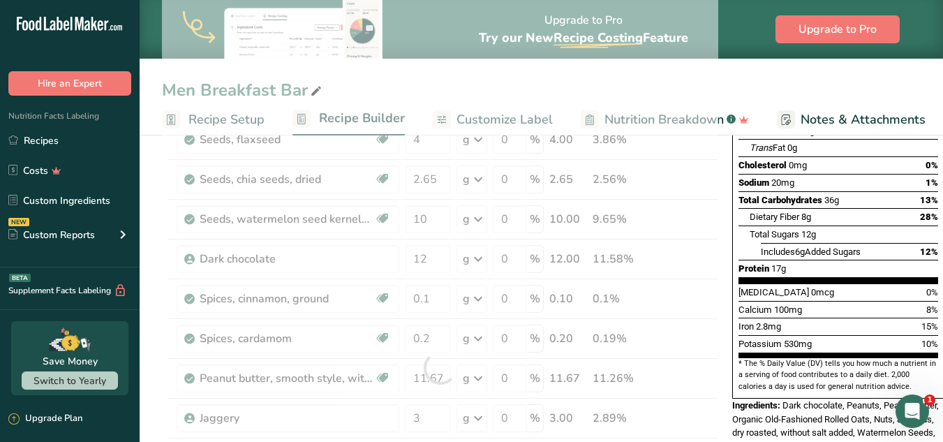
click at [890, 246] on section "Total Fat 35g 44% Saturated Fat 6g 29% Trans Fat 0g Cholesterol 0mg 0% Sodium 2…" at bounding box center [839, 194] width 200 height 179
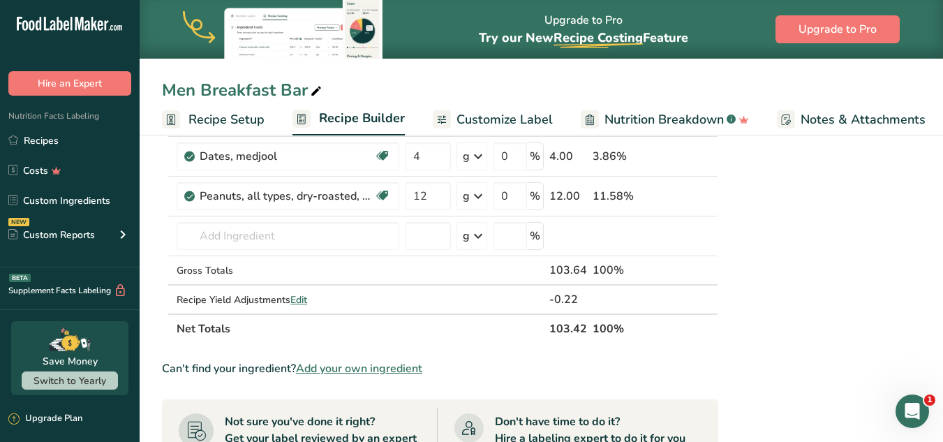
scroll to position [743, 0]
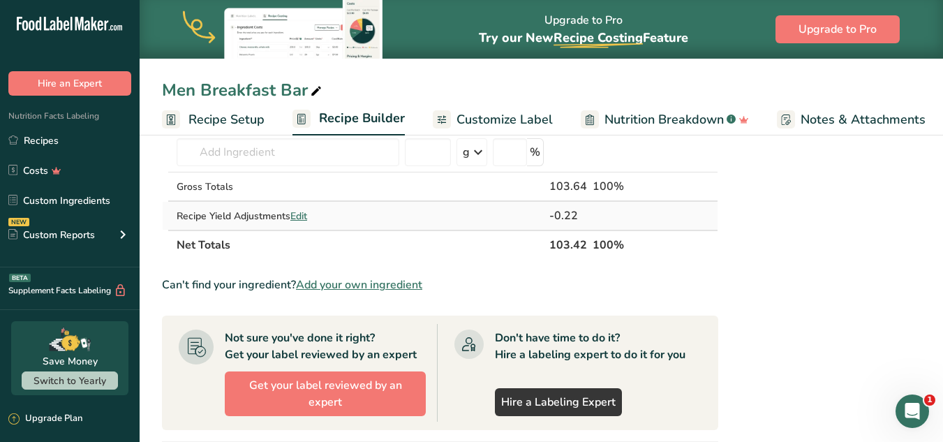
click at [307, 222] on span "Edit" at bounding box center [298, 215] width 17 height 13
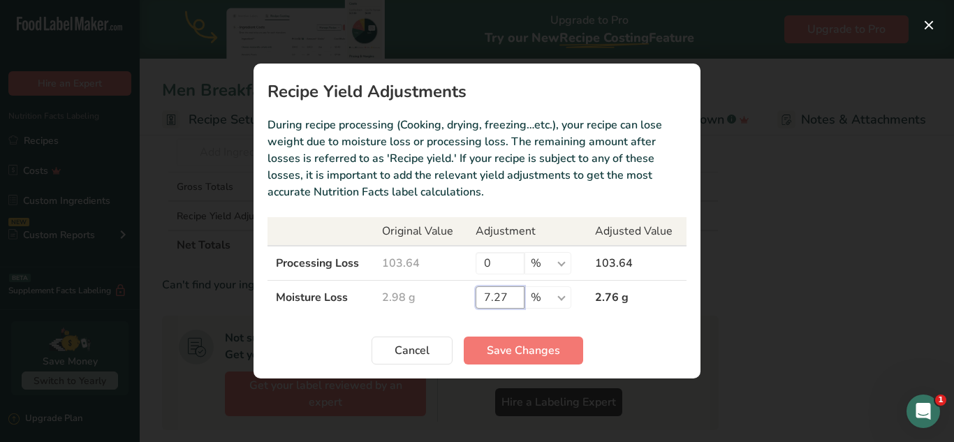
click at [498, 298] on input "7.27" at bounding box center [499, 297] width 49 height 22
type input "7.67"
click at [556, 350] on span "Save Changes" at bounding box center [523, 350] width 73 height 17
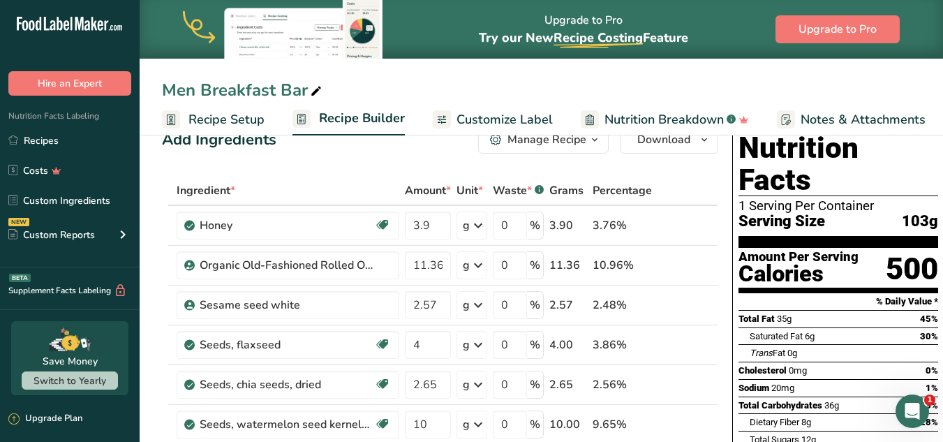
scroll to position [0, 0]
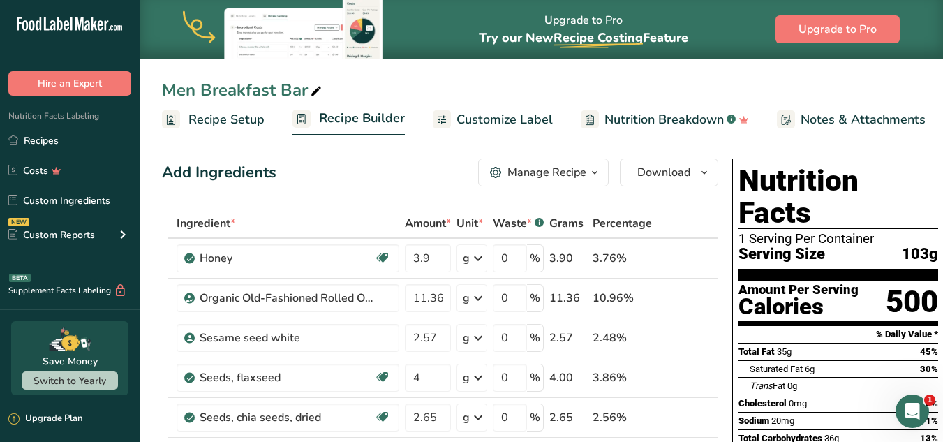
drag, startPoint x: 953, startPoint y: 16, endPoint x: 404, endPoint y: 193, distance: 577.4
click at [431, 252] on input "3.9" at bounding box center [428, 258] width 46 height 28
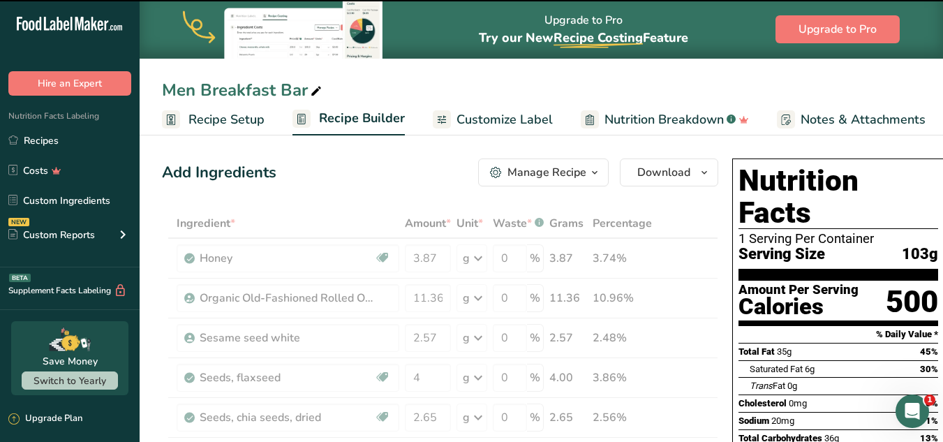
click at [777, 196] on h1 "Nutrition Facts" at bounding box center [839, 197] width 200 height 64
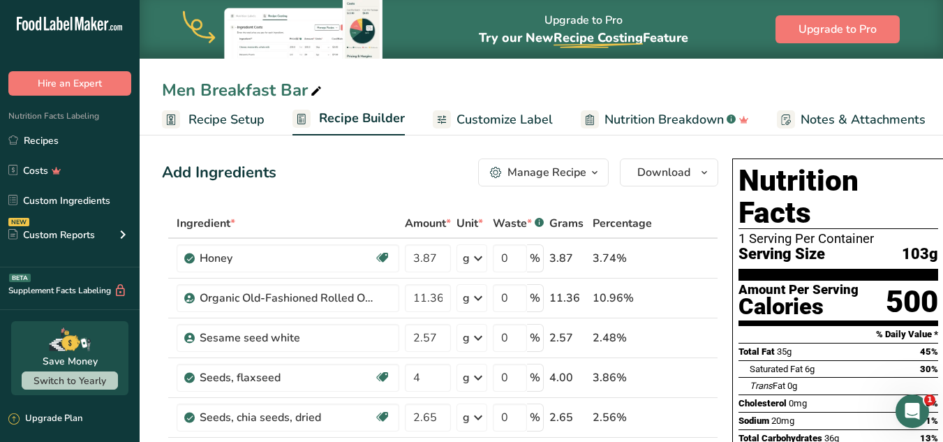
click at [788, 191] on h1 "Nutrition Facts" at bounding box center [839, 197] width 200 height 64
click at [438, 260] on input "3.87" at bounding box center [428, 258] width 46 height 28
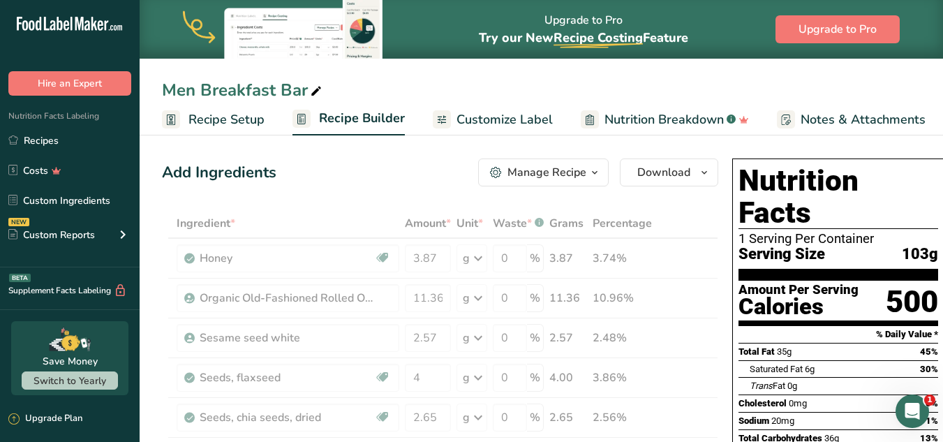
click at [771, 232] on div "1 Serving Per Container" at bounding box center [839, 239] width 200 height 14
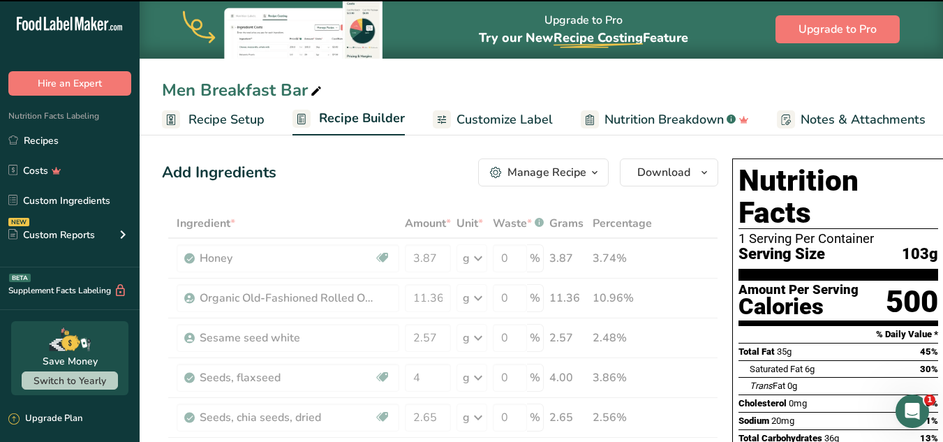
click at [681, 277] on td "i" at bounding box center [678, 259] width 46 height 40
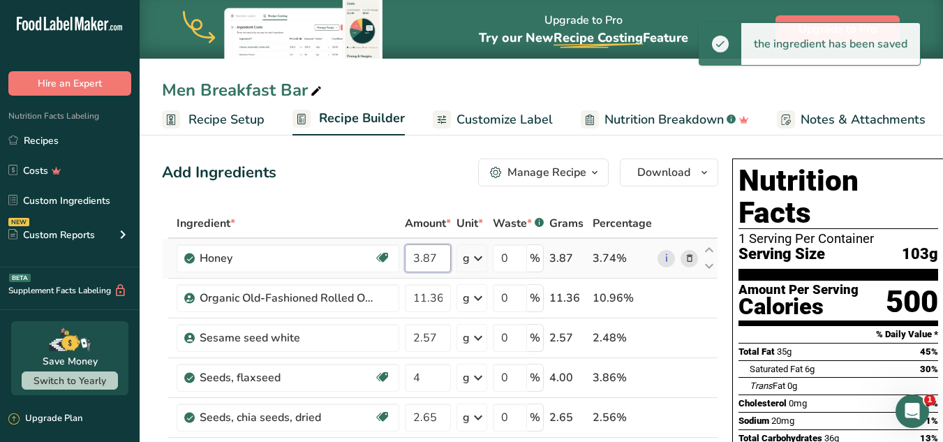
click at [441, 249] on input "3.87" at bounding box center [428, 258] width 46 height 28
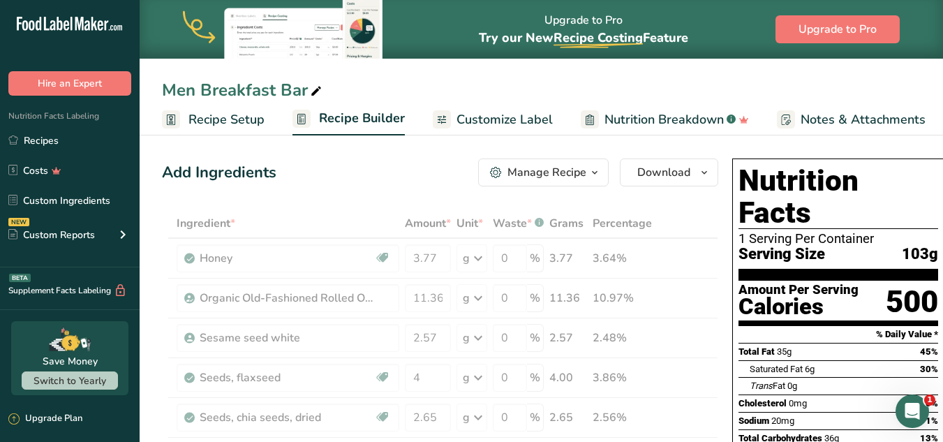
click at [830, 297] on div "Calories" at bounding box center [799, 307] width 120 height 20
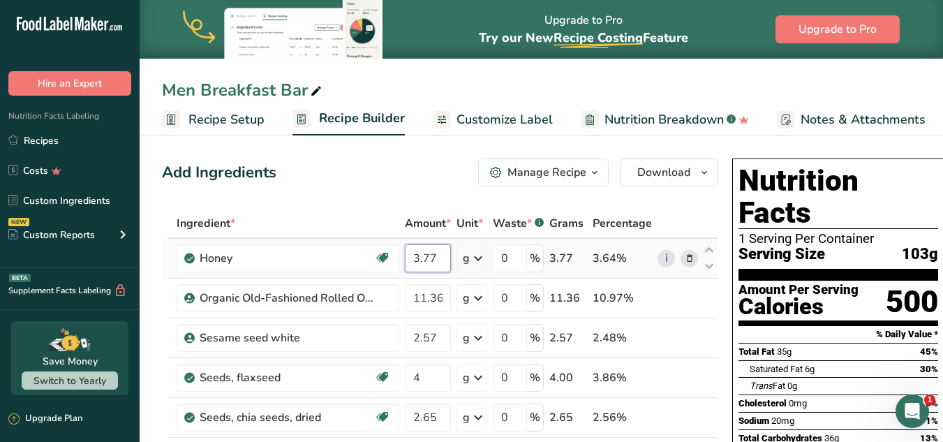
click at [433, 256] on input "3.77" at bounding box center [428, 258] width 46 height 28
click at [811, 326] on section "% Daily Value *" at bounding box center [839, 334] width 200 height 17
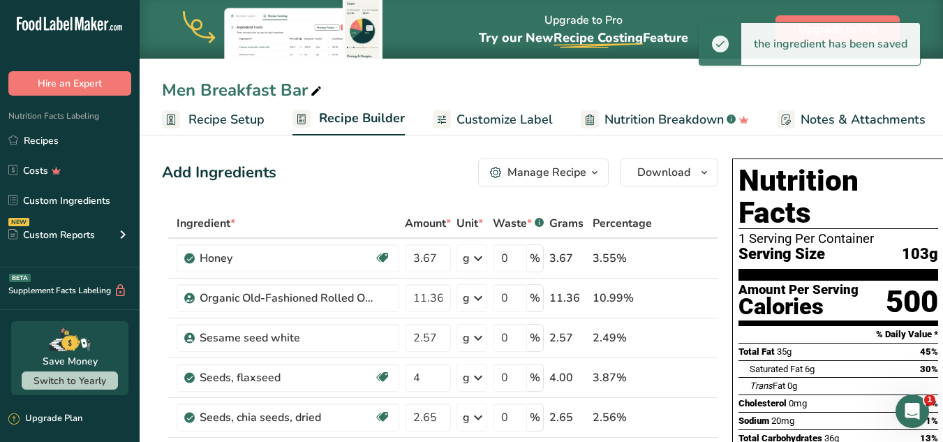
click at [783, 232] on div "1 Serving Per Container" at bounding box center [839, 239] width 200 height 14
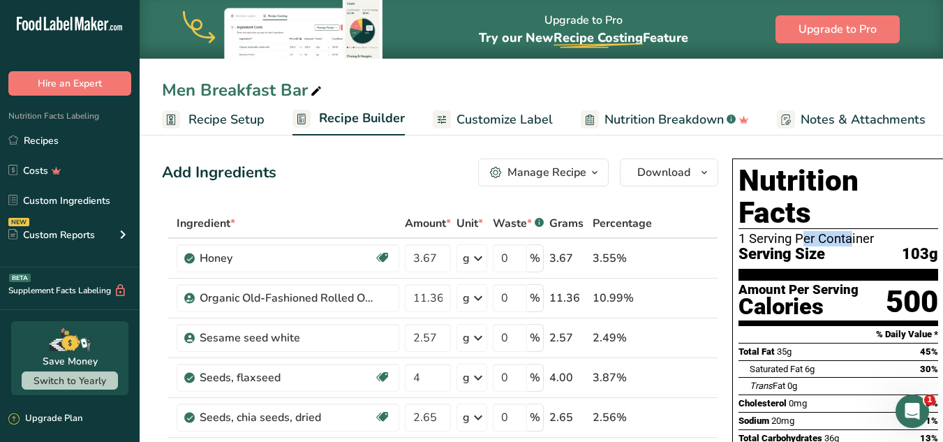
scroll to position [386, 0]
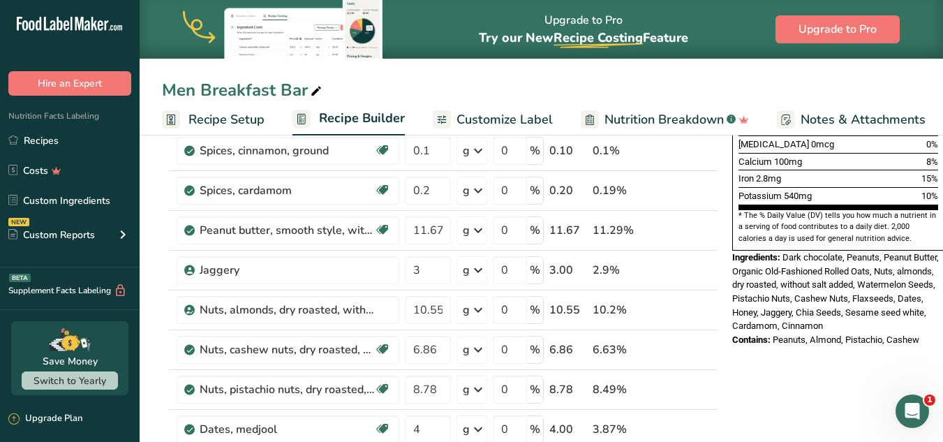
click at [818, 252] on span "Dark chocolate, Peanuts, Peanut Butter, Organic Old-Fashioned Rolled Oats, Nuts…" at bounding box center [835, 291] width 207 height 79
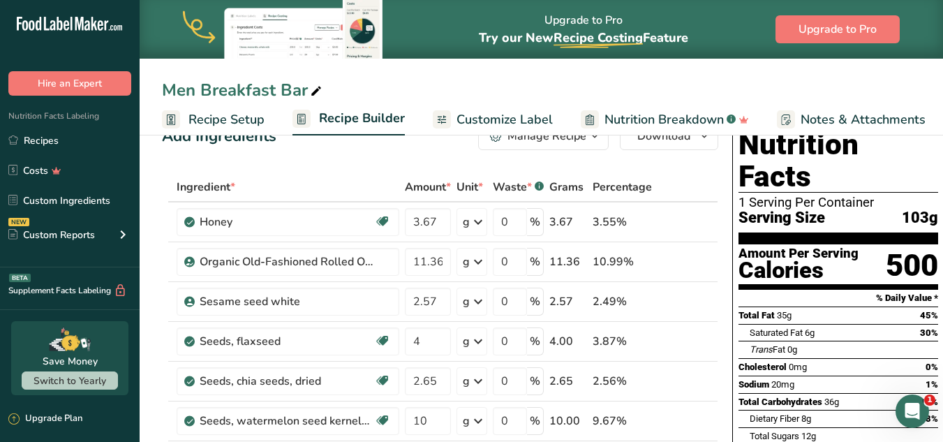
scroll to position [0, 0]
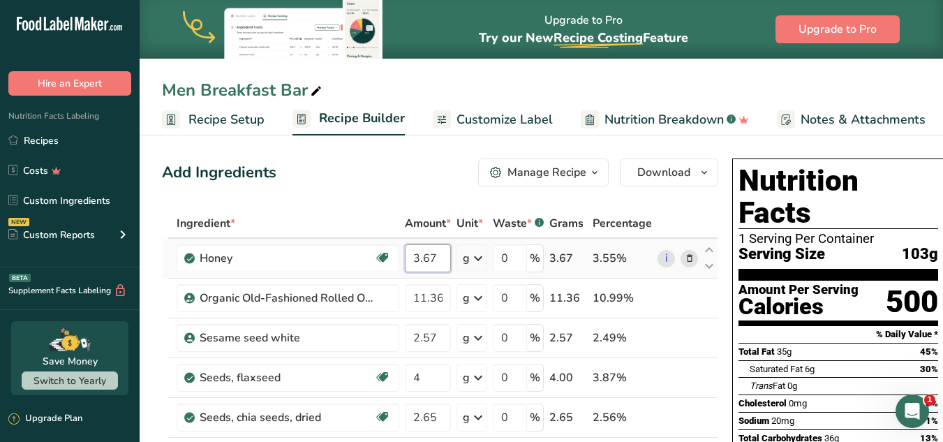
click at [440, 257] on input "3.67" at bounding box center [428, 258] width 46 height 28
type input "3.78"
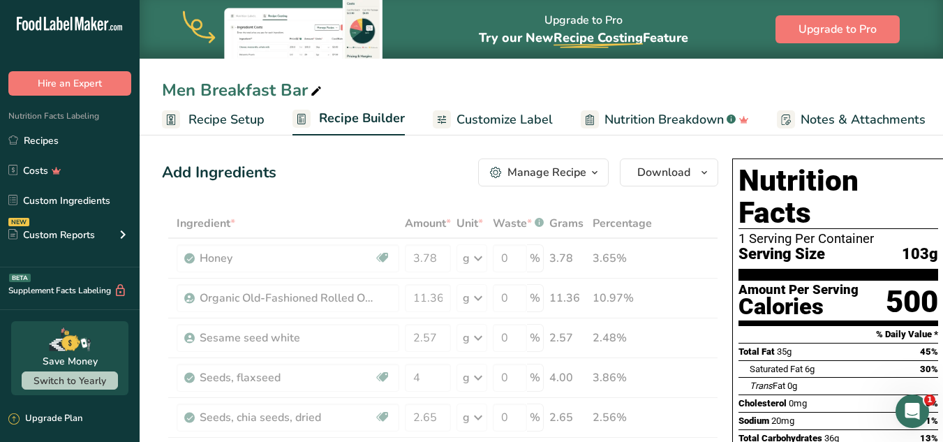
click at [739, 360] on div at bounding box center [744, 368] width 11 height 17
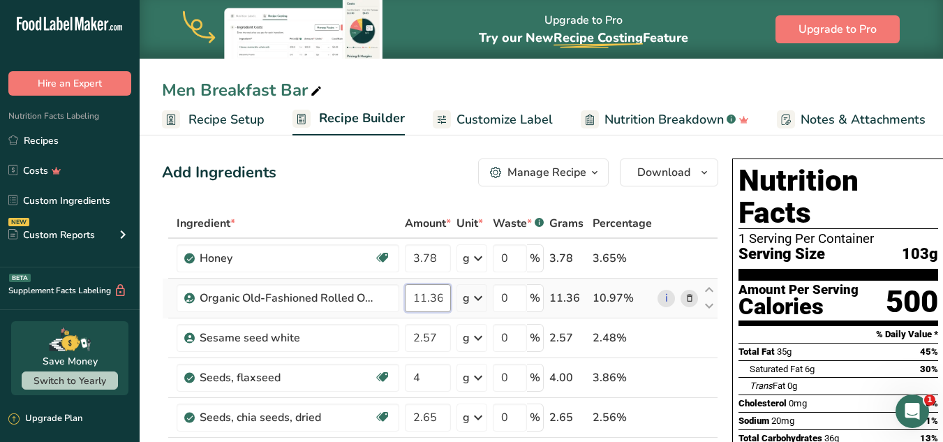
click at [436, 297] on input "11.36" at bounding box center [428, 298] width 46 height 28
type input "11.26"
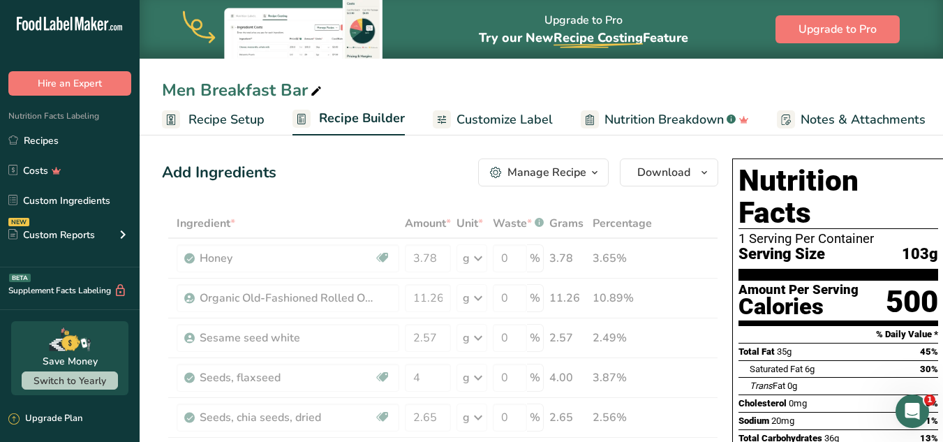
click at [840, 377] on div "Trans Fat 0g" at bounding box center [844, 385] width 189 height 17
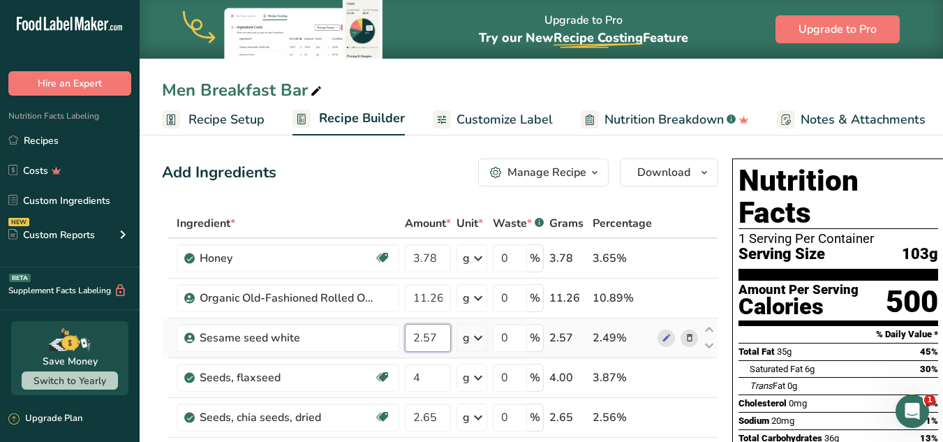
click at [430, 334] on input "2.57" at bounding box center [428, 338] width 46 height 28
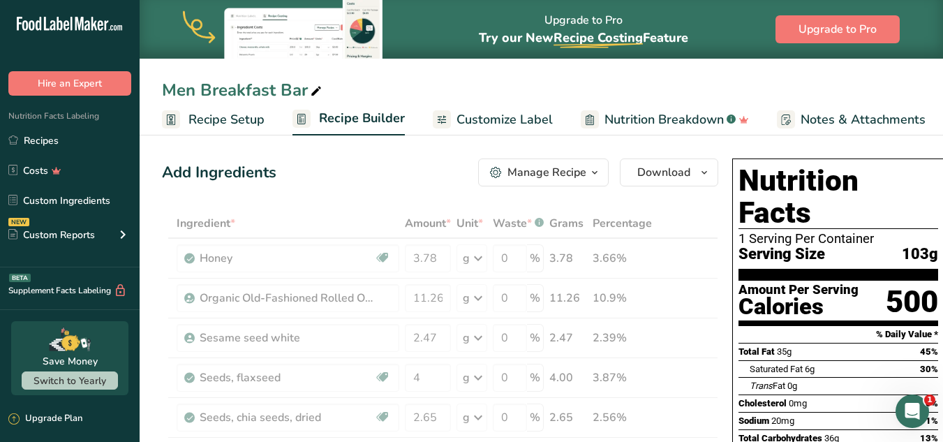
click at [920, 283] on div "500" at bounding box center [912, 301] width 52 height 37
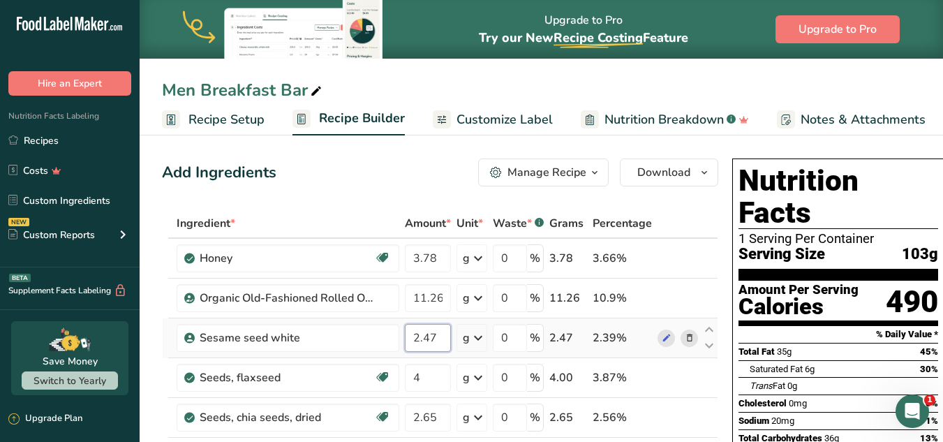
click at [430, 338] on input "2.47" at bounding box center [428, 338] width 46 height 28
type input "2.57"
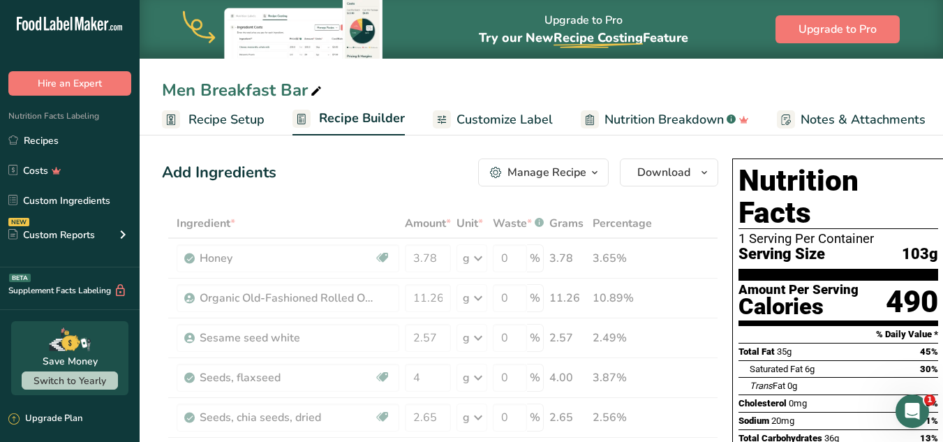
click at [815, 290] on section "Amount Per Serving Calories 490" at bounding box center [839, 303] width 200 height 45
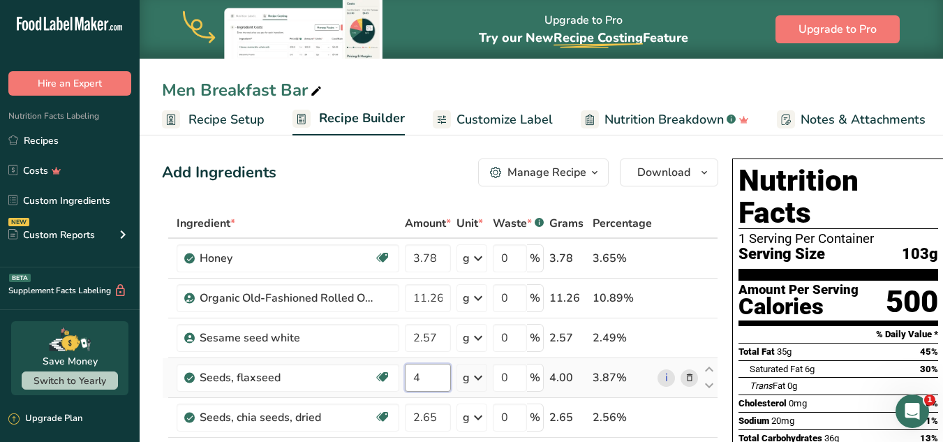
click at [427, 383] on input "4" at bounding box center [428, 378] width 46 height 28
type input "4.2"
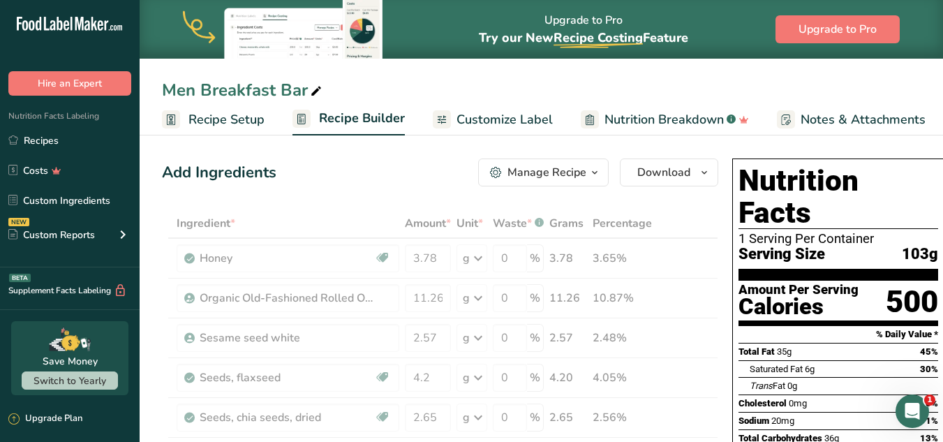
click at [765, 326] on section "% Daily Value *" at bounding box center [839, 334] width 200 height 17
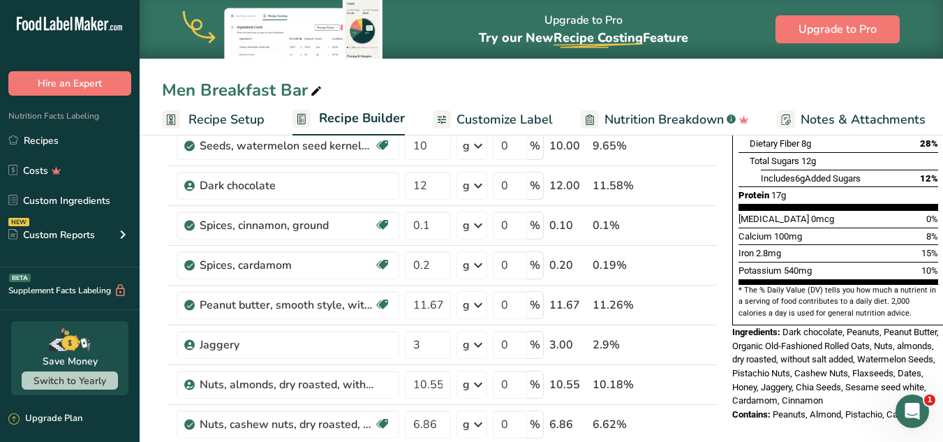
scroll to position [339, 0]
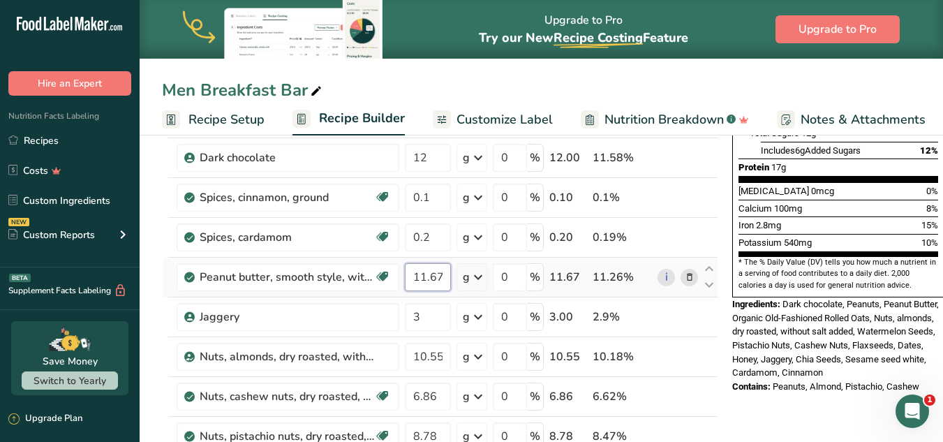
click at [431, 279] on input "11.67" at bounding box center [428, 277] width 46 height 28
click at [441, 279] on input "11.67" at bounding box center [428, 277] width 46 height 28
click at [434, 269] on input "11.67" at bounding box center [428, 277] width 46 height 28
click at [827, 297] on div "Ingredients: Dark chocolate, Peanuts, Peanut Butter, Organic Old-Fashioned Roll…" at bounding box center [838, 338] width 212 height 82
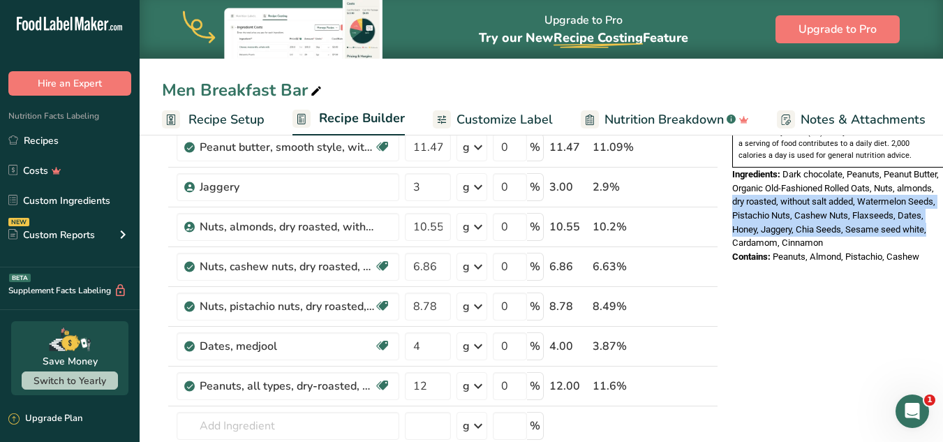
scroll to position [0, 5]
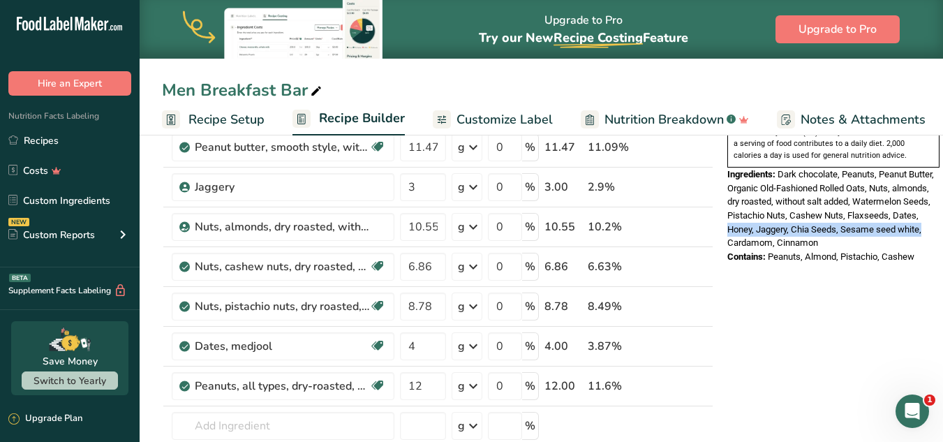
drag, startPoint x: 926, startPoint y: 196, endPoint x: 935, endPoint y: 189, distance: 11.5
click at [935, 189] on div "Ingredients: Dark chocolate, Peanuts, Peanut Butter, Organic Old-Fashioned Roll…" at bounding box center [833, 209] width 212 height 82
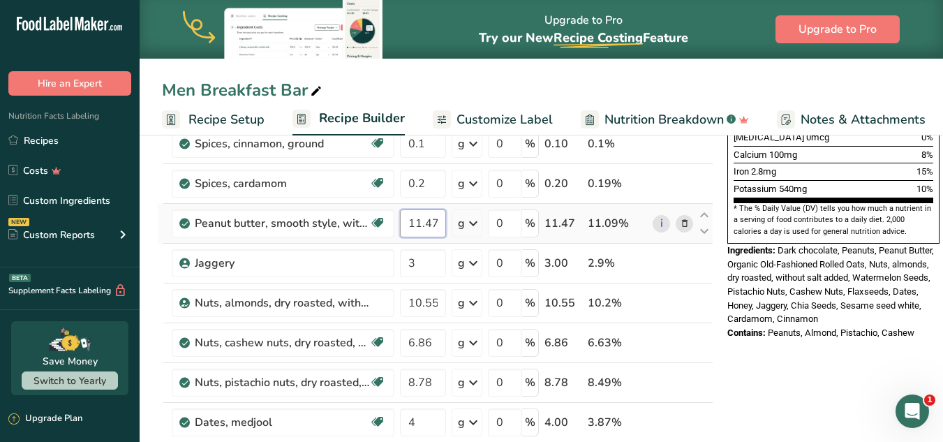
click at [435, 220] on input "11.47" at bounding box center [423, 223] width 46 height 28
click at [427, 218] on input "11.47" at bounding box center [423, 223] width 46 height 28
click at [430, 221] on input "11.47" at bounding box center [423, 223] width 46 height 28
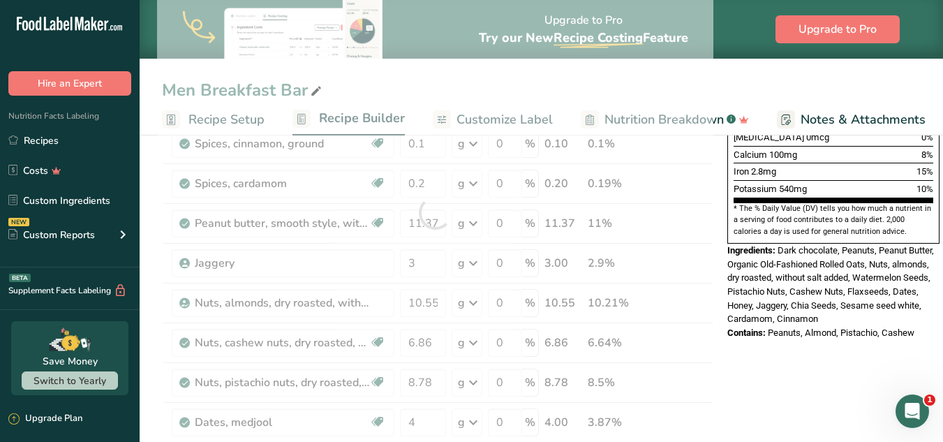
click at [883, 284] on div "Ingredients: Dark chocolate, Peanuts, Peanut Butter, Organic Old-Fashioned Roll…" at bounding box center [833, 285] width 212 height 82
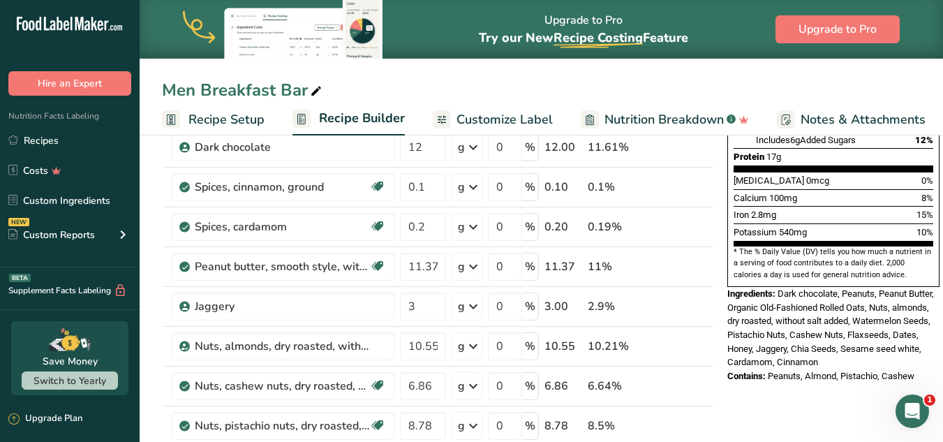
scroll to position [364, 0]
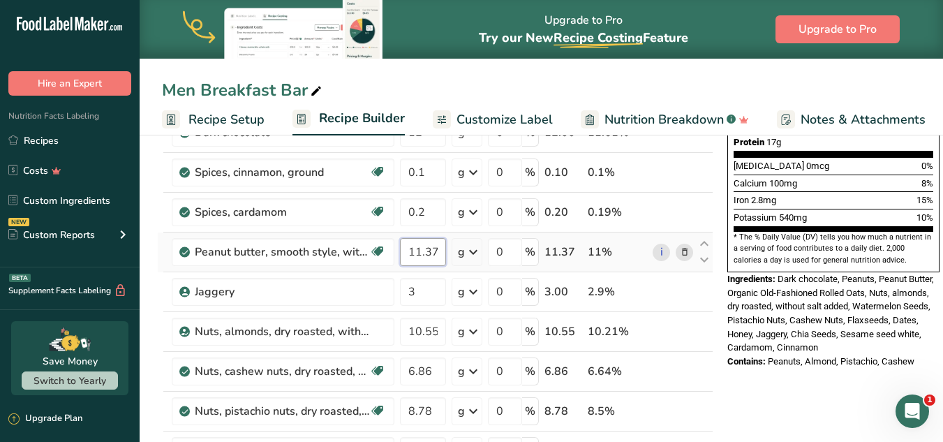
click at [430, 253] on input "11.37" at bounding box center [423, 252] width 46 height 28
type input "11.57"
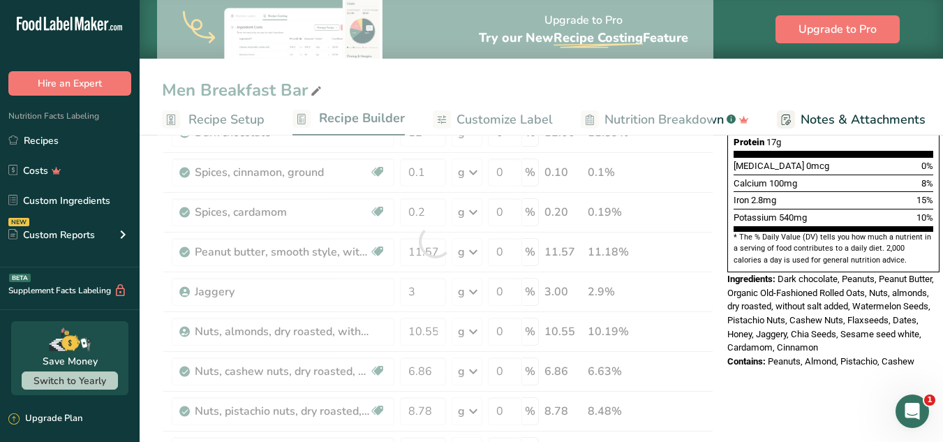
click at [794, 272] on div "Ingredients: Dark chocolate, Peanuts, Peanut Butter, Organic Old-Fashioned Roll…" at bounding box center [833, 313] width 212 height 82
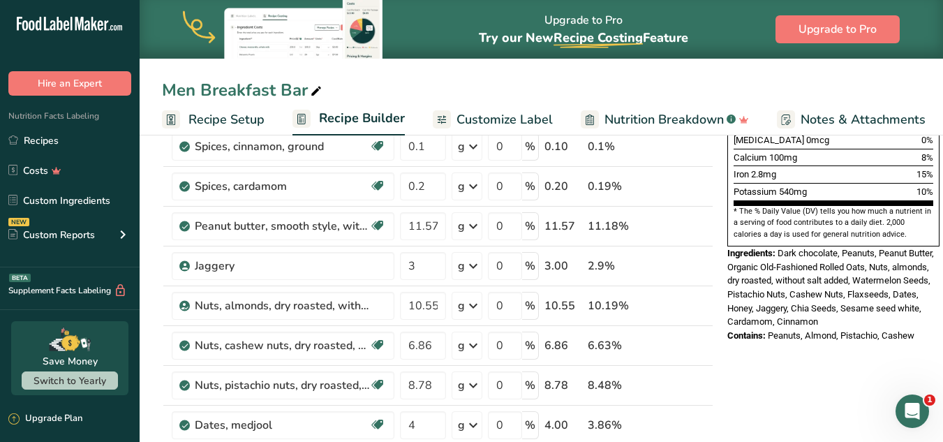
scroll to position [398, 0]
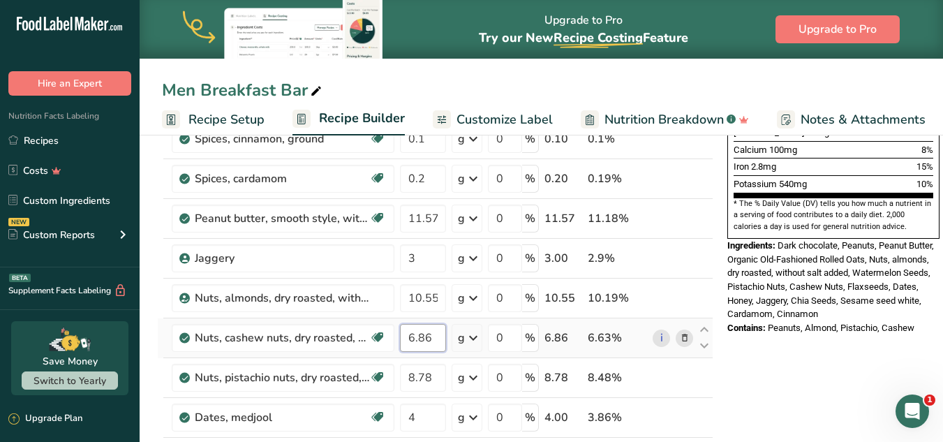
click at [432, 337] on input "6.86" at bounding box center [423, 338] width 46 height 28
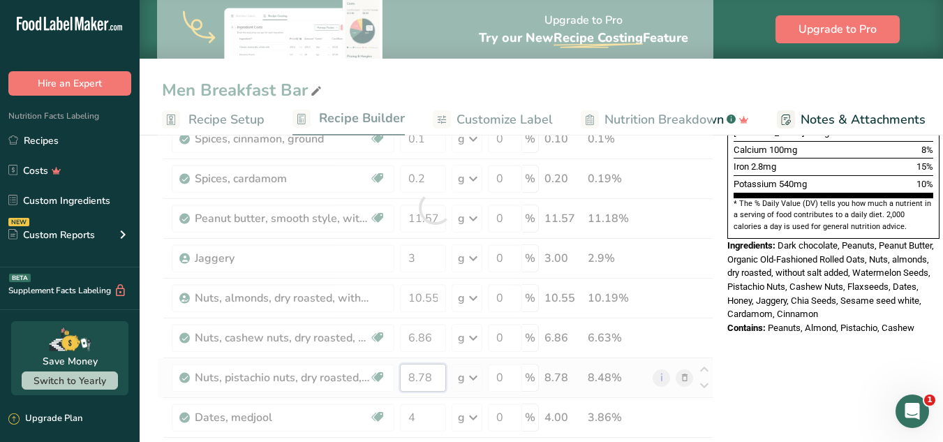
click at [424, 374] on div "Ingredient * Amount * Unit * Waste * .a-a{fill:#347362;}.b-a{fill:#fff;} Grams …" at bounding box center [435, 208] width 556 height 794
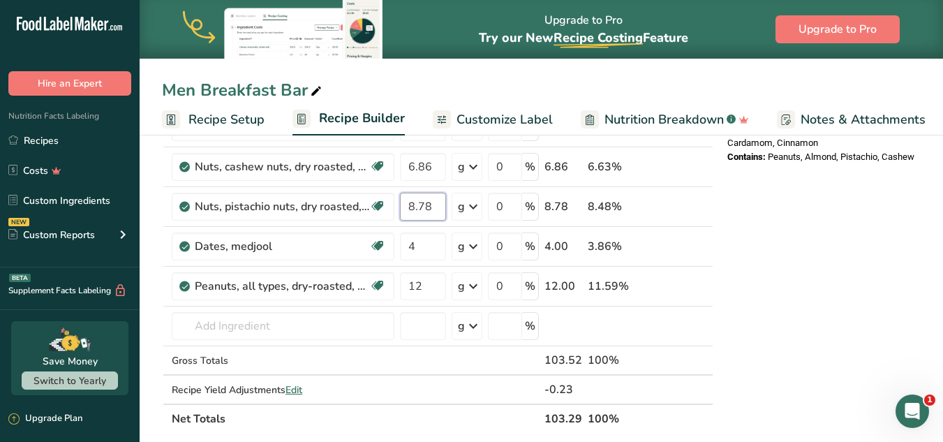
scroll to position [554, 0]
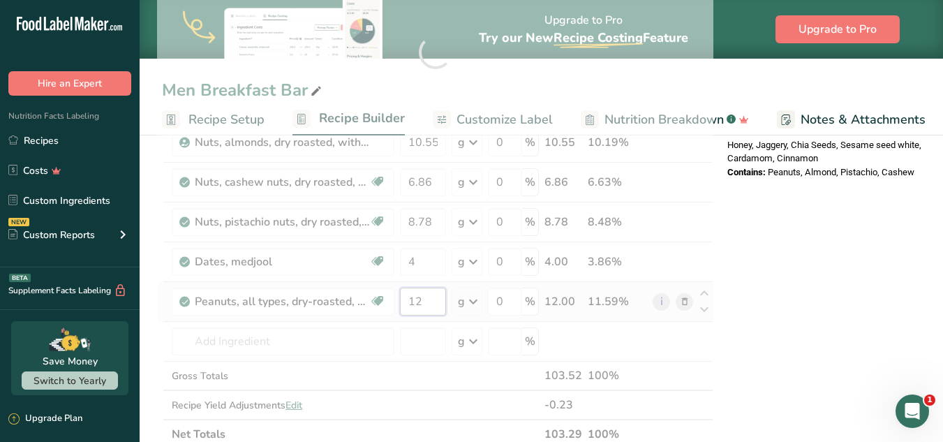
click at [431, 302] on div "Ingredient * Amount * Unit * Waste * .a-a{fill:#347362;}.b-a{fill:#fff;} Grams …" at bounding box center [435, 52] width 556 height 794
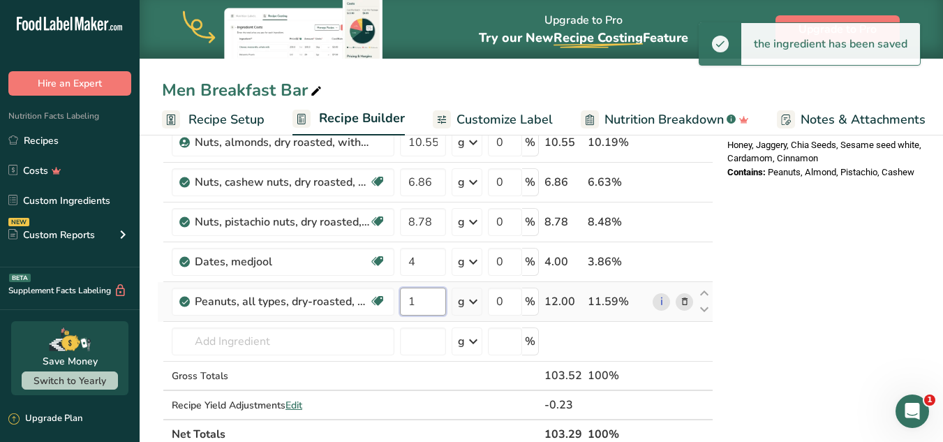
scroll to position [0, 2]
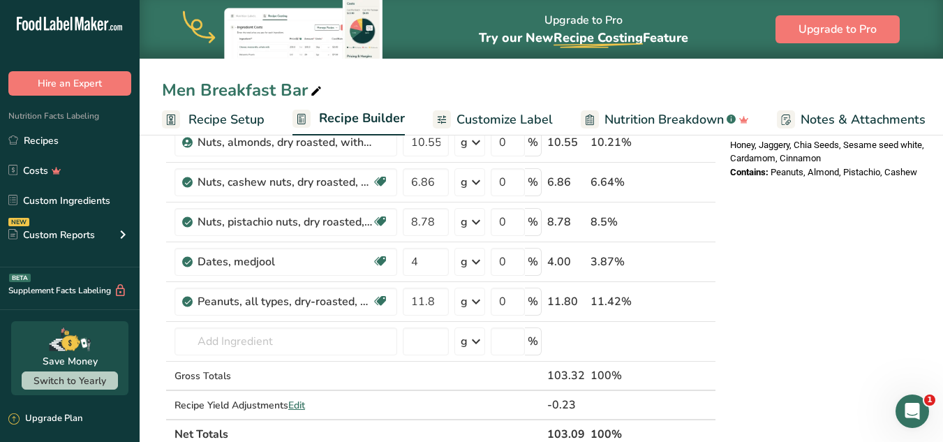
click at [906, 195] on div "Nutrition Facts 1 Serving Per Container Serving Size 103g Amount Per Serving Ca…" at bounding box center [836, 268] width 223 height 1338
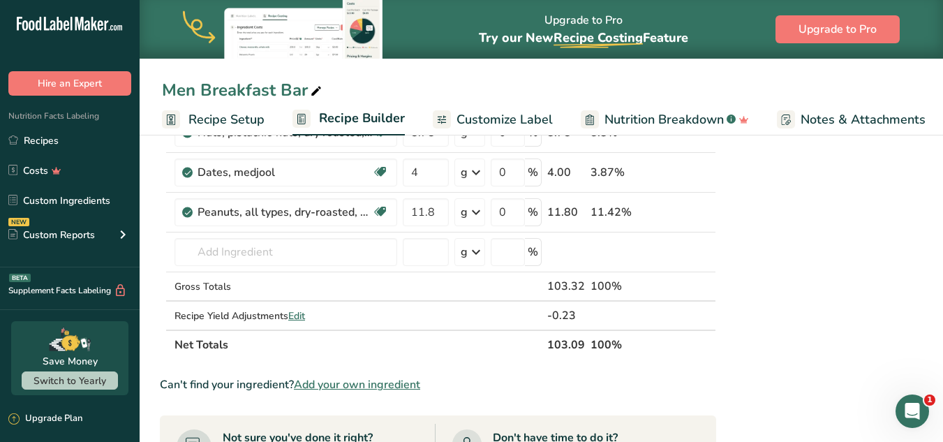
scroll to position [656, 0]
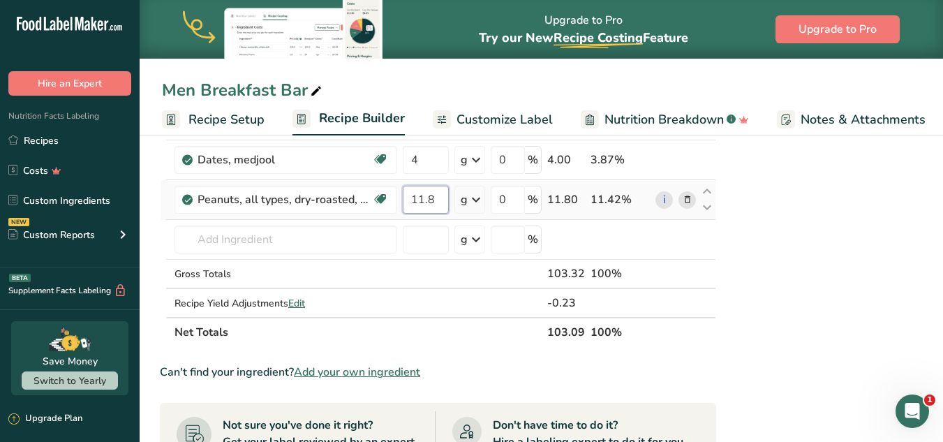
click at [441, 199] on input "11.8" at bounding box center [426, 200] width 46 height 28
type input "12"
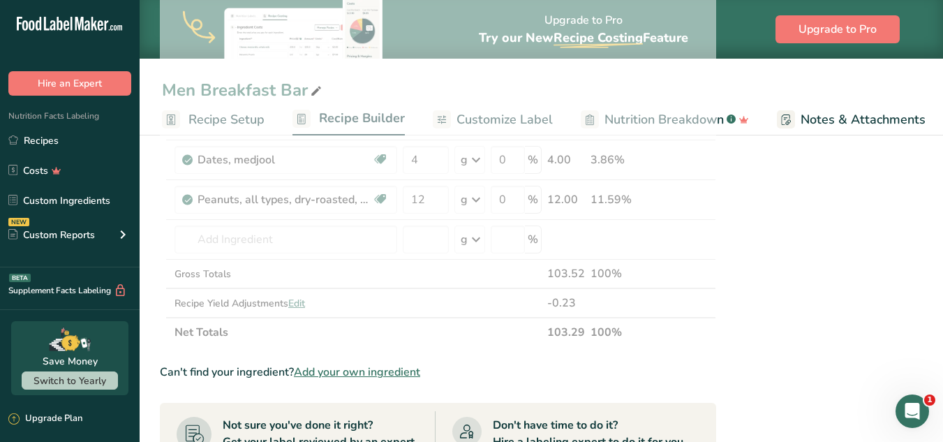
click at [862, 308] on div "Nutrition Facts 1 Serving Per Container Serving Size 103g Amount Per Serving Ca…" at bounding box center [836, 166] width 223 height 1338
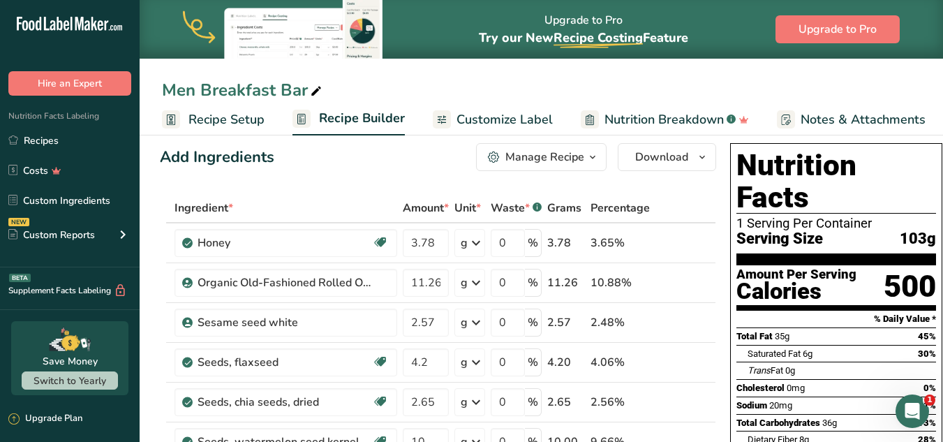
scroll to position [3, 0]
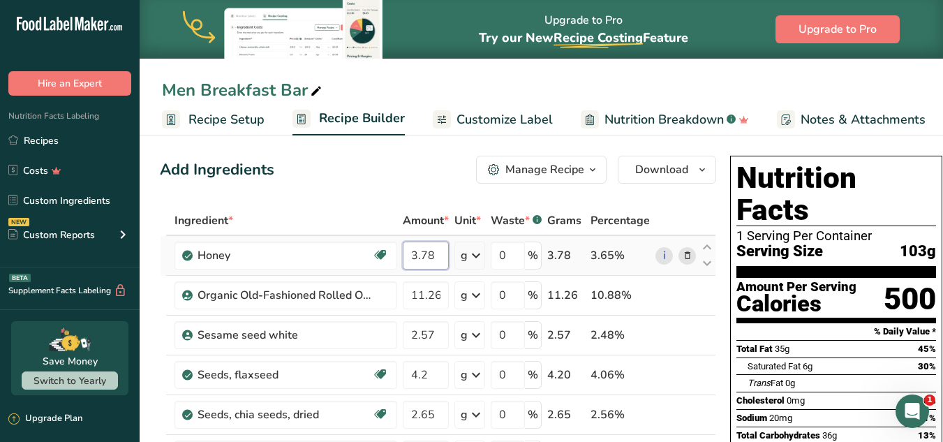
click at [432, 252] on input "3.78" at bounding box center [426, 256] width 46 height 28
click at [424, 256] on input "3.78" at bounding box center [426, 256] width 46 height 28
click at [425, 254] on input "3.78" at bounding box center [426, 256] width 46 height 28
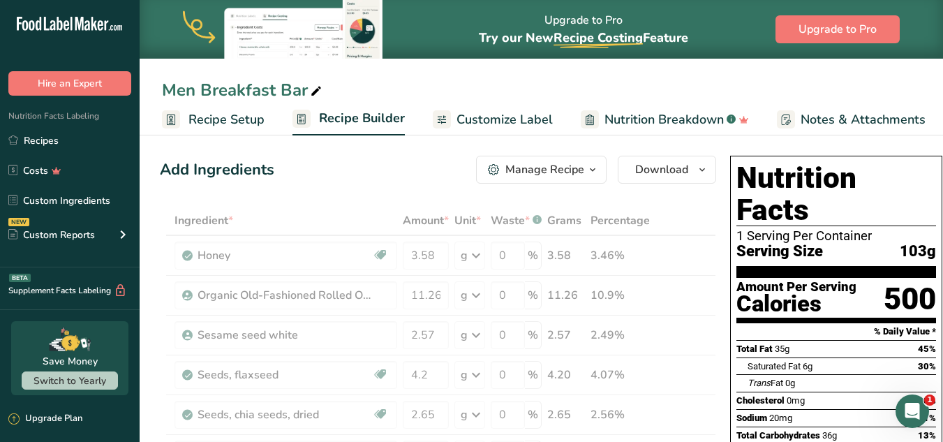
click at [862, 278] on section "Amount Per Serving Calories 500" at bounding box center [837, 300] width 200 height 45
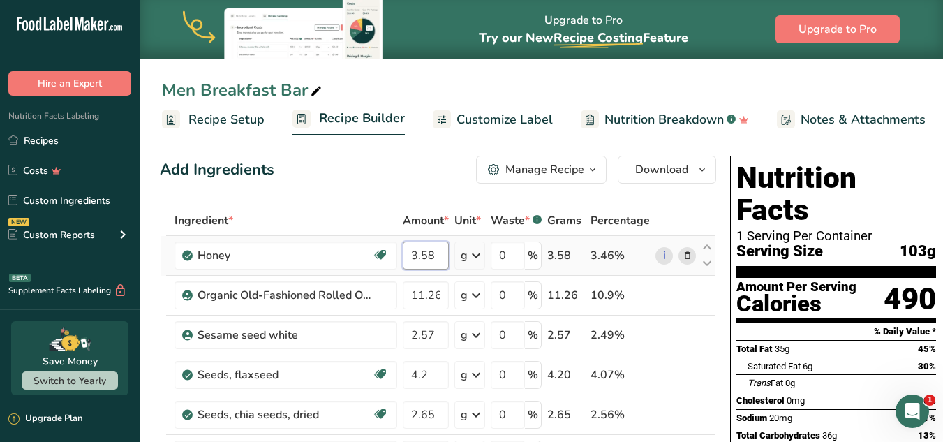
click at [427, 257] on input "3.58" at bounding box center [426, 256] width 46 height 28
type input "3.78"
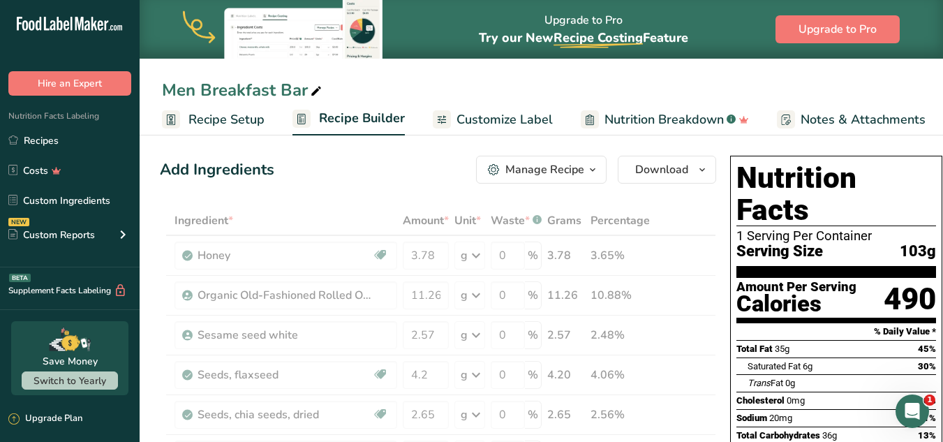
click at [824, 234] on section "Nutrition Facts 1 Serving Per Container Serving Size 103g" at bounding box center [837, 220] width 200 height 116
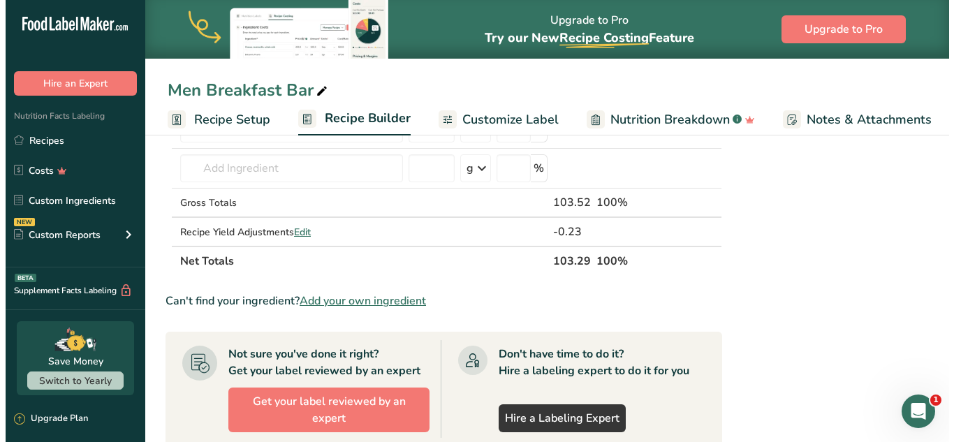
scroll to position [688, 0]
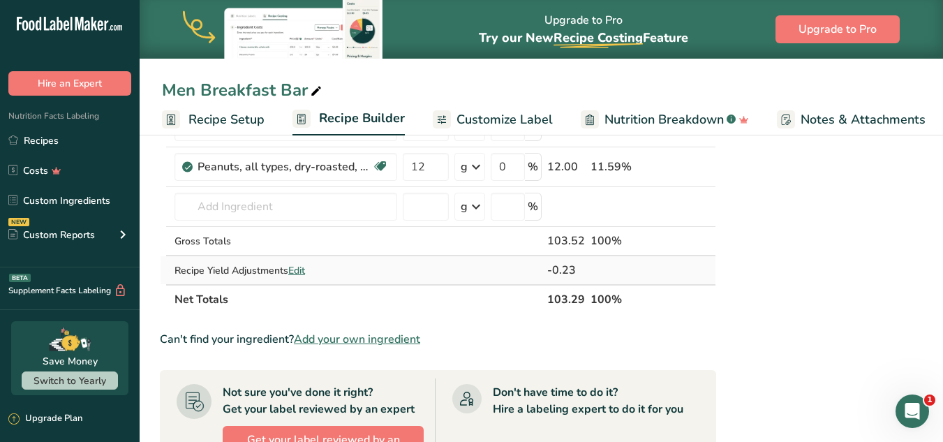
click at [305, 274] on span "Edit" at bounding box center [296, 270] width 17 height 13
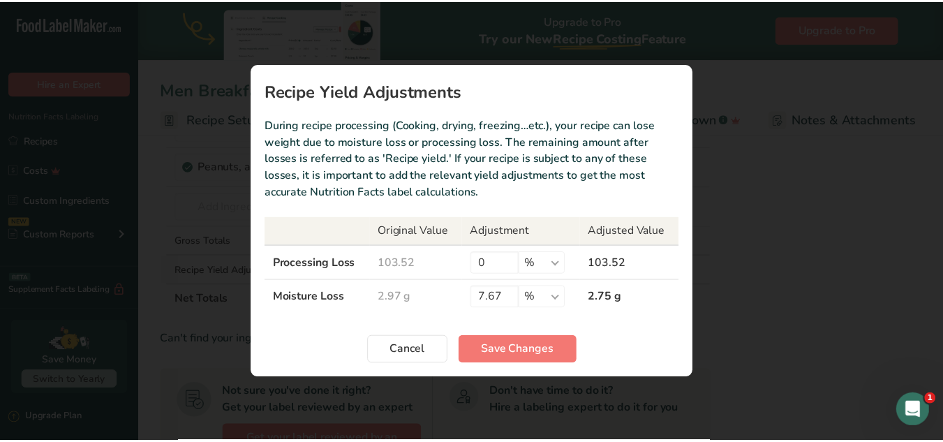
scroll to position [0, 0]
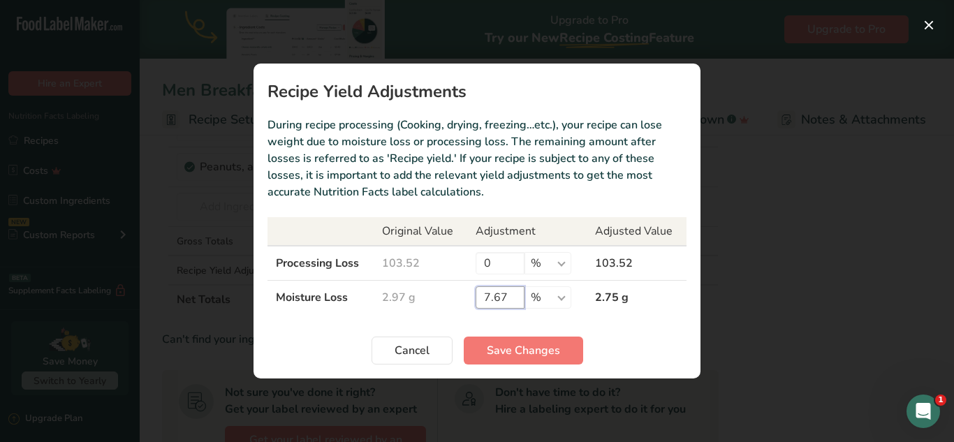
click at [490, 297] on input "7.67" at bounding box center [499, 297] width 49 height 22
click at [488, 299] on input "0.67" at bounding box center [499, 297] width 49 height 22
type input "9.67"
click at [544, 352] on span "Save Changes" at bounding box center [523, 350] width 73 height 17
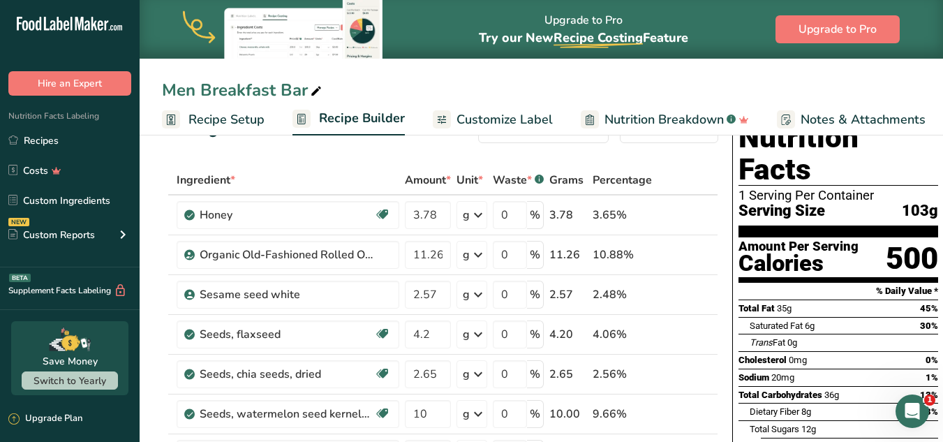
scroll to position [36, 0]
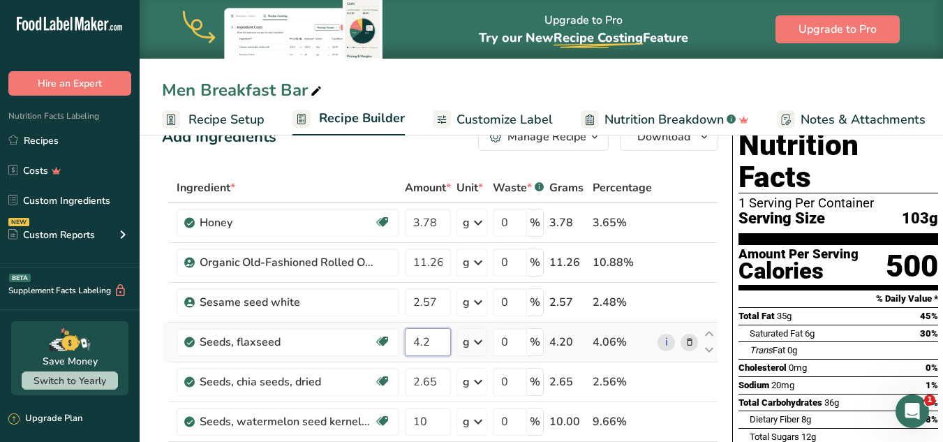
click at [426, 339] on input "4.2" at bounding box center [428, 342] width 46 height 28
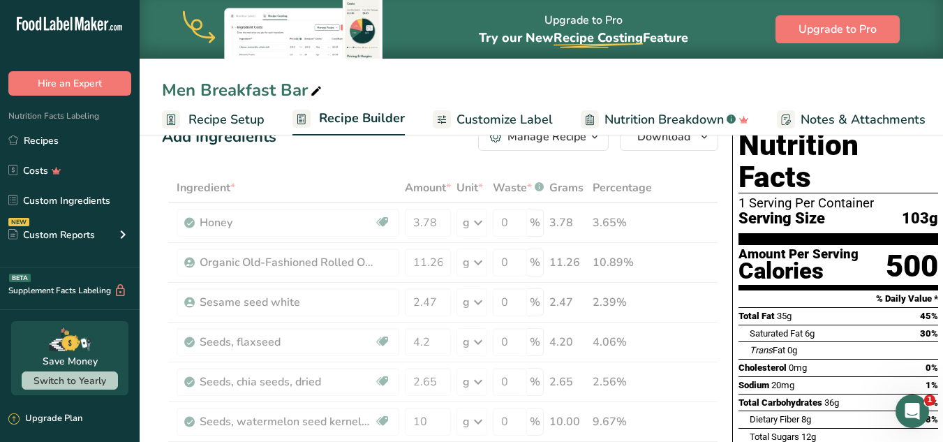
click at [818, 307] on div "Total Fat 35g 45%" at bounding box center [839, 315] width 200 height 17
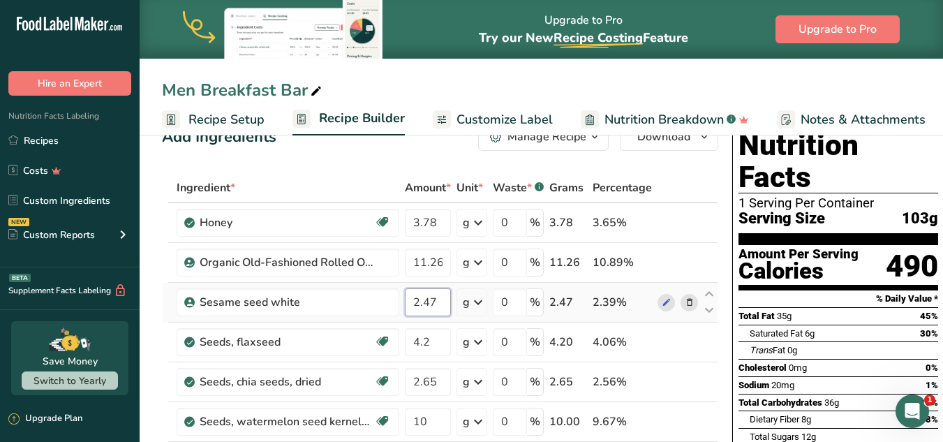
click at [431, 300] on input "2.47" at bounding box center [428, 302] width 46 height 28
type input "2.57"
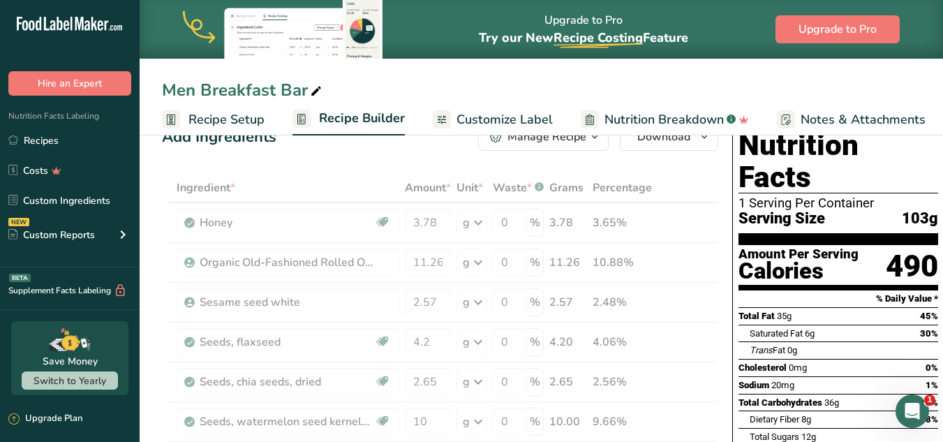
click at [783, 248] on div "Amount Per Serving" at bounding box center [799, 254] width 120 height 13
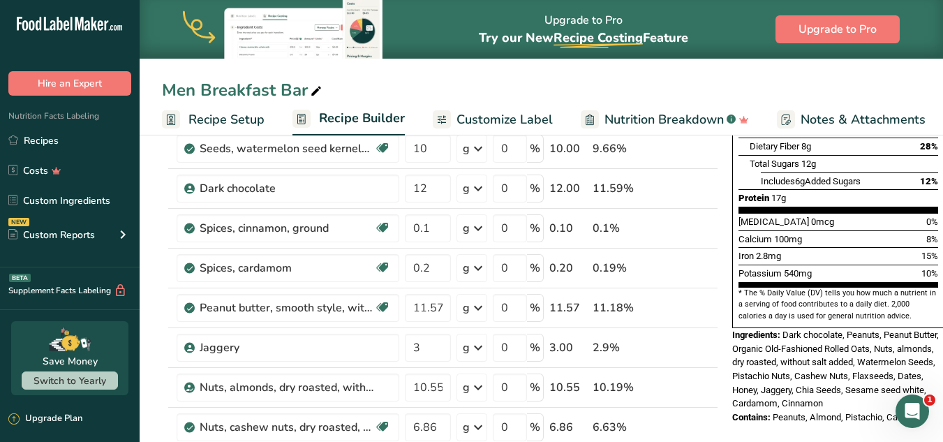
scroll to position [316, 0]
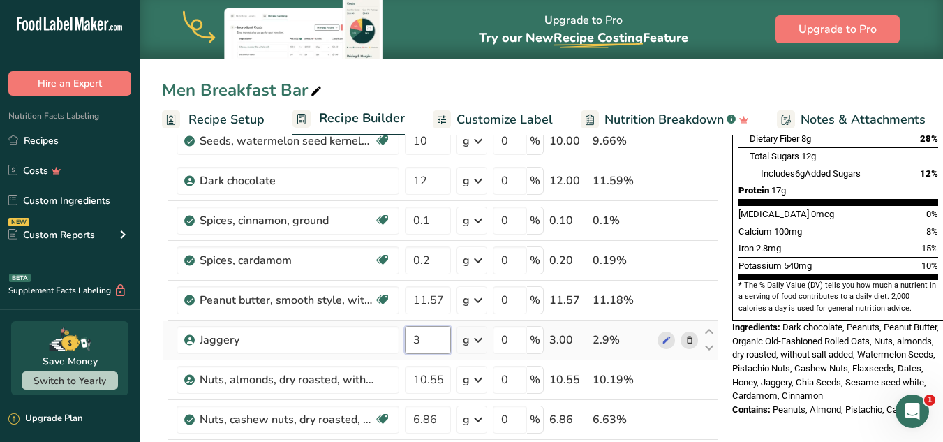
click at [428, 339] on input "3" at bounding box center [428, 340] width 46 height 28
click at [823, 280] on section "* The % Daily Value (DV) tells you how much a nutrient in a serving of food con…" at bounding box center [839, 297] width 200 height 34
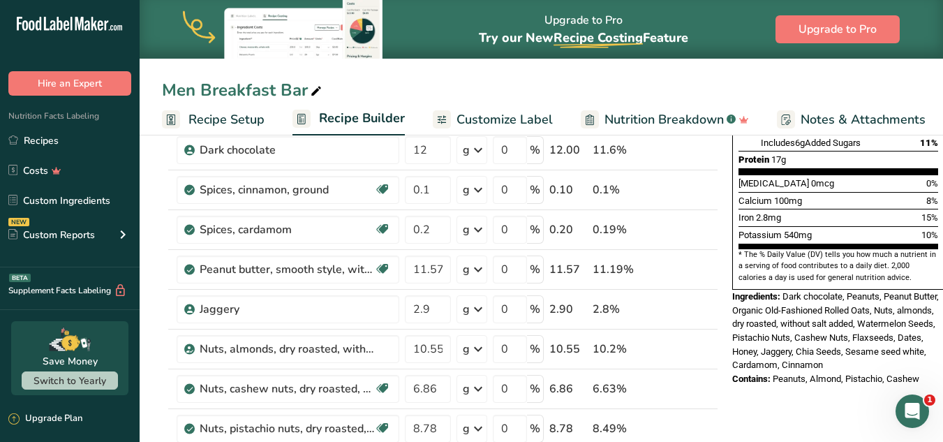
scroll to position [352, 0]
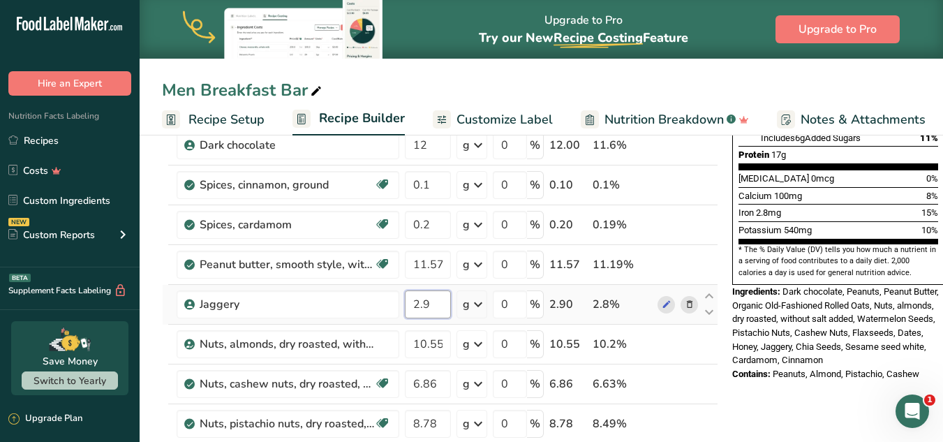
click at [429, 314] on input "2.9" at bounding box center [428, 304] width 46 height 28
type input "2.87"
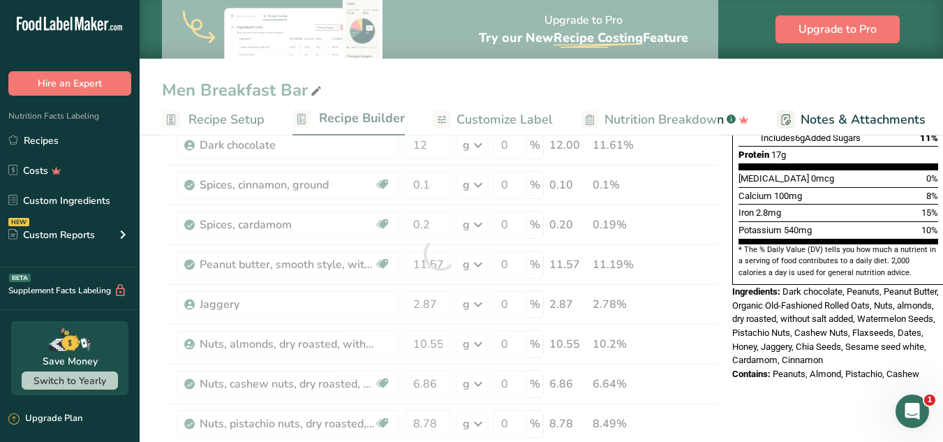
click at [868, 286] on span "Dark chocolate, Peanuts, Peanut Butter, Organic Old-Fashioned Rolled Oats, Nuts…" at bounding box center [835, 325] width 207 height 79
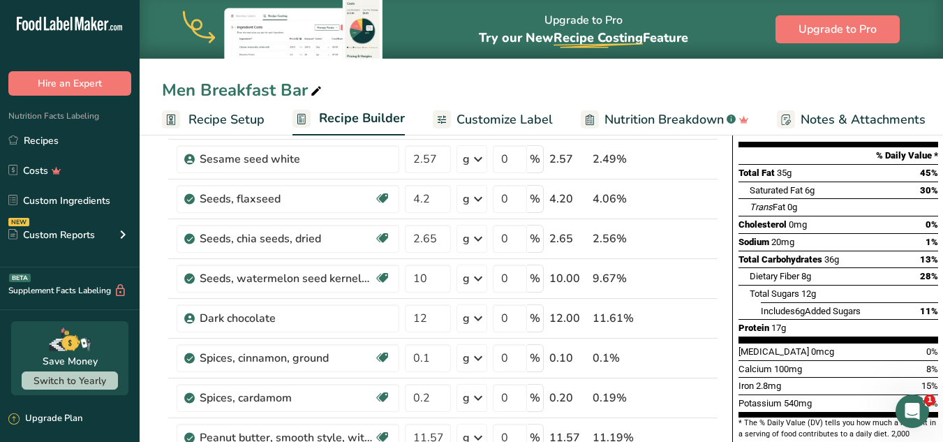
scroll to position [0, 0]
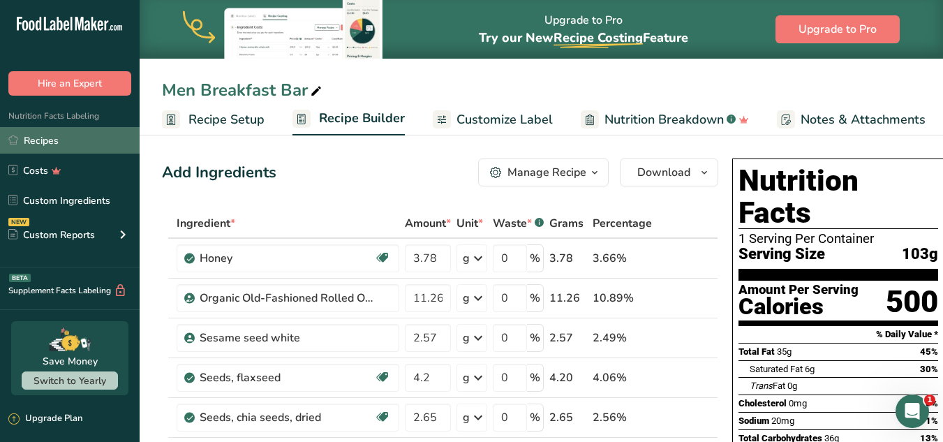
click at [25, 144] on link "Recipes" at bounding box center [70, 140] width 140 height 27
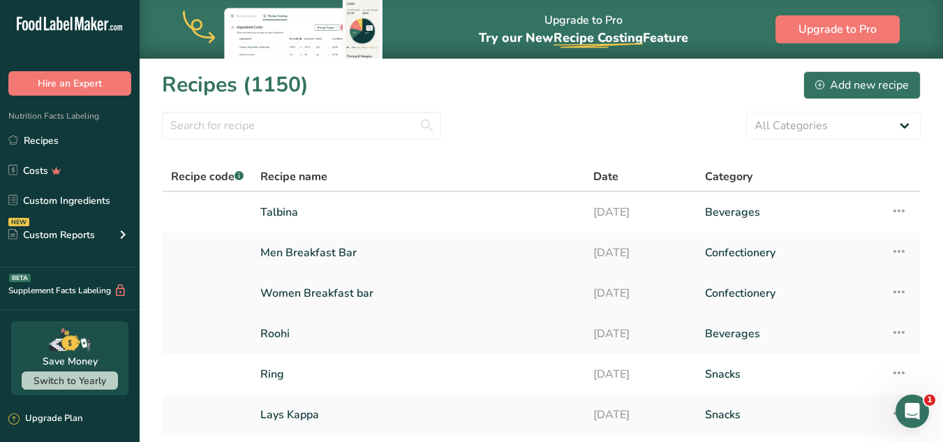
click at [354, 297] on link "Women Breakfast bar" at bounding box center [418, 293] width 316 height 29
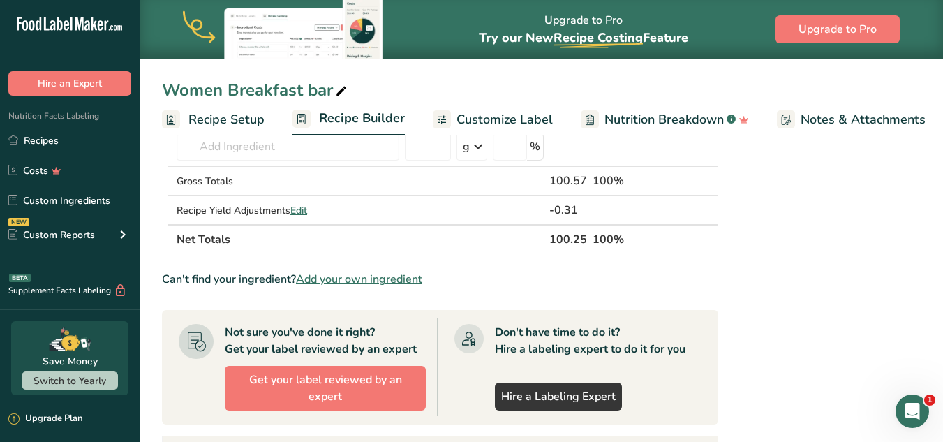
scroll to position [815, 0]
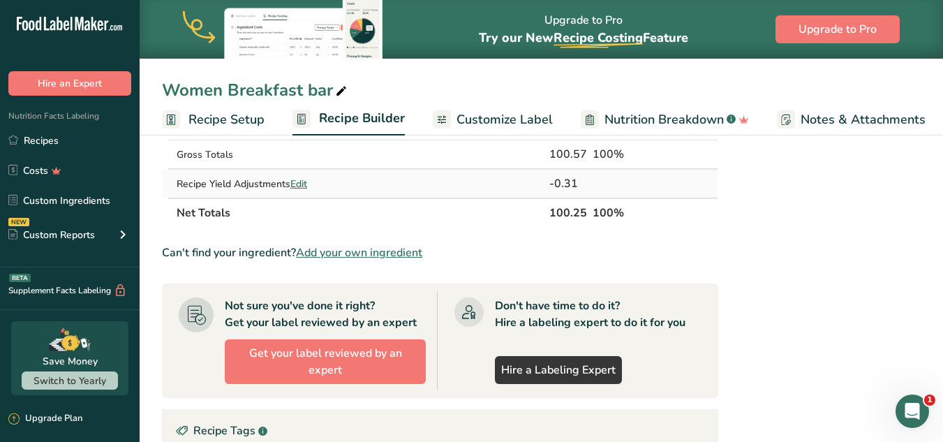
click at [299, 186] on span "Edit" at bounding box center [298, 183] width 17 height 13
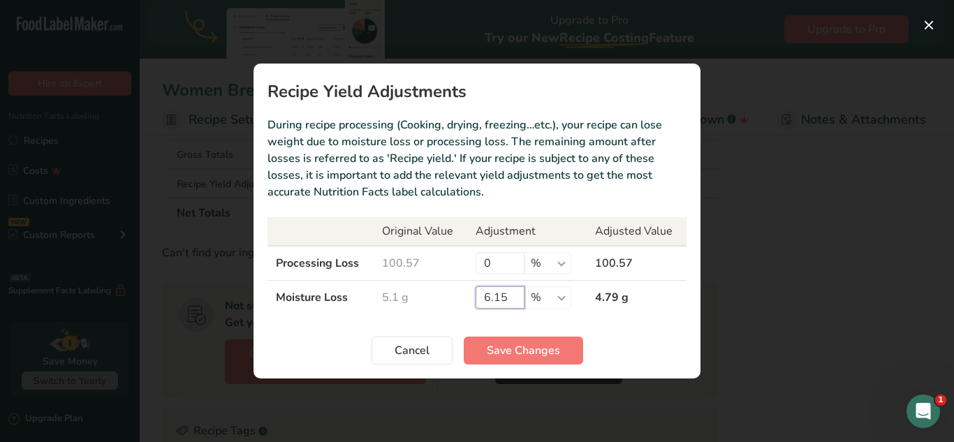
click at [515, 302] on input "6.15" at bounding box center [499, 297] width 49 height 22
type input "6"
type input "35"
click at [515, 359] on button "Save Changes" at bounding box center [523, 351] width 119 height 28
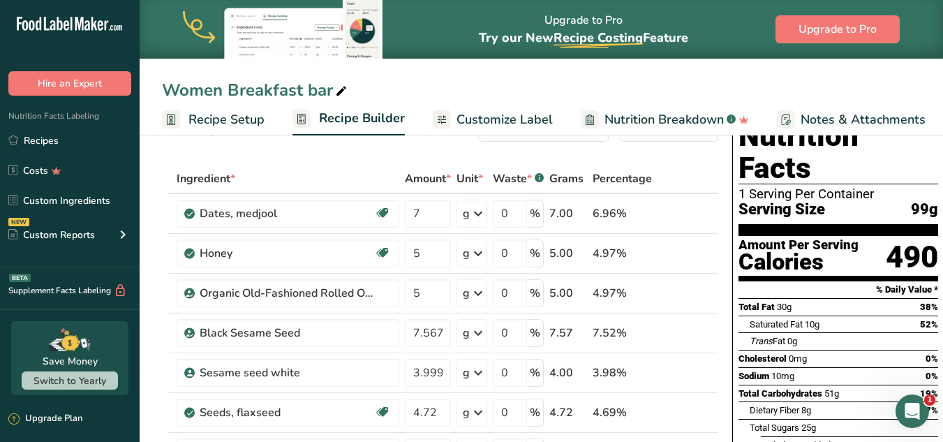
scroll to position [0, 0]
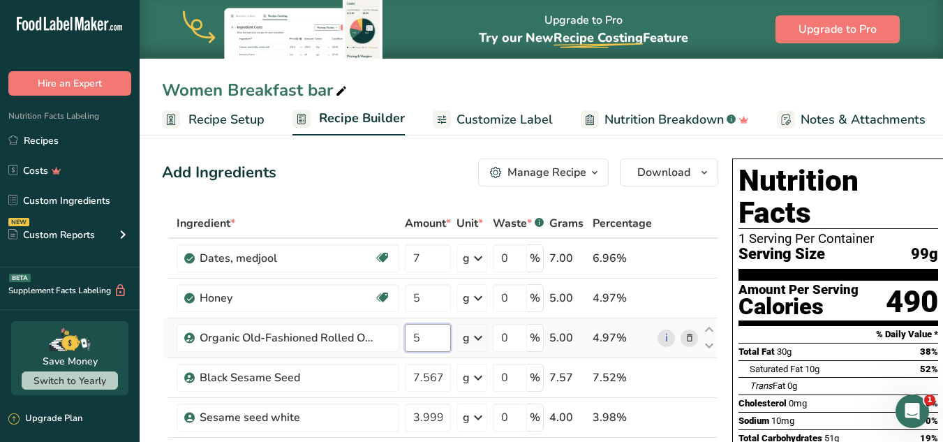
click at [434, 343] on input "5" at bounding box center [428, 338] width 46 height 28
type input "5.4"
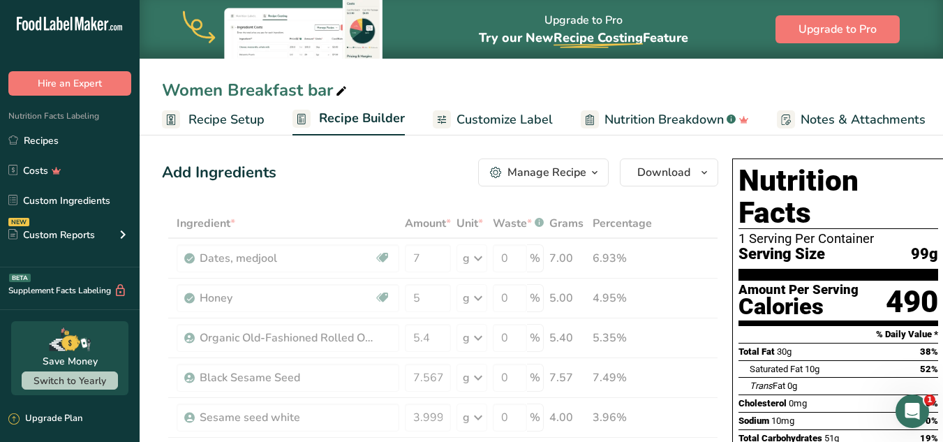
click at [761, 246] on span "Serving Size" at bounding box center [782, 254] width 87 height 17
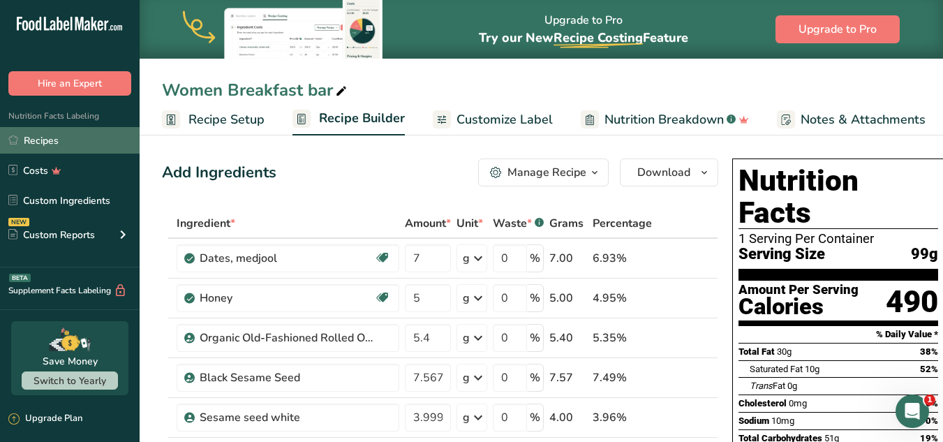
click at [73, 150] on link "Recipes" at bounding box center [70, 140] width 140 height 27
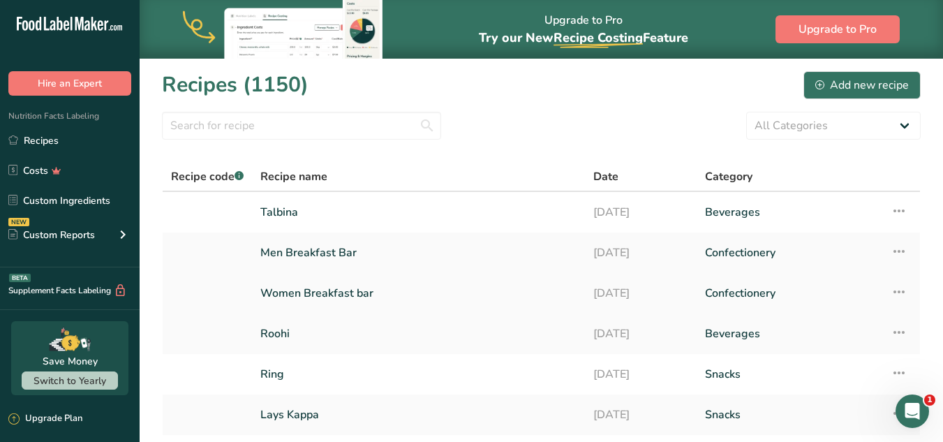
click at [380, 281] on link "Women Breakfast bar" at bounding box center [418, 293] width 316 height 29
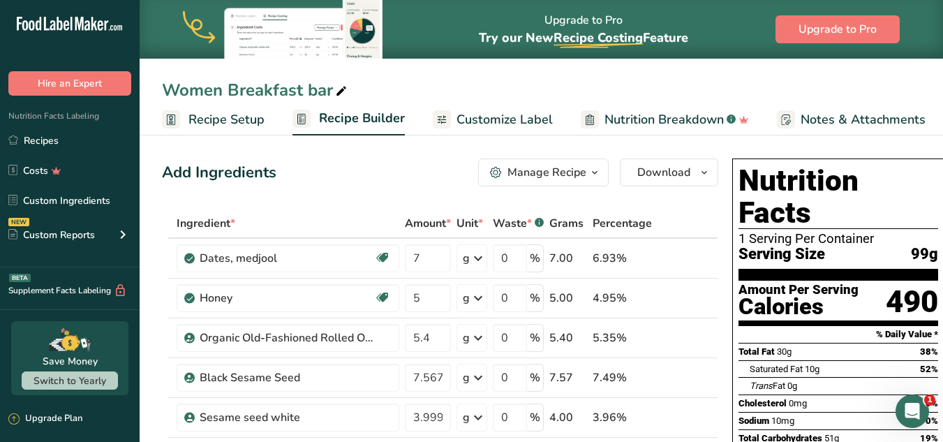
click at [23, 155] on ul "Recipes Costs Custom Ingredients NEW Custom Reports Menu Label Ingredient Compa…" at bounding box center [70, 189] width 140 height 125
click at [40, 135] on link "Recipes" at bounding box center [70, 140] width 140 height 27
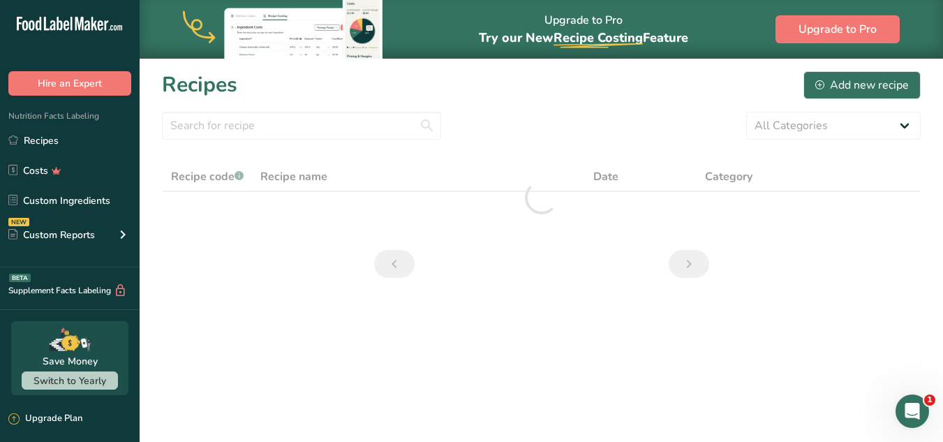
click at [501, 235] on section "Recipes Add new recipe All Categories Baked Goods Beverages Confectionery Cooke…" at bounding box center [542, 179] width 804 height 242
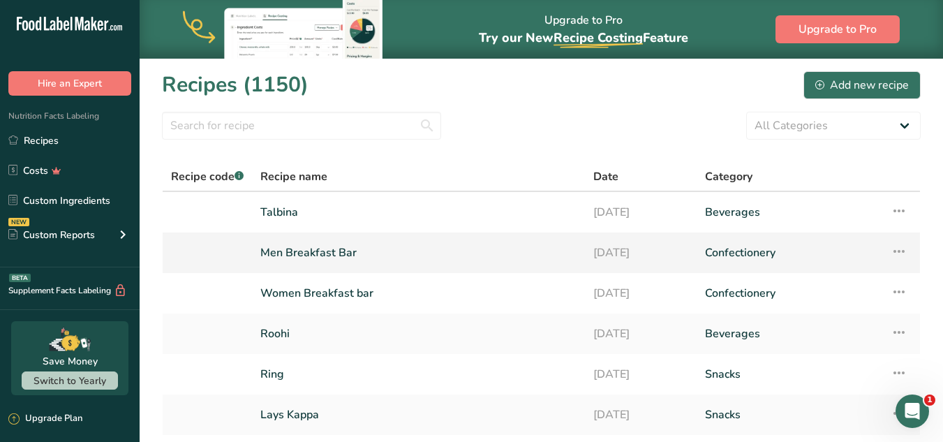
click at [431, 259] on link "Men Breakfast Bar" at bounding box center [418, 252] width 316 height 29
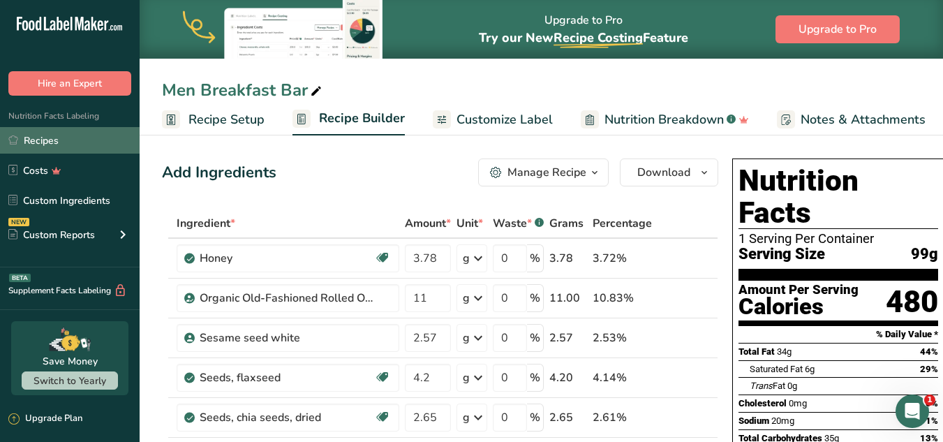
click at [50, 132] on link "Recipes" at bounding box center [70, 140] width 140 height 27
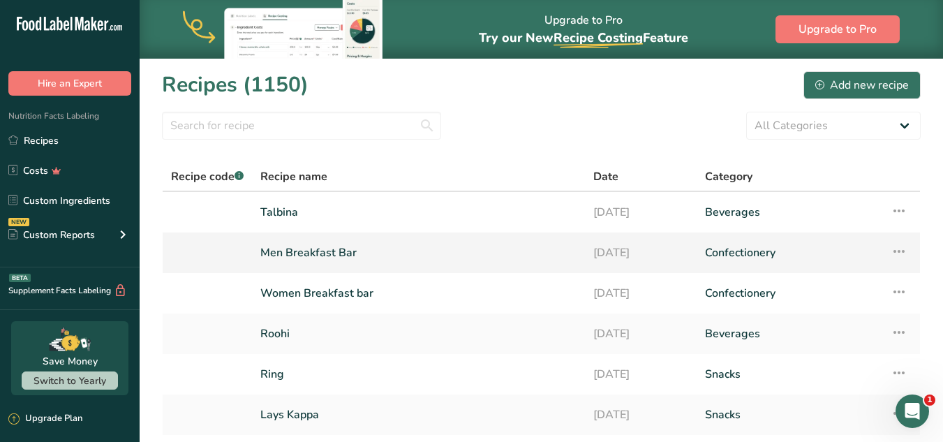
click at [517, 250] on link "Men Breakfast Bar" at bounding box center [418, 252] width 316 height 29
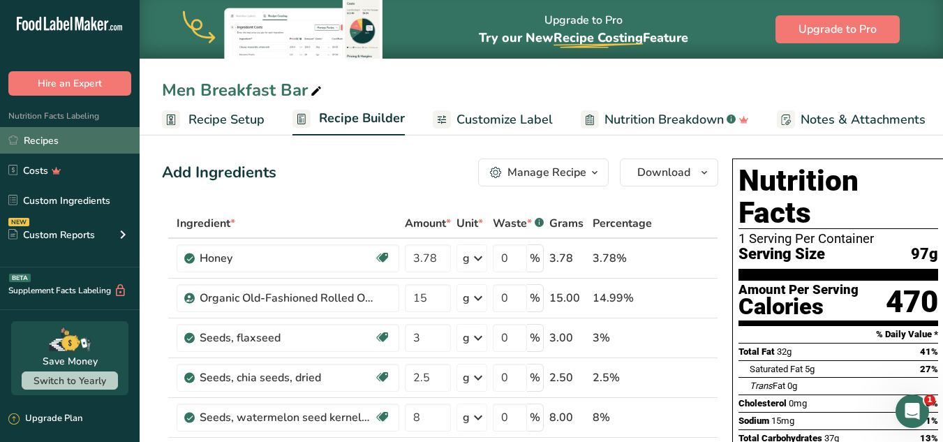
click at [86, 139] on link "Recipes" at bounding box center [70, 140] width 140 height 27
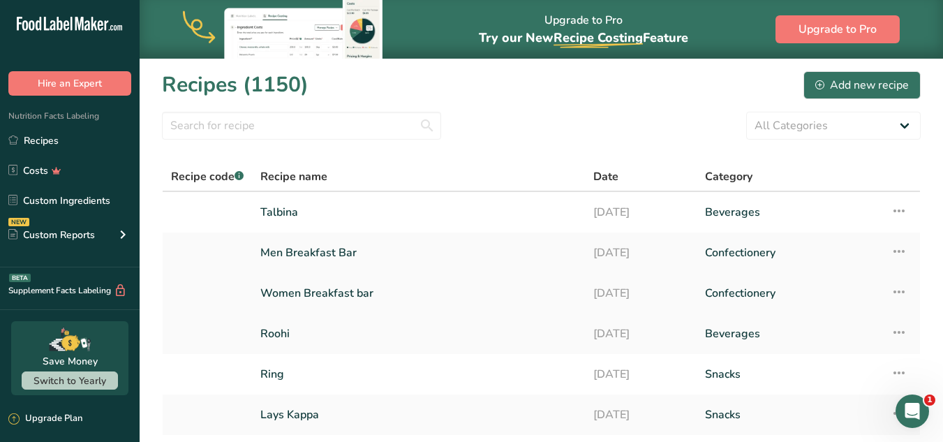
click at [248, 306] on td at bounding box center [207, 293] width 89 height 40
click at [339, 285] on link "Women Breakfast bar" at bounding box center [418, 293] width 316 height 29
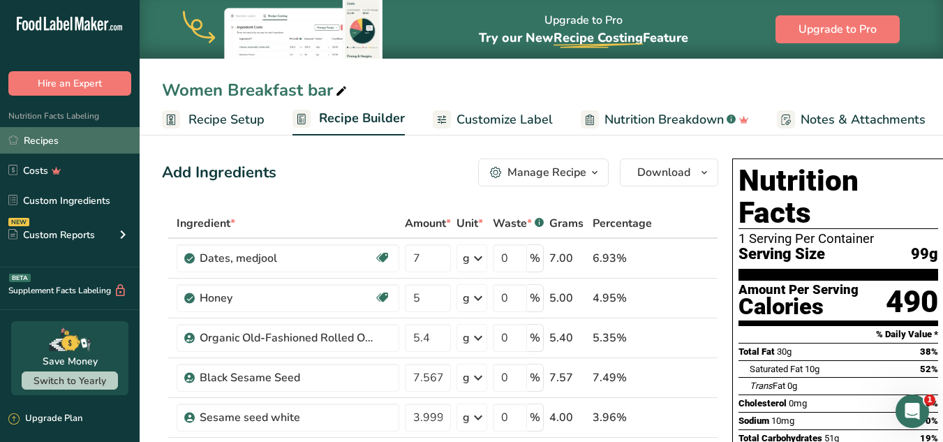
click at [78, 145] on link "Recipes" at bounding box center [70, 140] width 140 height 27
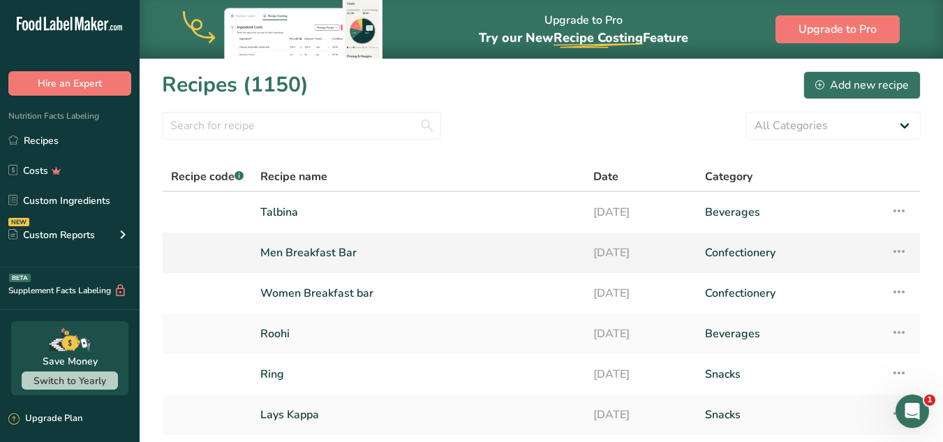
click at [395, 260] on link "Men Breakfast Bar" at bounding box center [418, 252] width 316 height 29
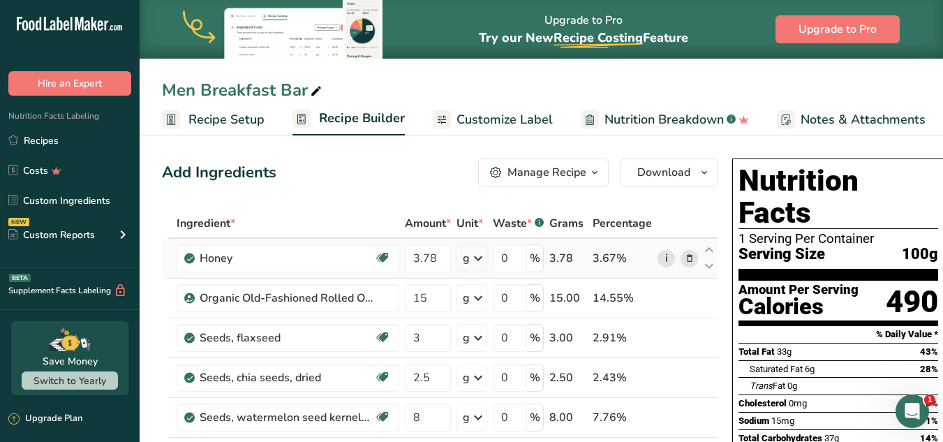
click at [670, 263] on link "i" at bounding box center [666, 258] width 17 height 17
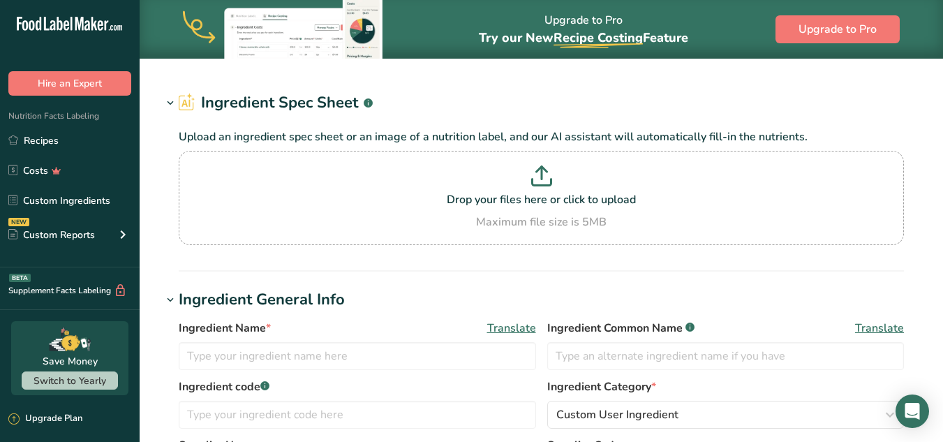
type input "Raisins, seeded"
type input "Raisins"
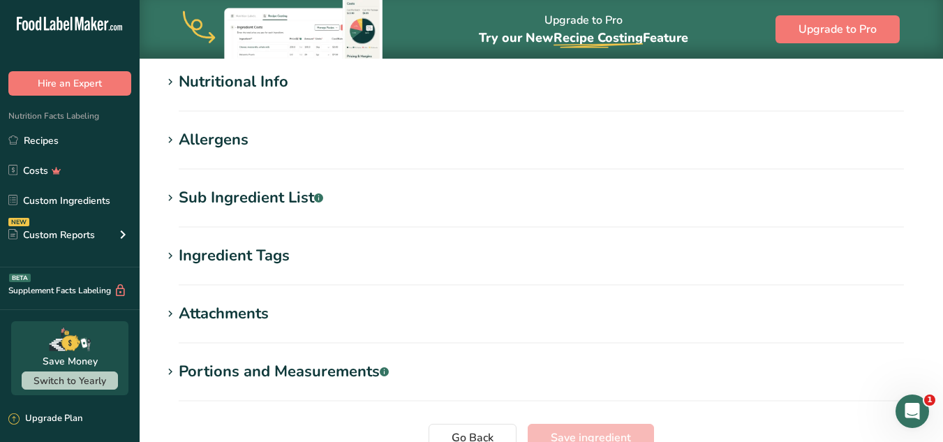
click at [292, 199] on div "Sub Ingredient List .a-a{fill:#347362;}.b-a{fill:#fff;}" at bounding box center [251, 197] width 145 height 23
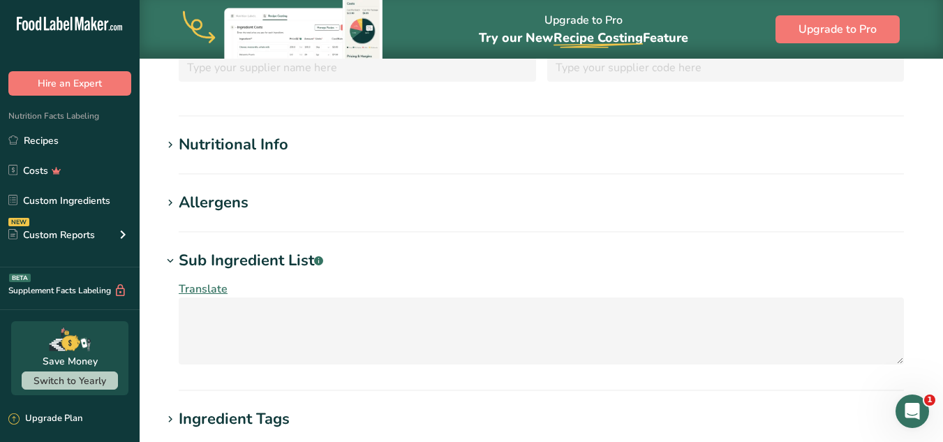
scroll to position [327, 0]
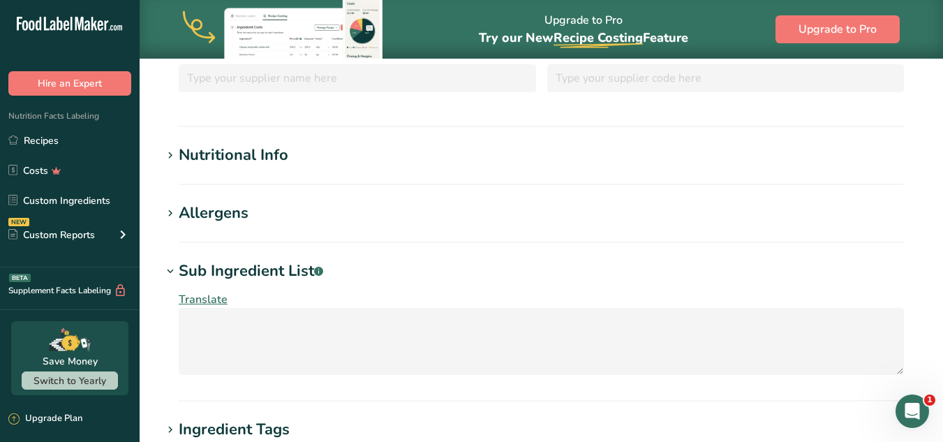
click at [495, 156] on h1 "Nutritional Info" at bounding box center [541, 155] width 759 height 23
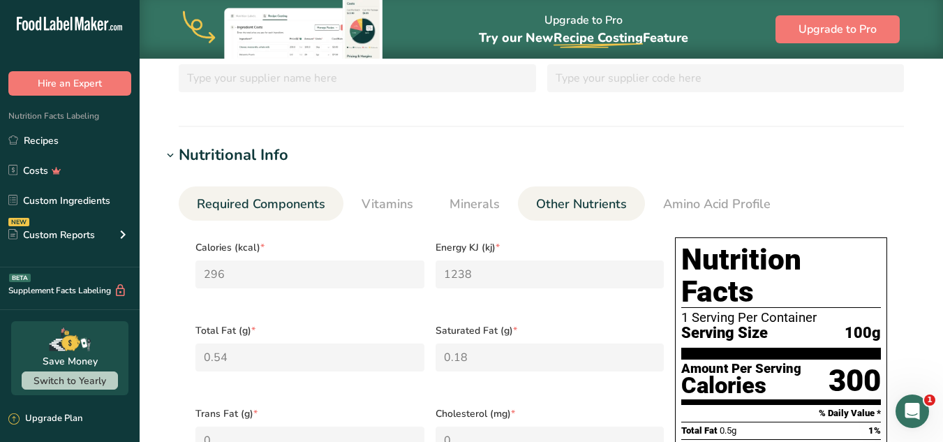
click at [558, 212] on span "Other Nutrients" at bounding box center [581, 204] width 91 height 19
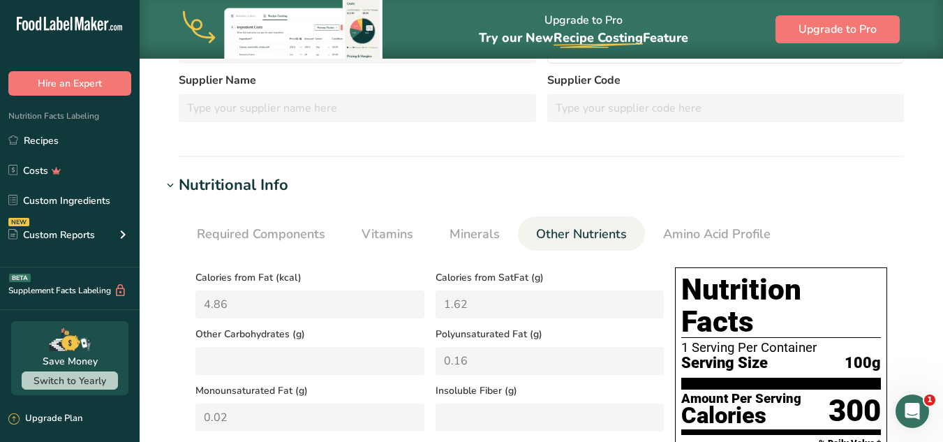
scroll to position [285, 0]
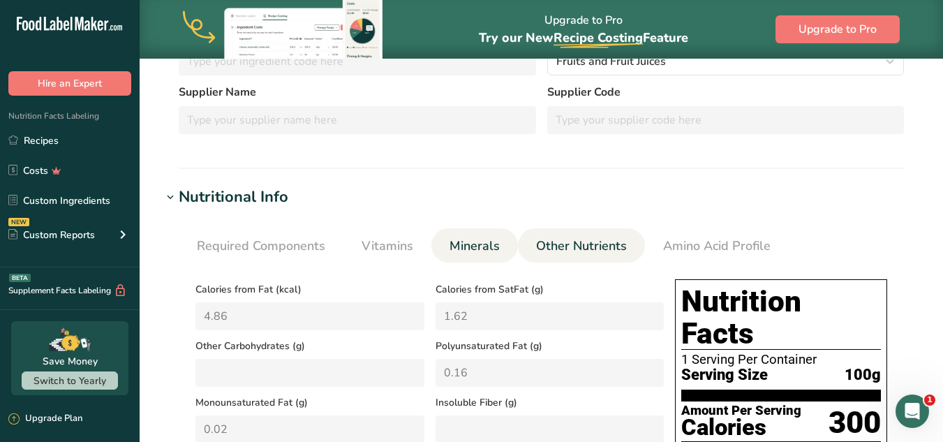
click at [496, 240] on span "Minerals" at bounding box center [475, 246] width 50 height 19
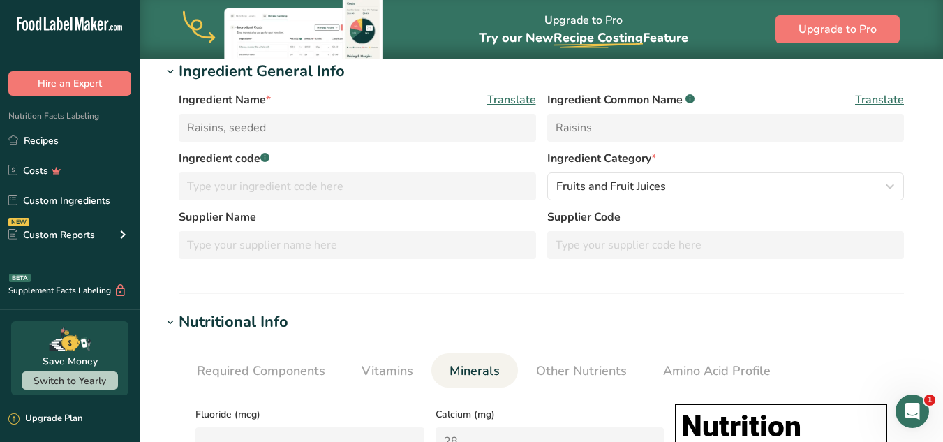
scroll to position [0, 0]
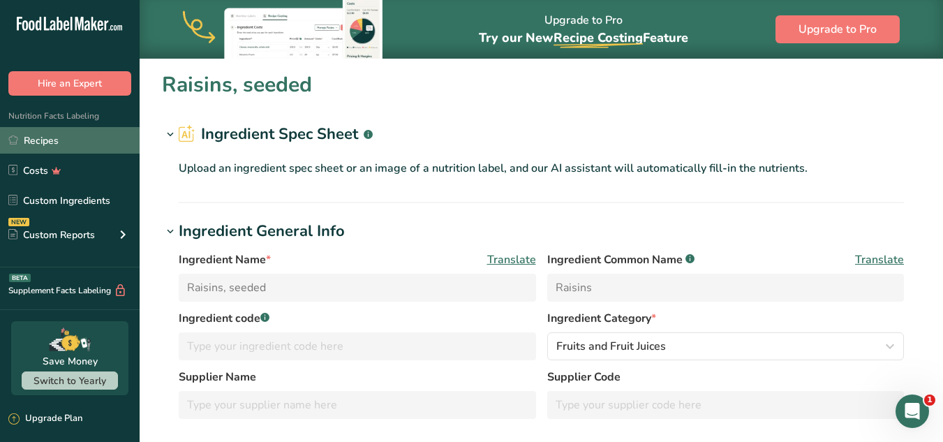
click at [38, 140] on link "Recipes" at bounding box center [70, 140] width 140 height 27
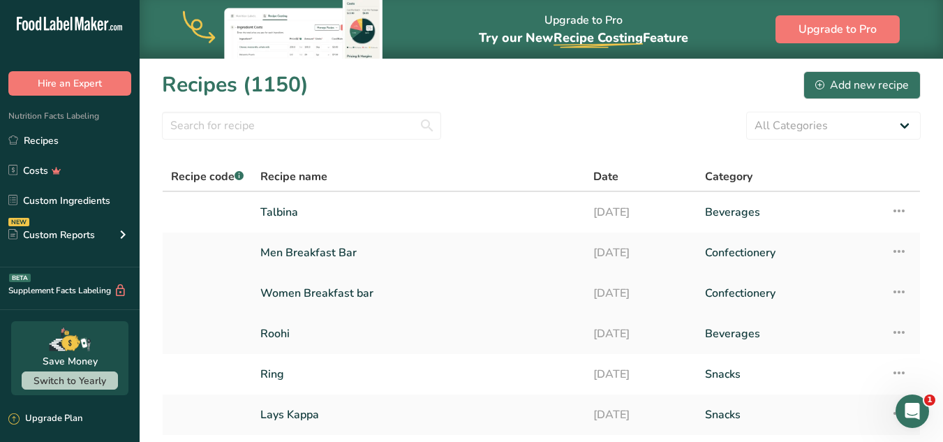
click at [435, 281] on link "Women Breakfast bar" at bounding box center [418, 293] width 316 height 29
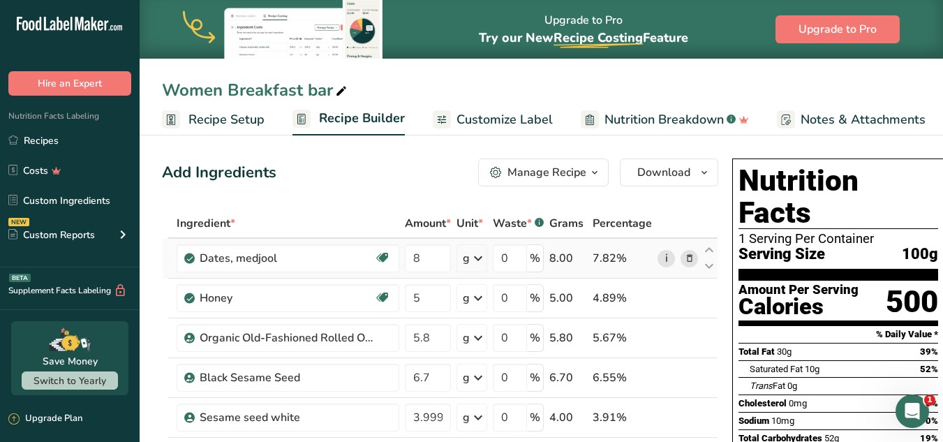
click at [658, 252] on link "i" at bounding box center [666, 258] width 17 height 17
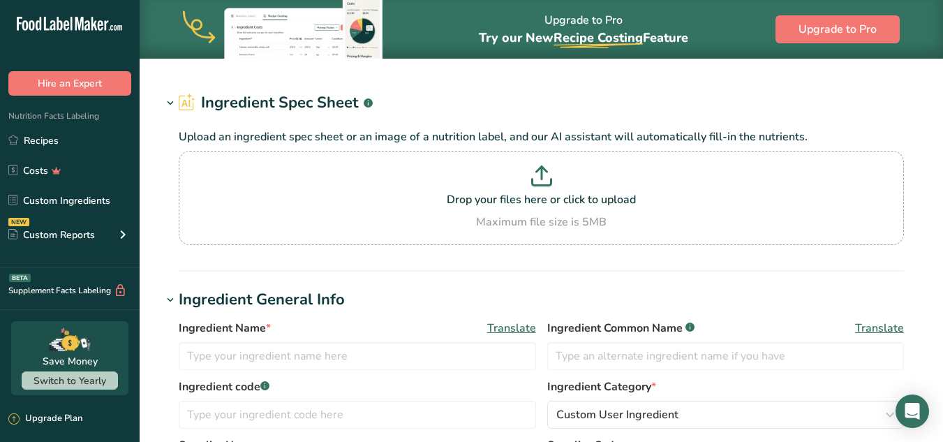
type input "Dates, medjool"
type input "Dates"
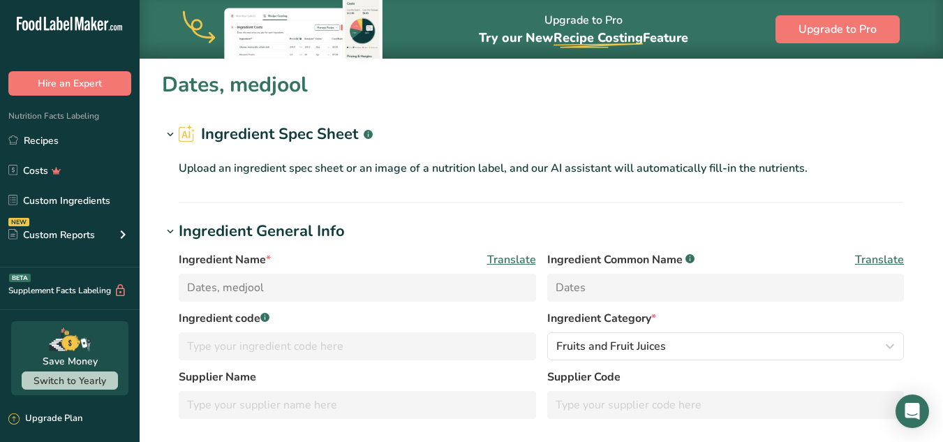
type input "277"
type KJ "1160"
type Fat "0.15"
type Fat "0"
type input "1"
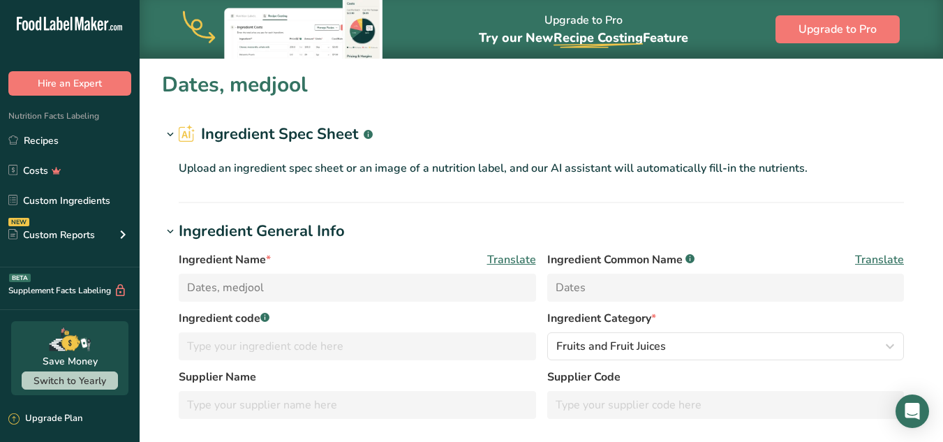
type Carbohydrates "74.97"
type Fiber "6.7"
type Sugars "66.47"
type input "1.81"
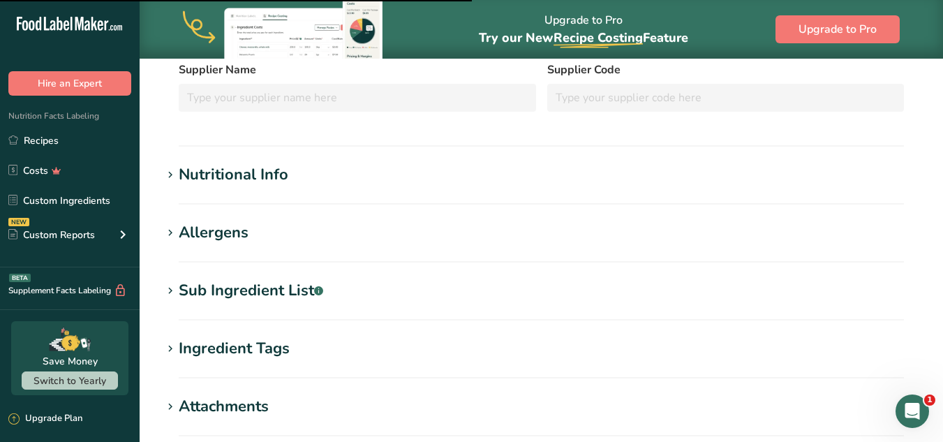
scroll to position [311, 0]
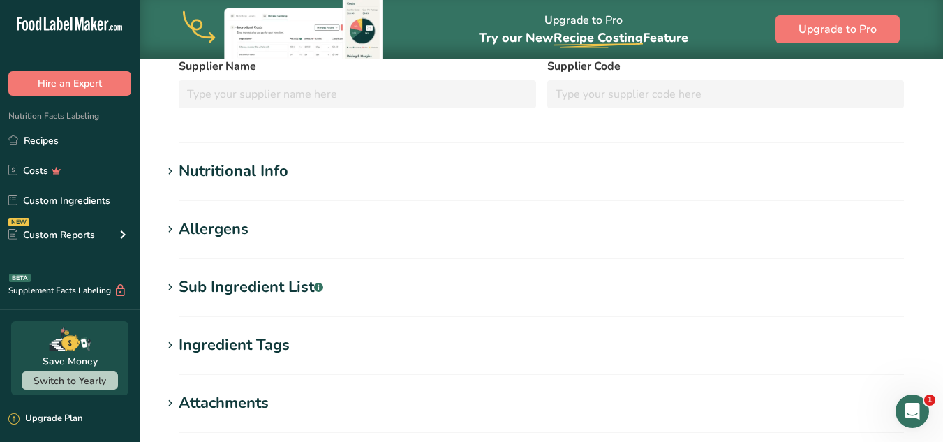
click at [416, 198] on section "Nutritional Info Required Components Vitamins Minerals Other Nutrients Amino Ac…" at bounding box center [541, 180] width 759 height 41
click at [397, 159] on section "Dates, medjool Ingredient Spec Sheet .a-a{fill:#347362;}.b-a{fill:#fff;} Upload…" at bounding box center [542, 181] width 804 height 868
click at [423, 177] on h1 "Nutritional Info" at bounding box center [541, 171] width 759 height 23
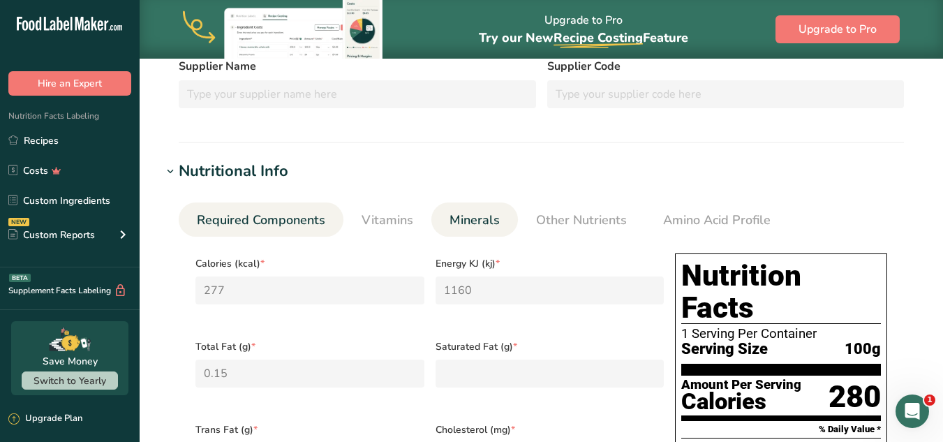
click at [496, 206] on link "Minerals" at bounding box center [474, 220] width 61 height 36
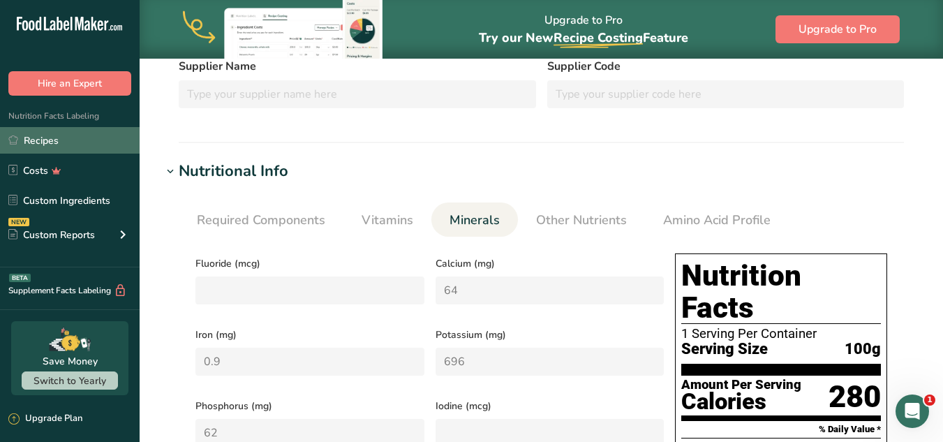
click at [110, 128] on link "Recipes" at bounding box center [70, 140] width 140 height 27
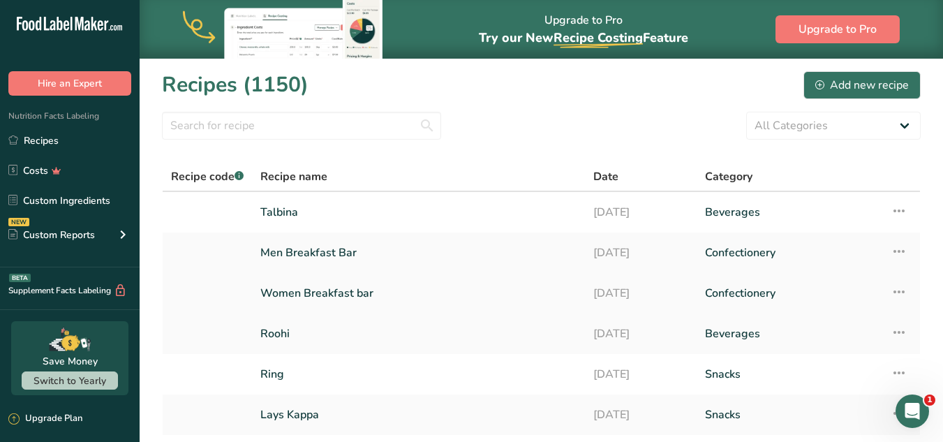
click at [394, 291] on link "Women Breakfast bar" at bounding box center [418, 293] width 316 height 29
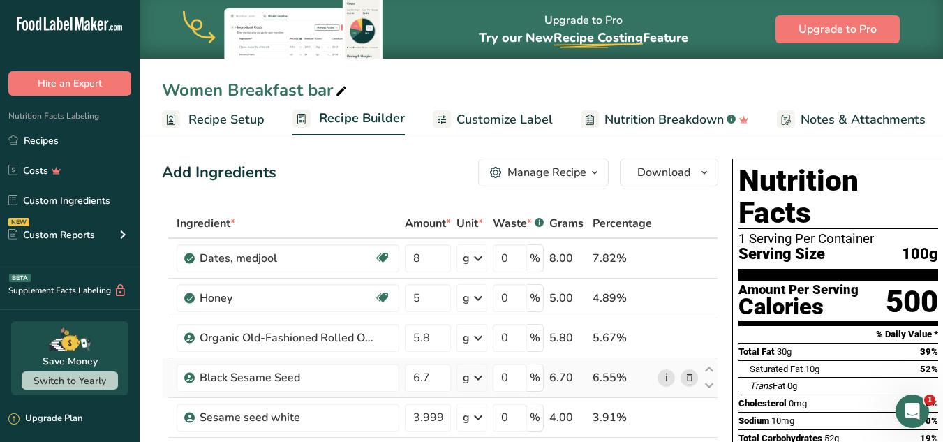
click at [663, 379] on link "i" at bounding box center [666, 377] width 17 height 17
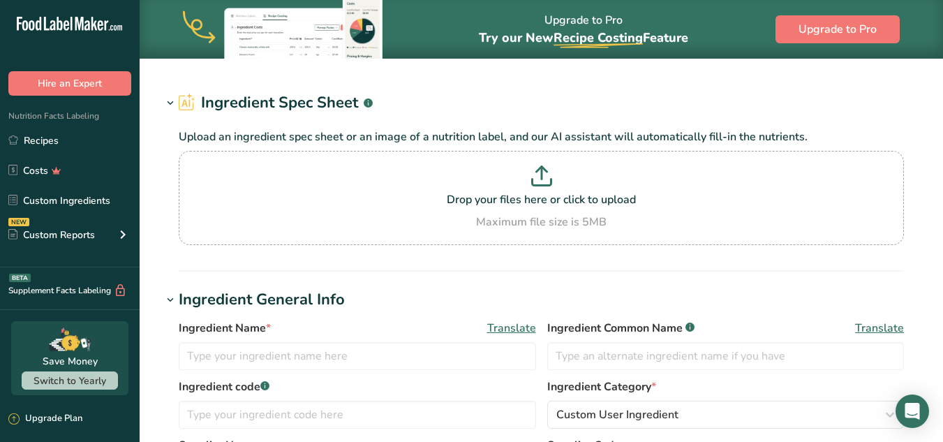
type input "Black Sesame Seed"
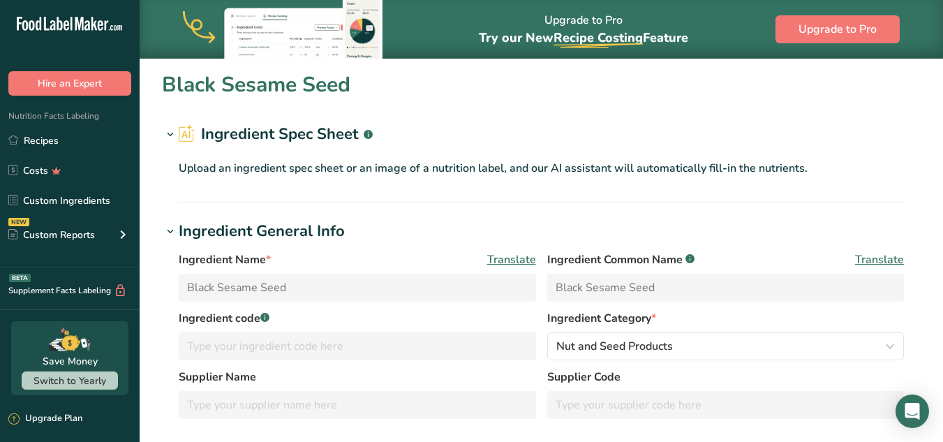
type input "1261"
type input "14.76"
type input "47"
type input "63.8"
type input "0.08"
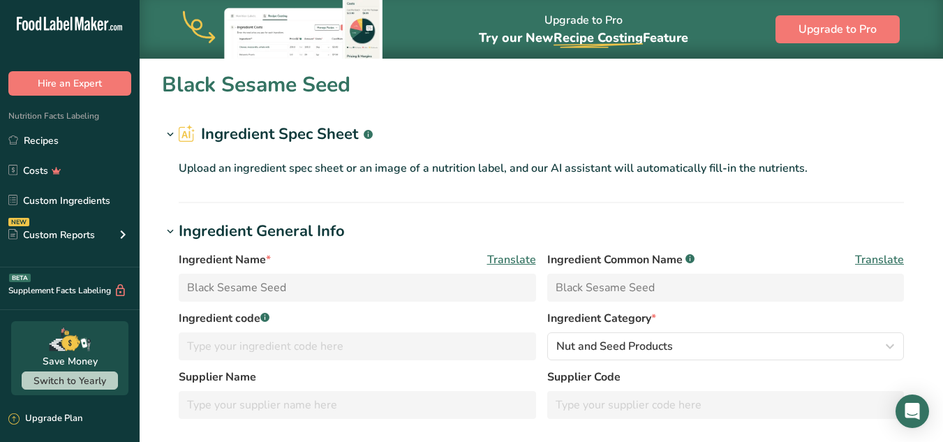
type input "35.6"
type input "0.716"
type input "3.44"
type input "0.247"
type input "0.25"
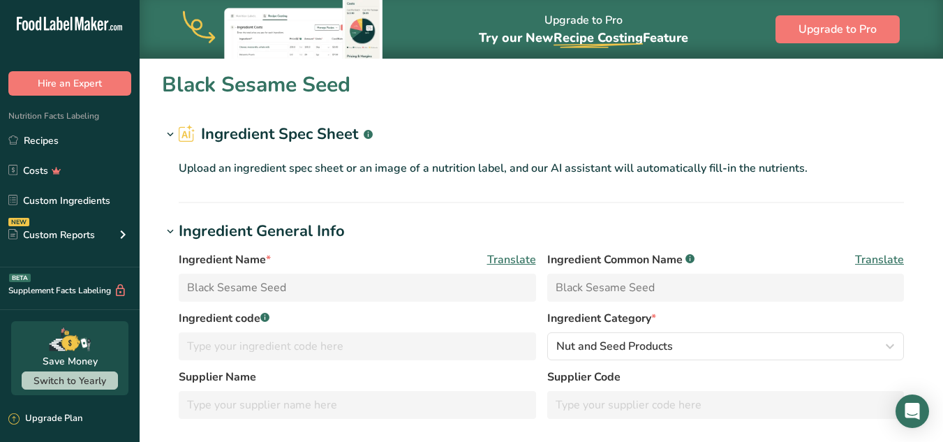
type input "0.9"
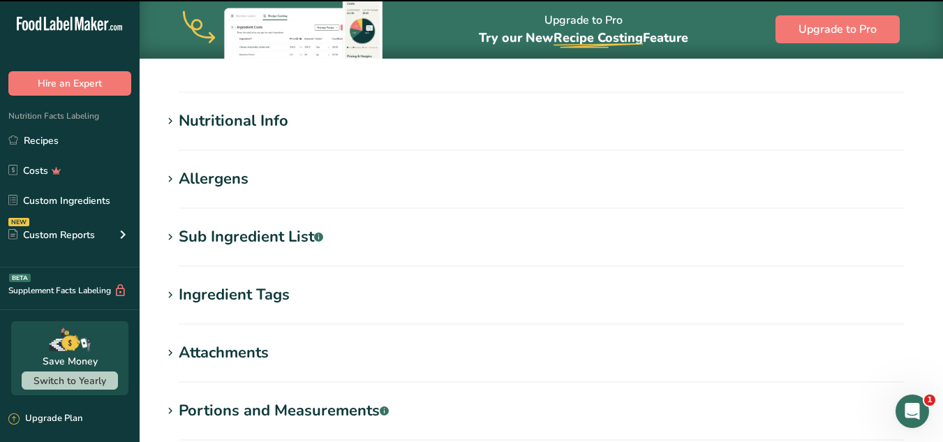
scroll to position [207, 0]
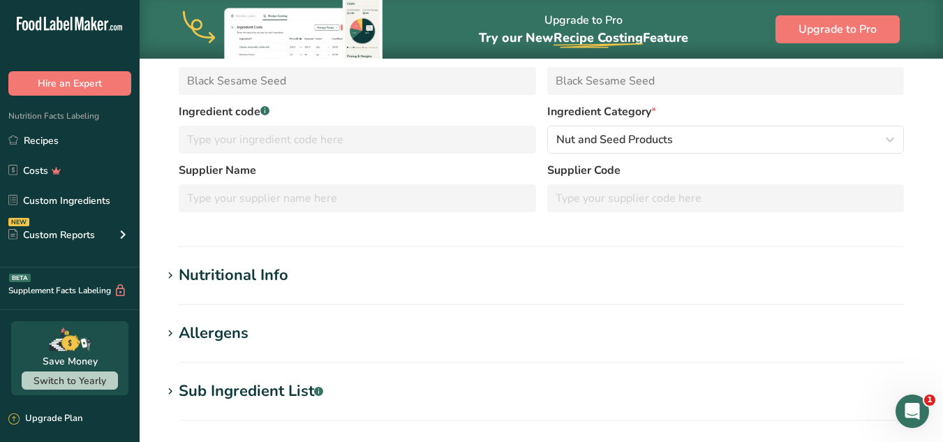
click at [286, 279] on div "Nutritional Info" at bounding box center [234, 275] width 110 height 23
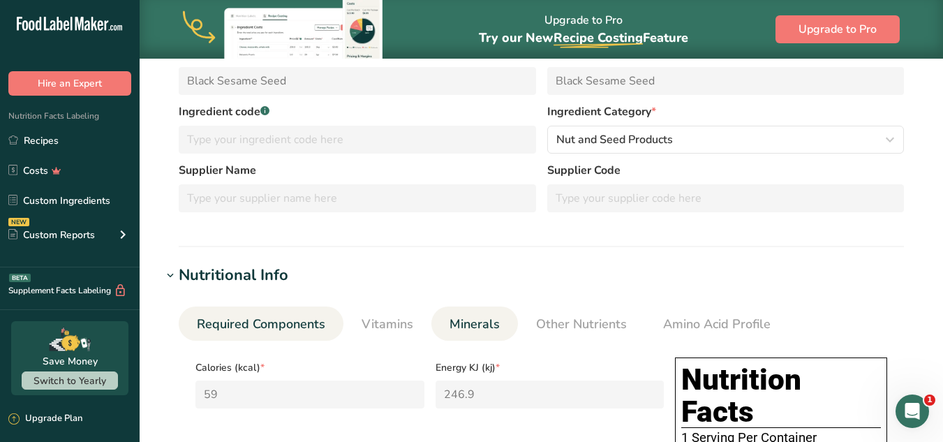
click at [482, 327] on span "Minerals" at bounding box center [475, 324] width 50 height 19
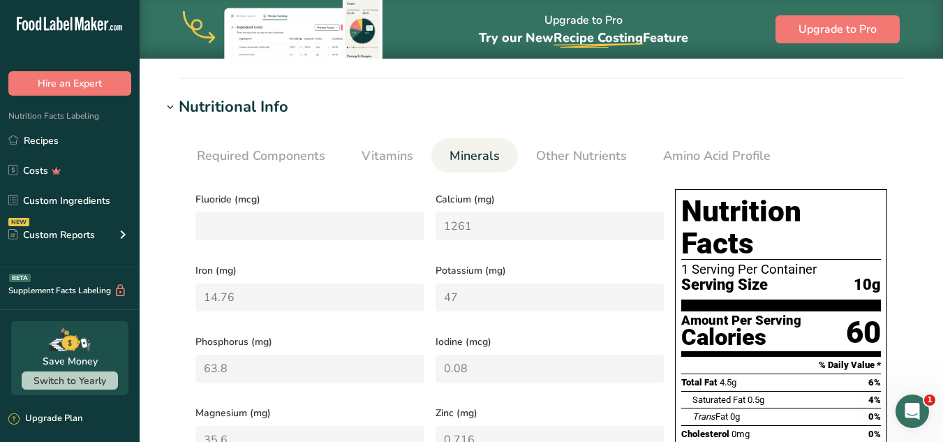
scroll to position [0, 0]
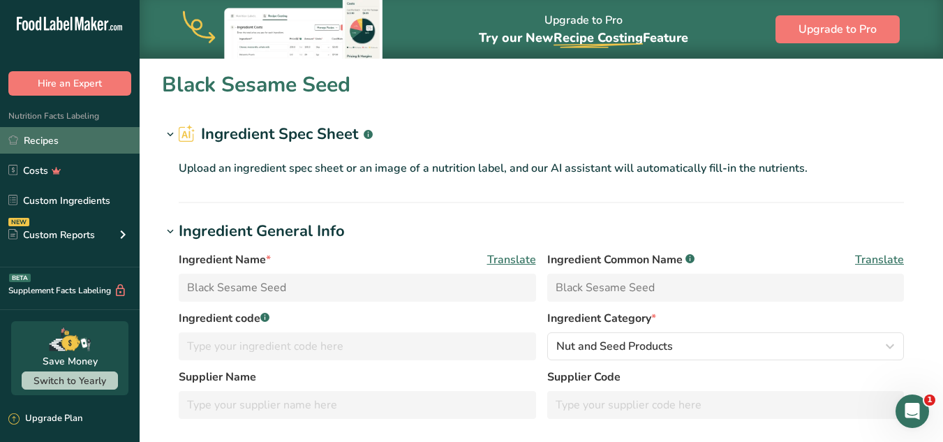
click at [38, 153] on link "Recipes" at bounding box center [70, 140] width 140 height 27
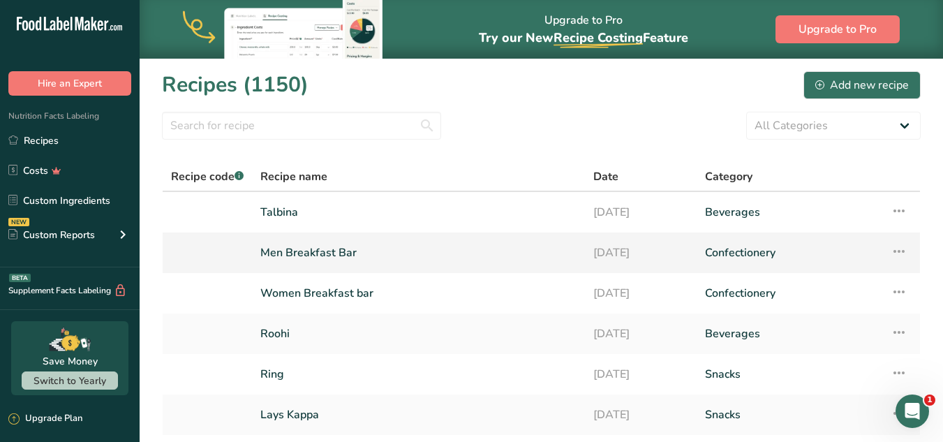
click at [438, 249] on link "Men Breakfast Bar" at bounding box center [418, 252] width 316 height 29
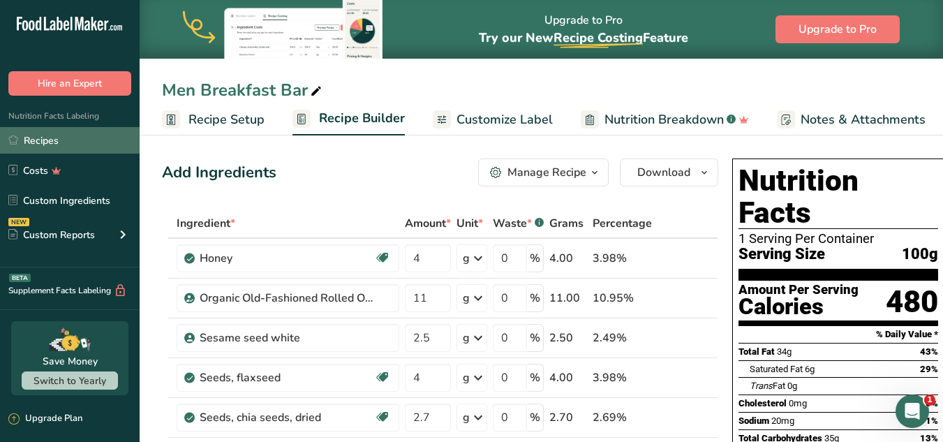
click at [82, 140] on link "Recipes" at bounding box center [70, 140] width 140 height 27
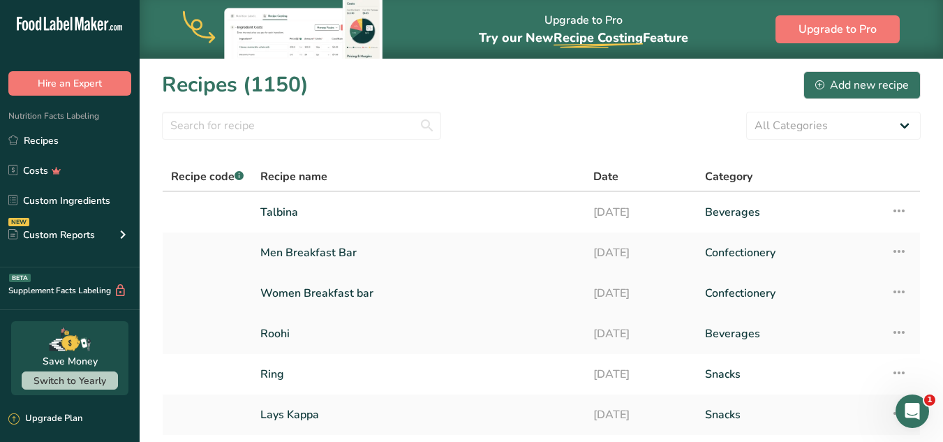
click at [371, 287] on link "Women Breakfast bar" at bounding box center [418, 293] width 316 height 29
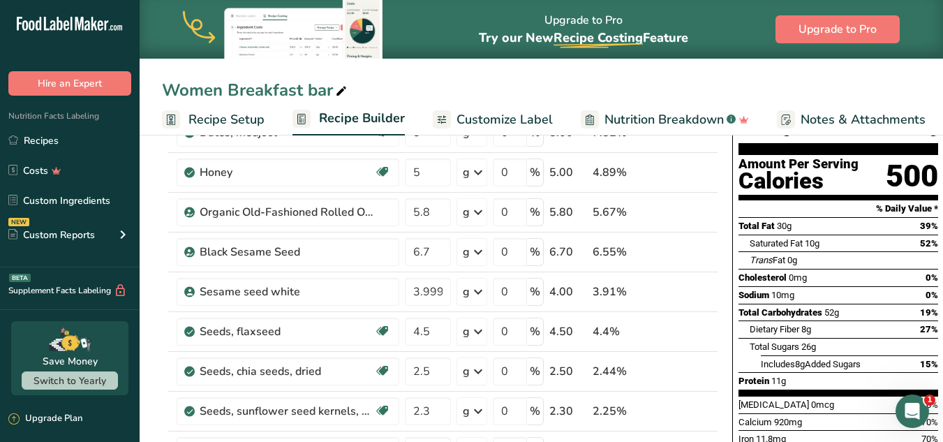
scroll to position [196, 0]
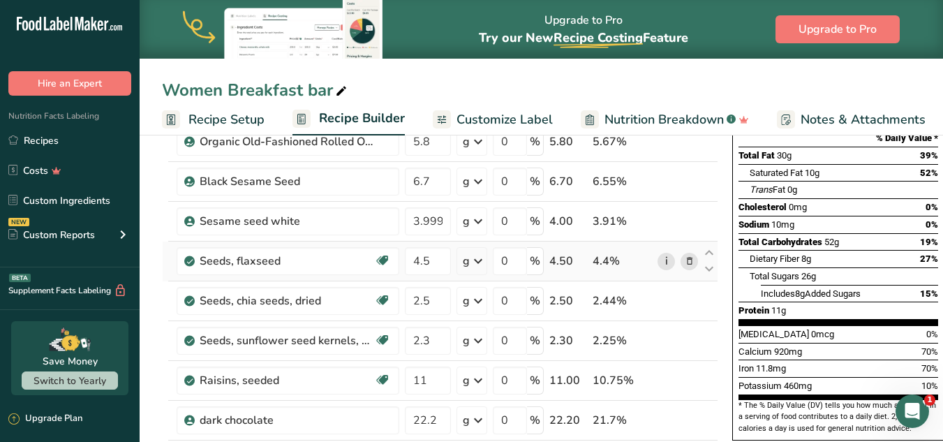
click at [662, 258] on link "i" at bounding box center [666, 261] width 17 height 17
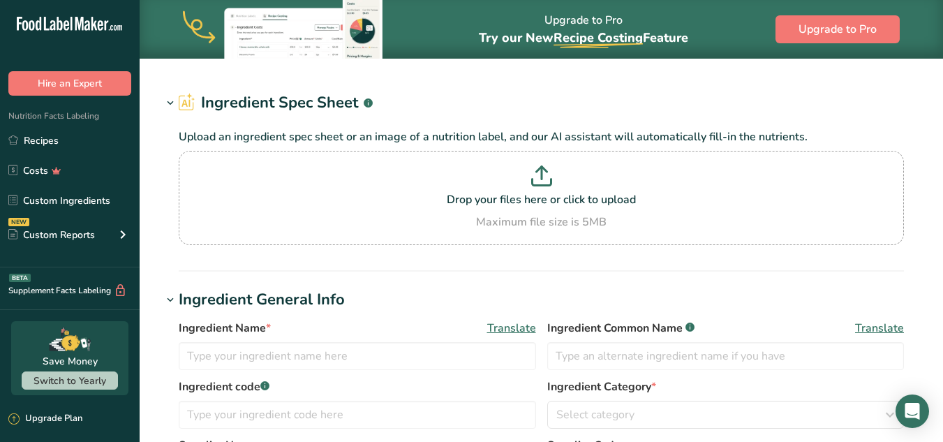
type input "Seeds, flaxseed"
type input "Flaxseeds"
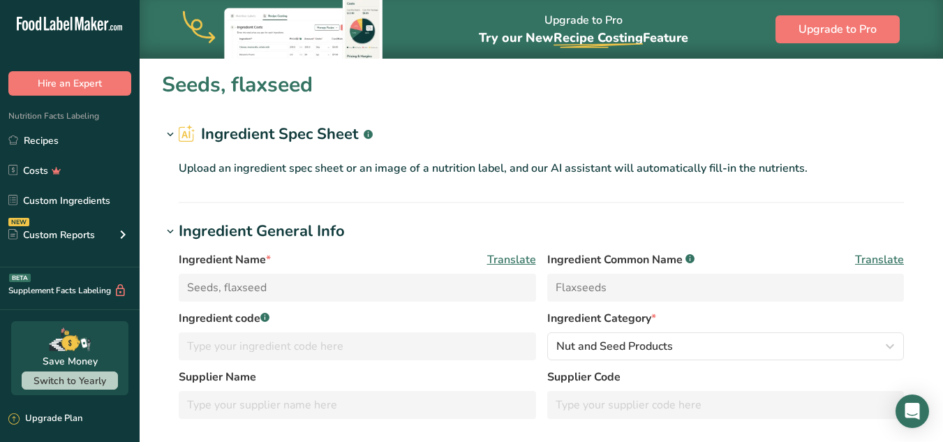
type input "534"
type KJ "2234"
type Fat "42.16"
type Fat "3.66"
type input "0"
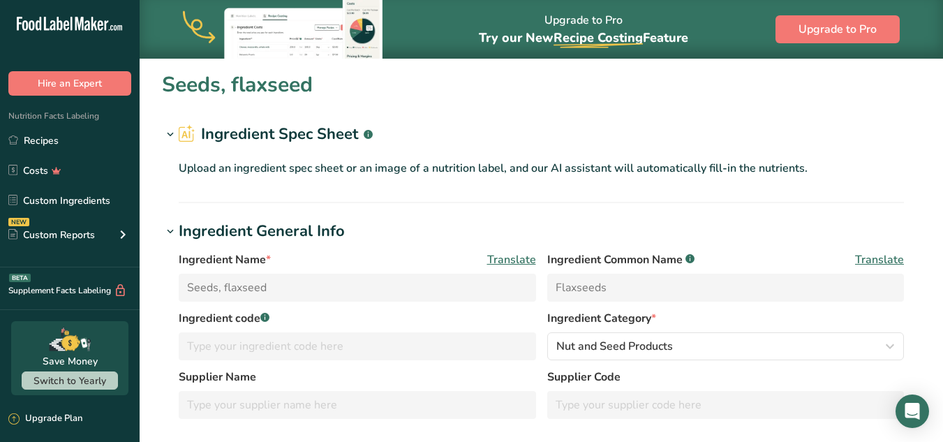
type input "30"
type Carbohydrates "28.88"
type Fiber "27.3"
type Sugars "1.55"
type input "18.29"
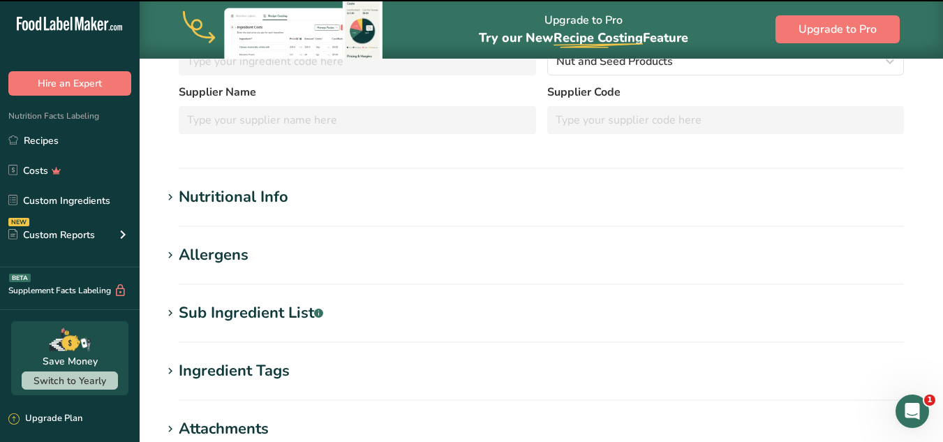
scroll to position [295, 0]
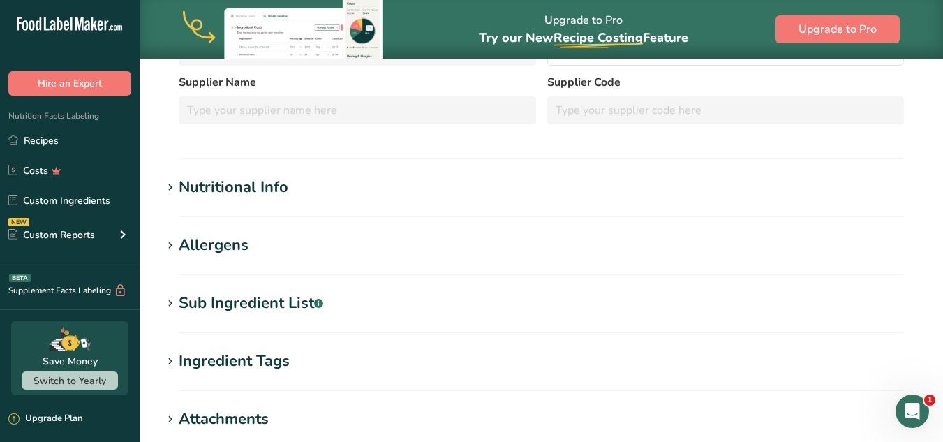
click at [499, 184] on h1 "Nutritional Info" at bounding box center [541, 187] width 759 height 23
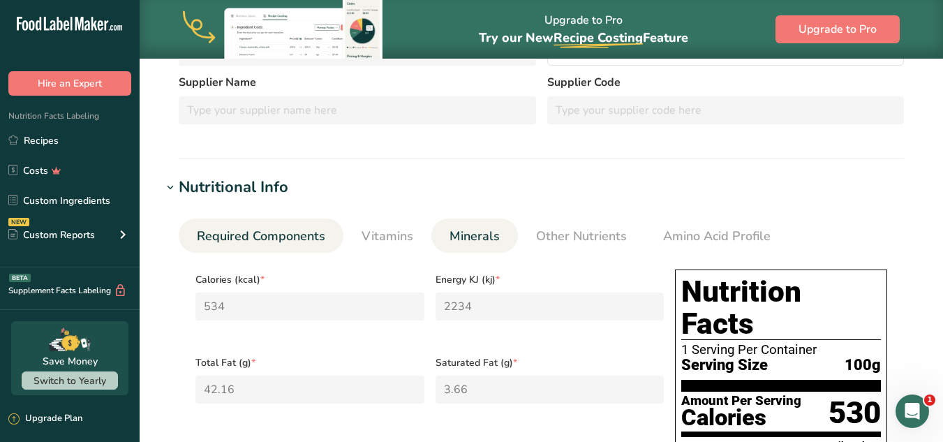
click at [471, 235] on span "Minerals" at bounding box center [475, 236] width 50 height 19
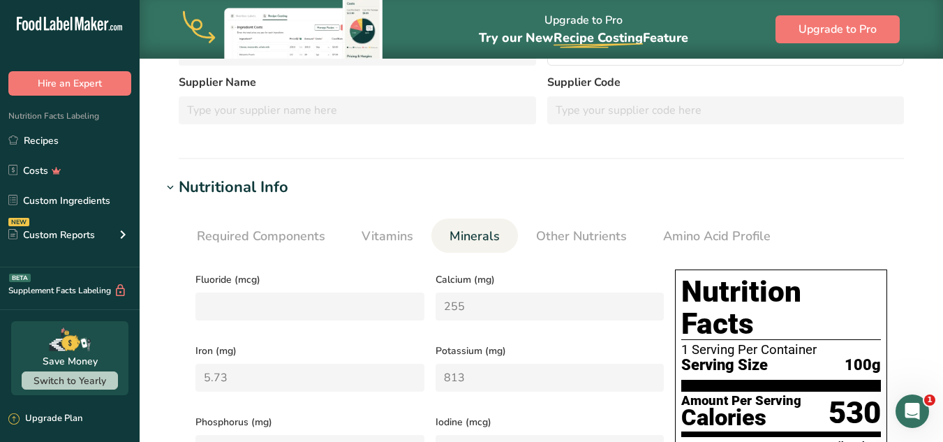
drag, startPoint x: 471, startPoint y: 235, endPoint x: 762, endPoint y: 206, distance: 292.6
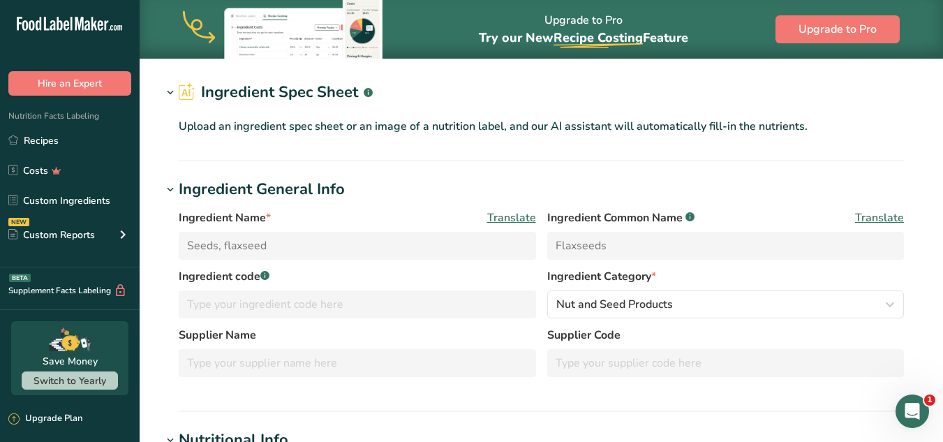
scroll to position [50, 0]
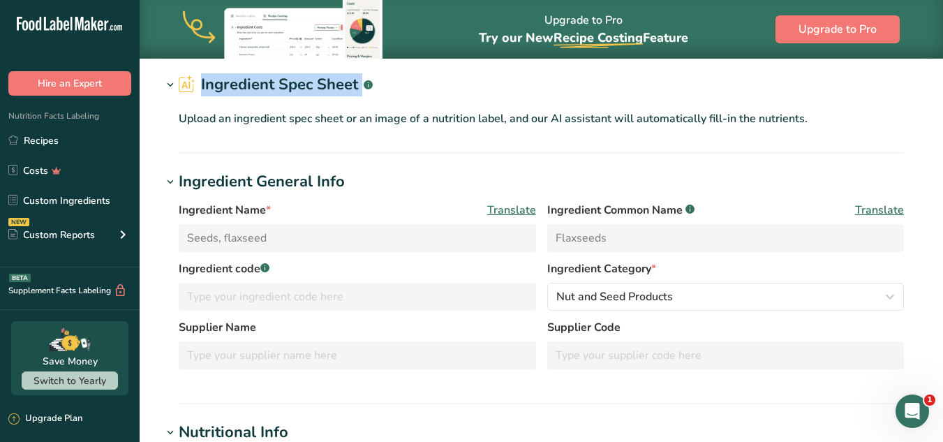
drag, startPoint x: 942, startPoint y: 45, endPoint x: 953, endPoint y: 59, distance: 17.9
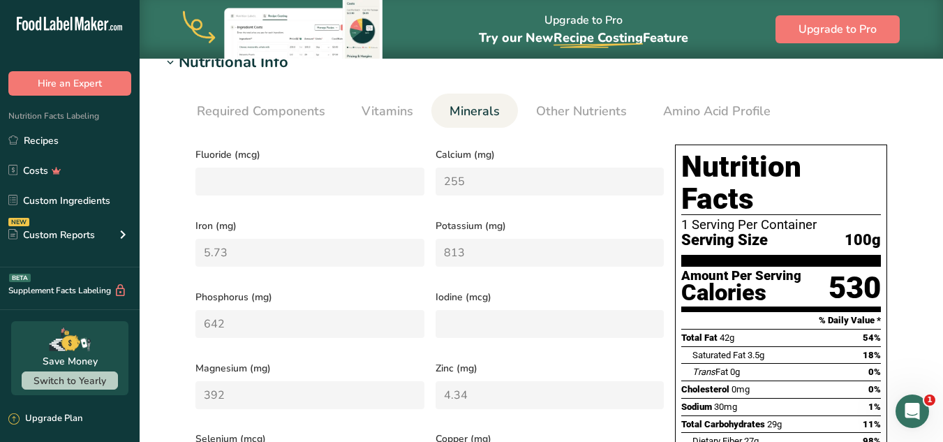
scroll to position [0, 0]
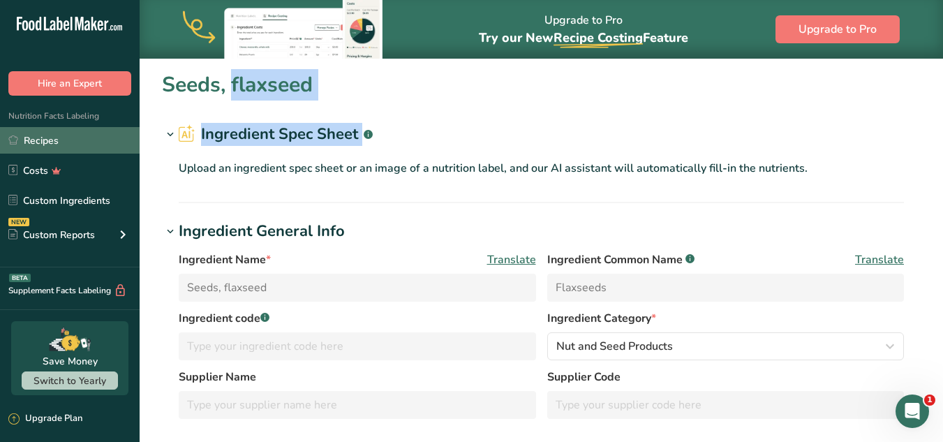
click at [78, 138] on link "Recipes" at bounding box center [70, 140] width 140 height 27
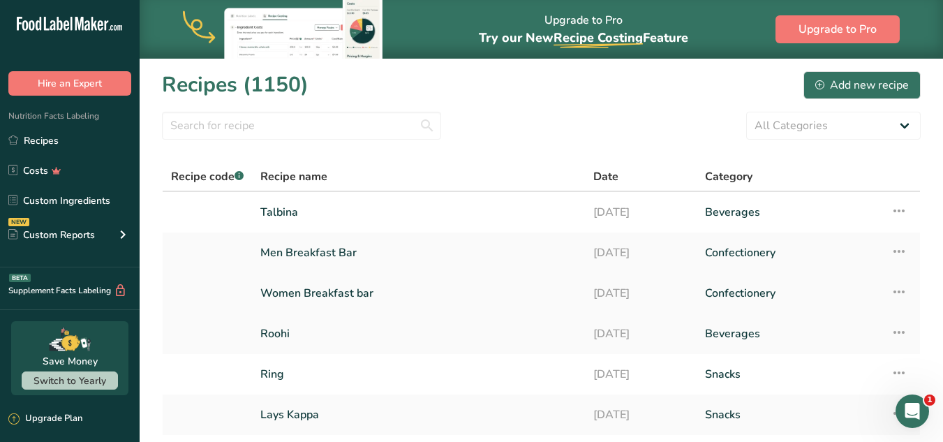
click at [409, 296] on link "Women Breakfast bar" at bounding box center [418, 293] width 316 height 29
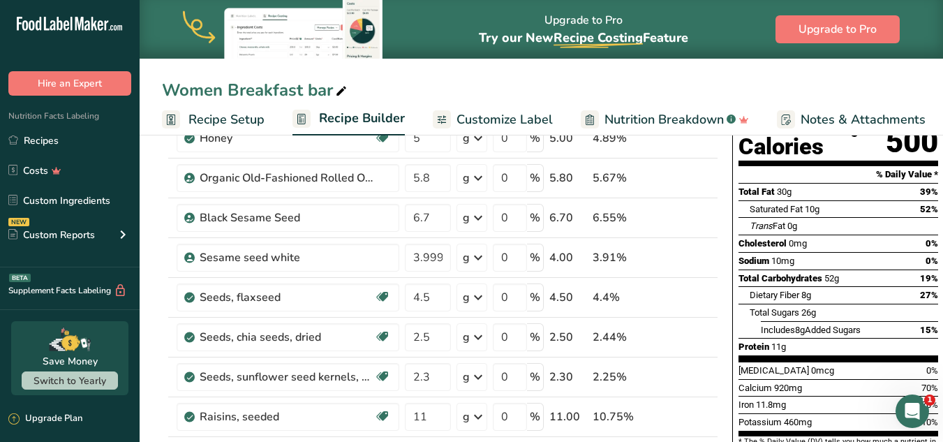
scroll to position [147, 0]
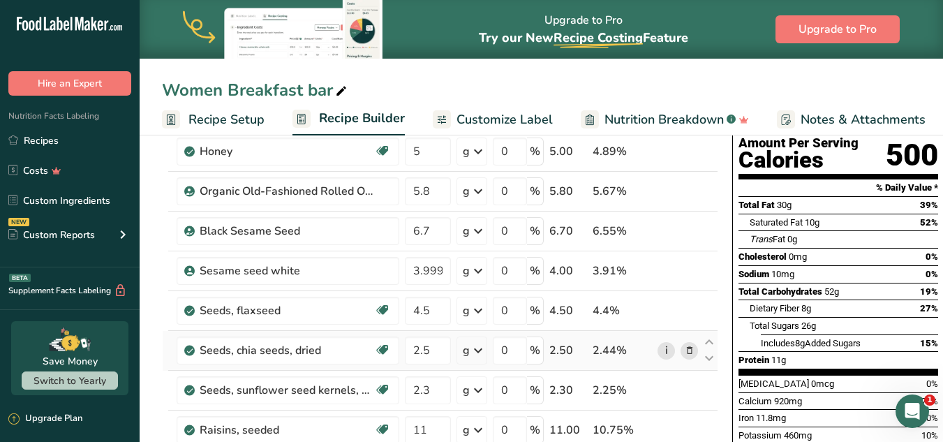
click at [665, 357] on link "i" at bounding box center [666, 350] width 17 height 17
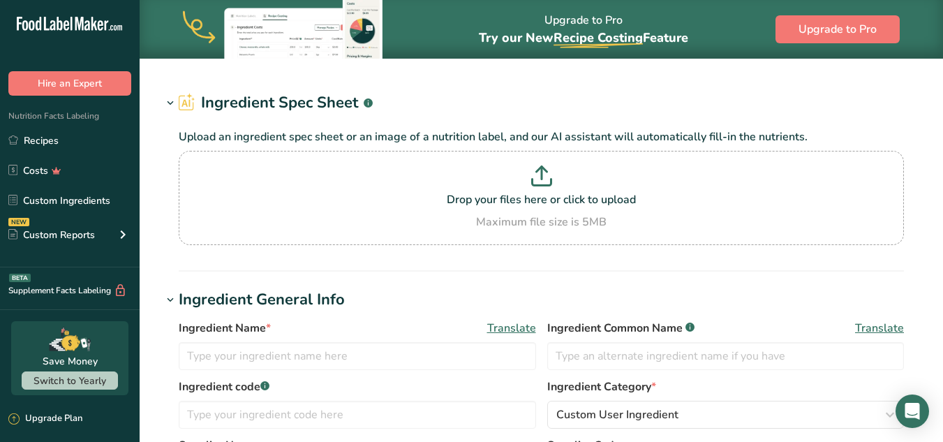
type input "Seeds, chia seeds, dried"
type input "Chia Seeds"
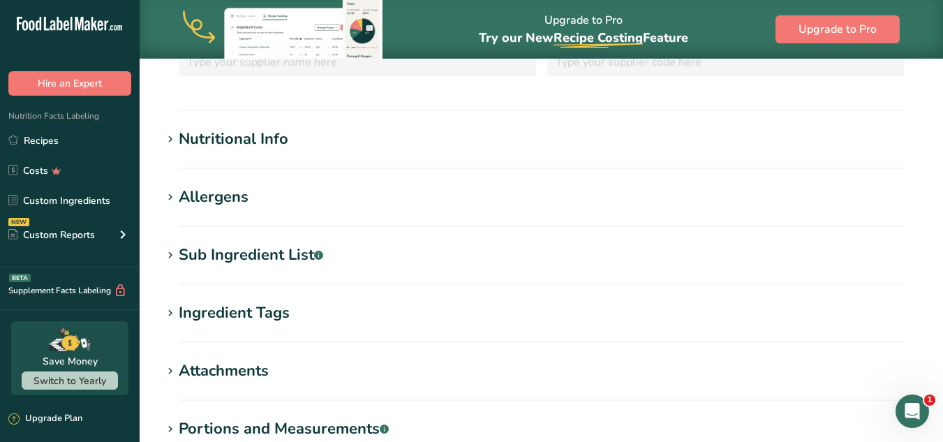
scroll to position [293, 0]
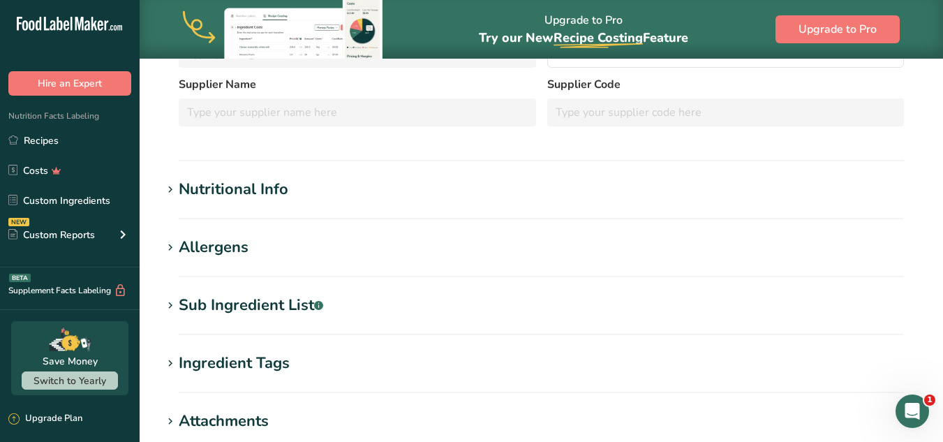
click at [445, 204] on section "Nutritional Info Required Components Vitamins Minerals Other Nutrients Amino Ac…" at bounding box center [541, 198] width 759 height 41
click at [233, 193] on div "Nutritional Info" at bounding box center [234, 189] width 110 height 23
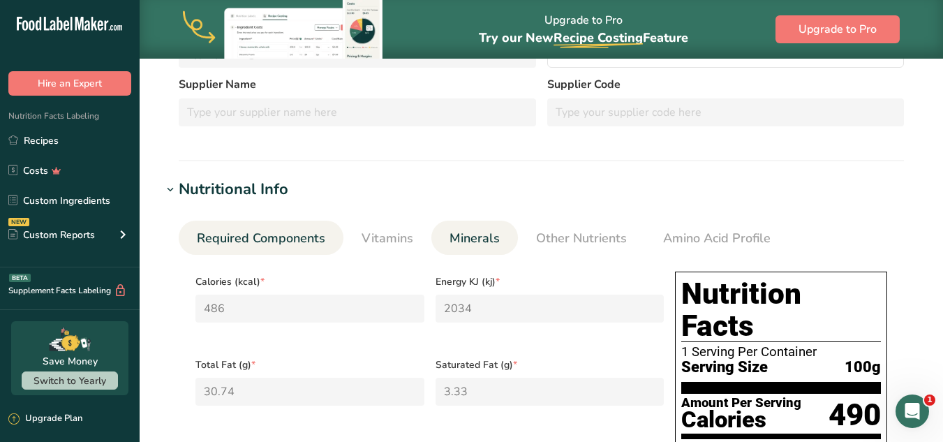
click at [475, 244] on span "Minerals" at bounding box center [475, 238] width 50 height 19
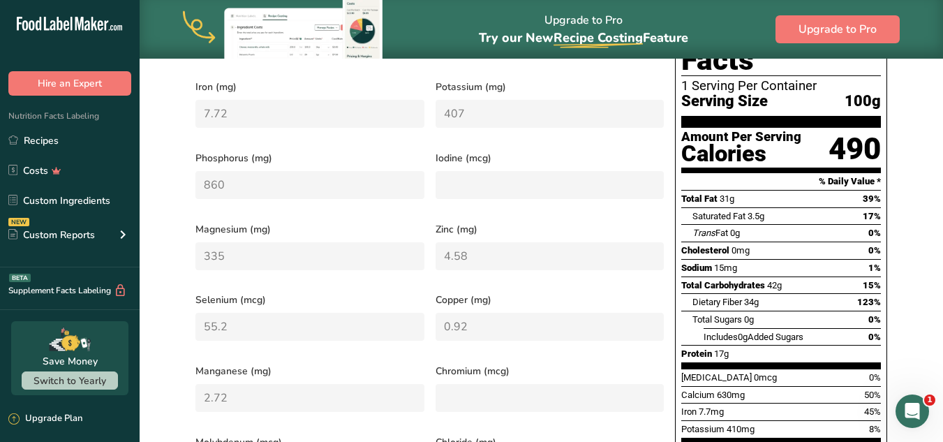
scroll to position [574, 0]
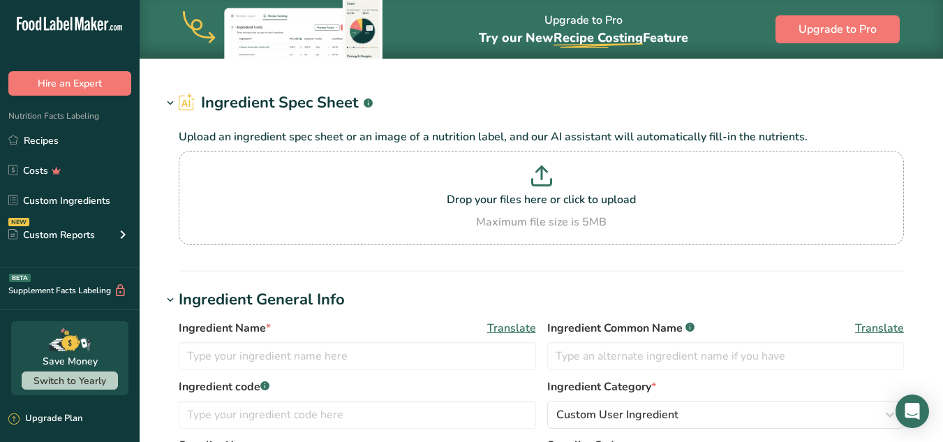
type input "Honey"
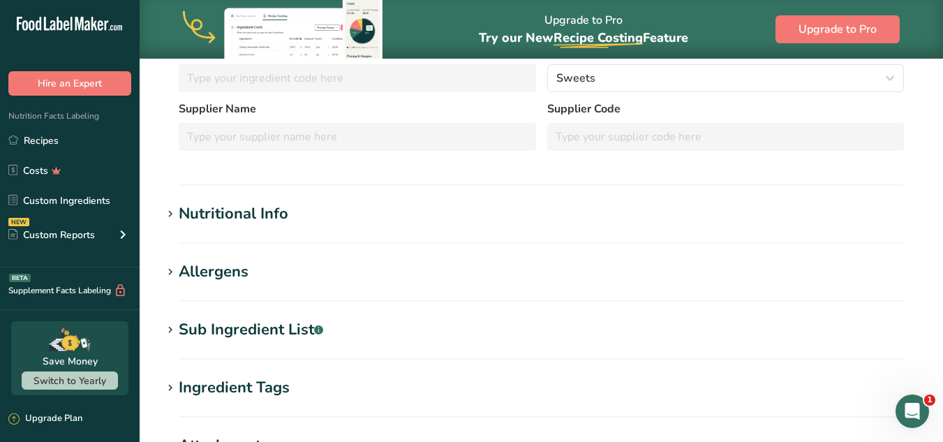
click at [338, 206] on h1 "Nutritional Info" at bounding box center [541, 213] width 759 height 23
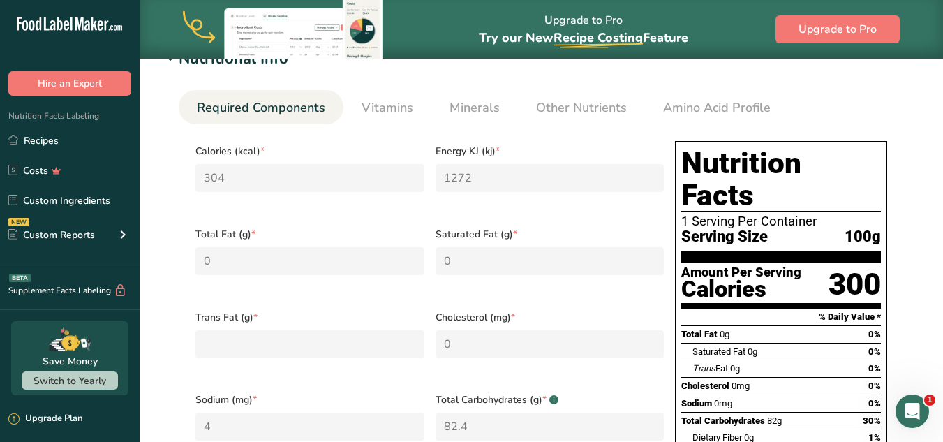
scroll to position [341, 0]
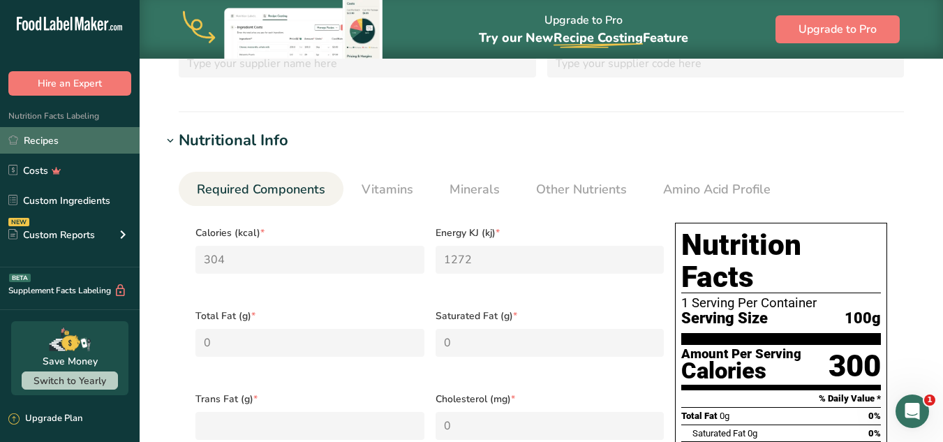
click at [30, 131] on link "Recipes" at bounding box center [70, 140] width 140 height 27
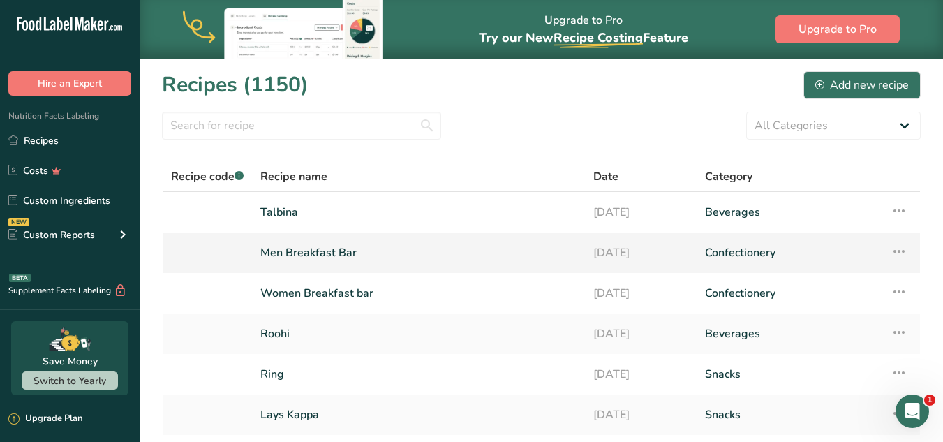
click at [311, 269] on td "Men Breakfast Bar" at bounding box center [418, 252] width 333 height 40
click at [480, 274] on td "Women Breakfast bar" at bounding box center [418, 293] width 333 height 40
click at [425, 270] on td "Men Breakfast Bar" at bounding box center [418, 252] width 333 height 40
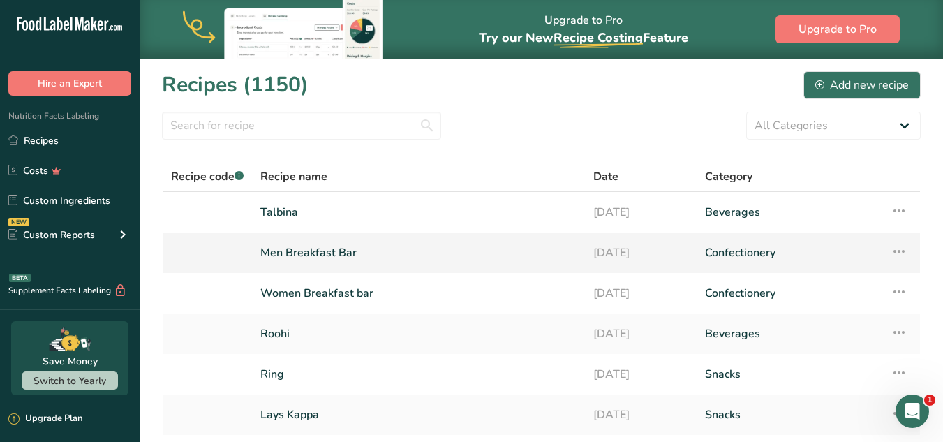
click at [425, 249] on link "Men Breakfast Bar" at bounding box center [418, 252] width 316 height 29
